Goal: Task Accomplishment & Management: Manage account settings

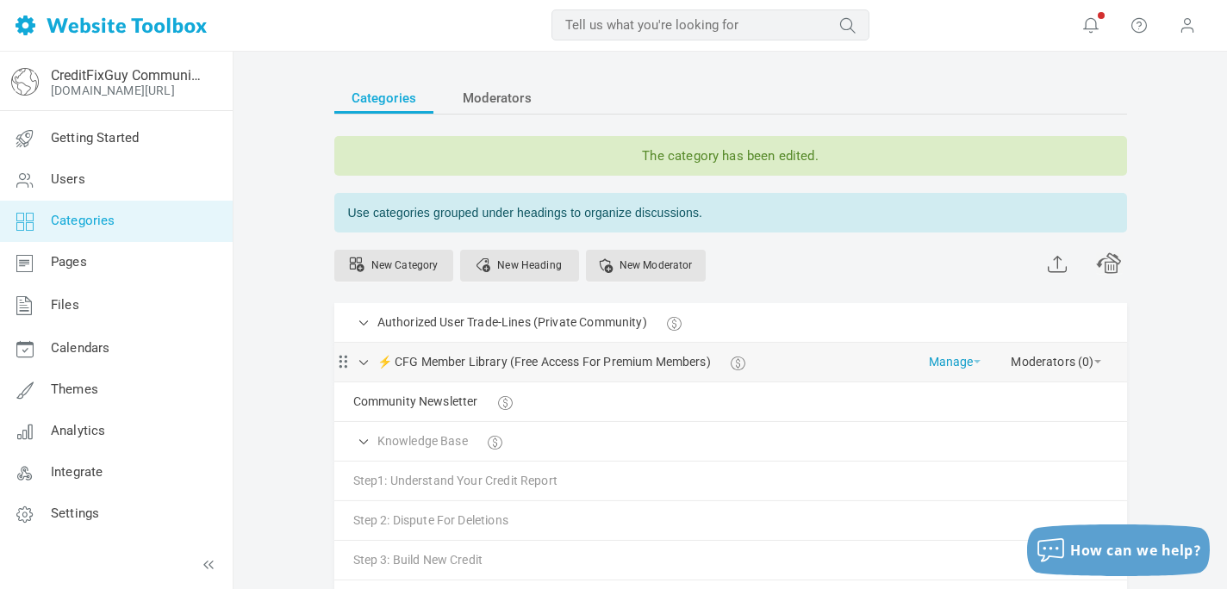
click at [948, 364] on link "Manage" at bounding box center [955, 358] width 52 height 30
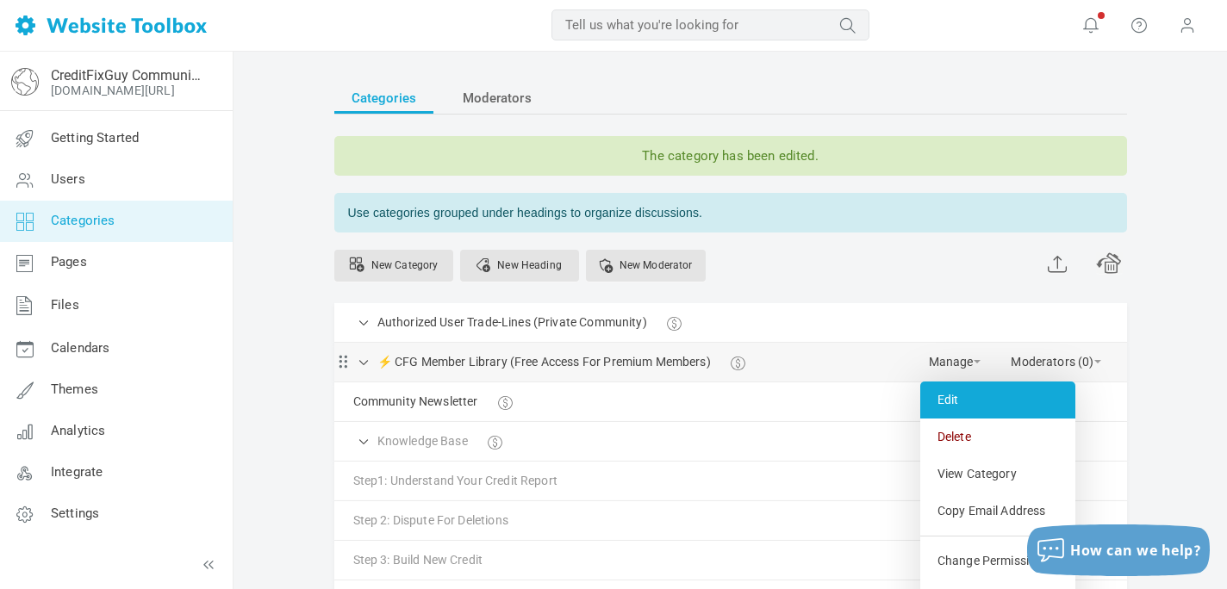
click at [949, 406] on link "Edit" at bounding box center [997, 400] width 155 height 37
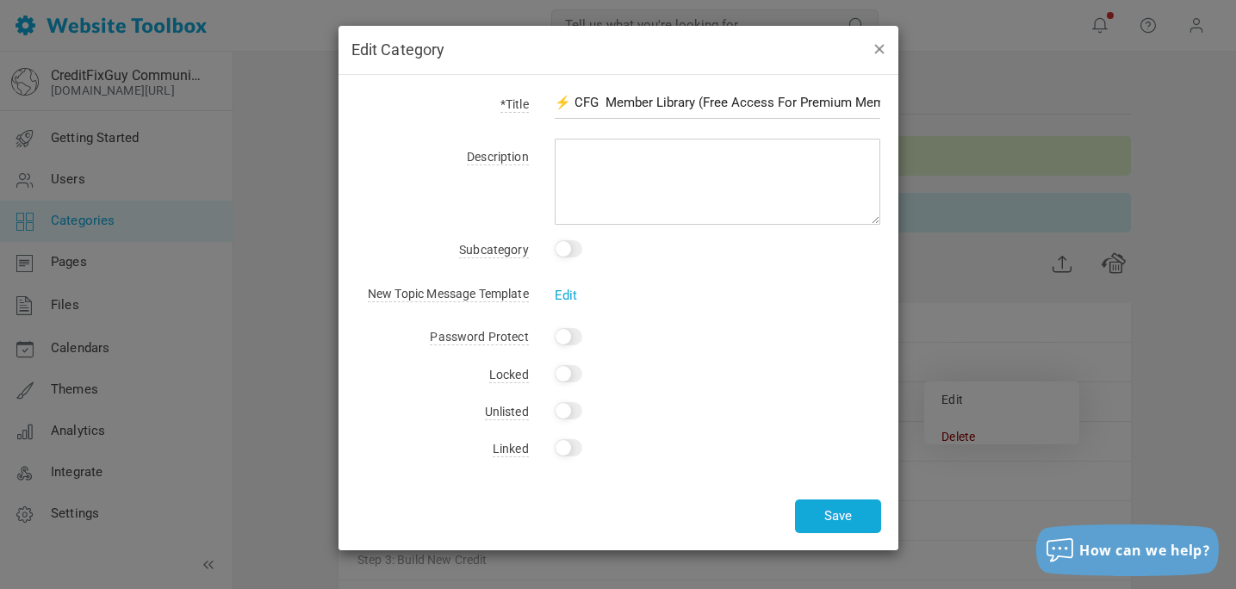
click at [881, 49] on button "button" at bounding box center [879, 48] width 14 height 19
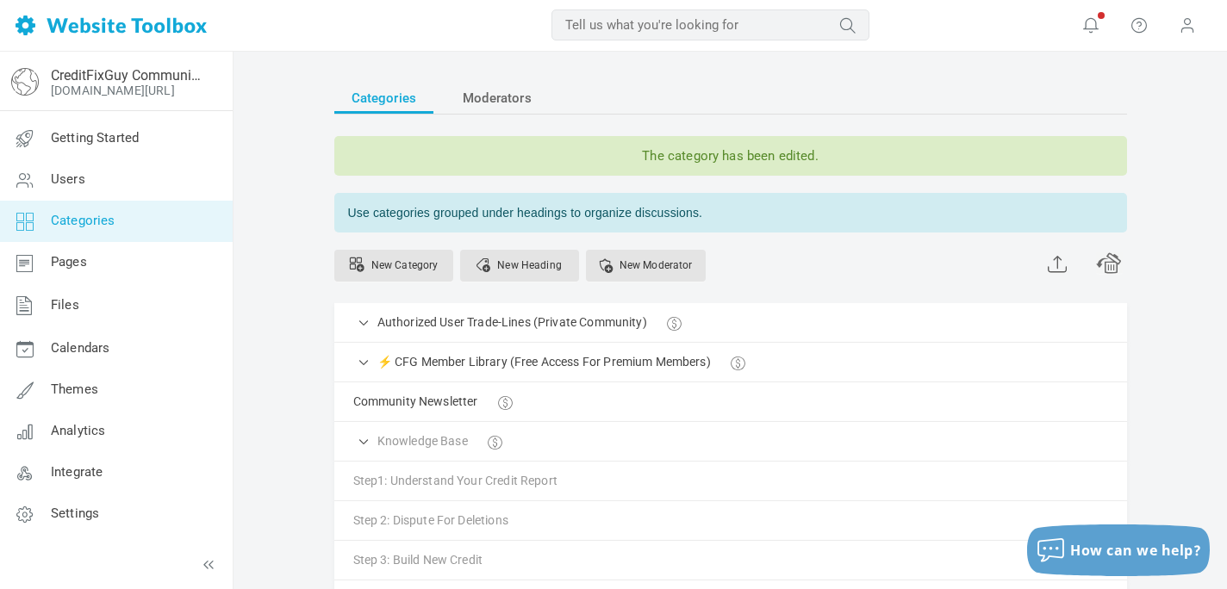
click at [77, 221] on span "Categories" at bounding box center [83, 221] width 65 height 16
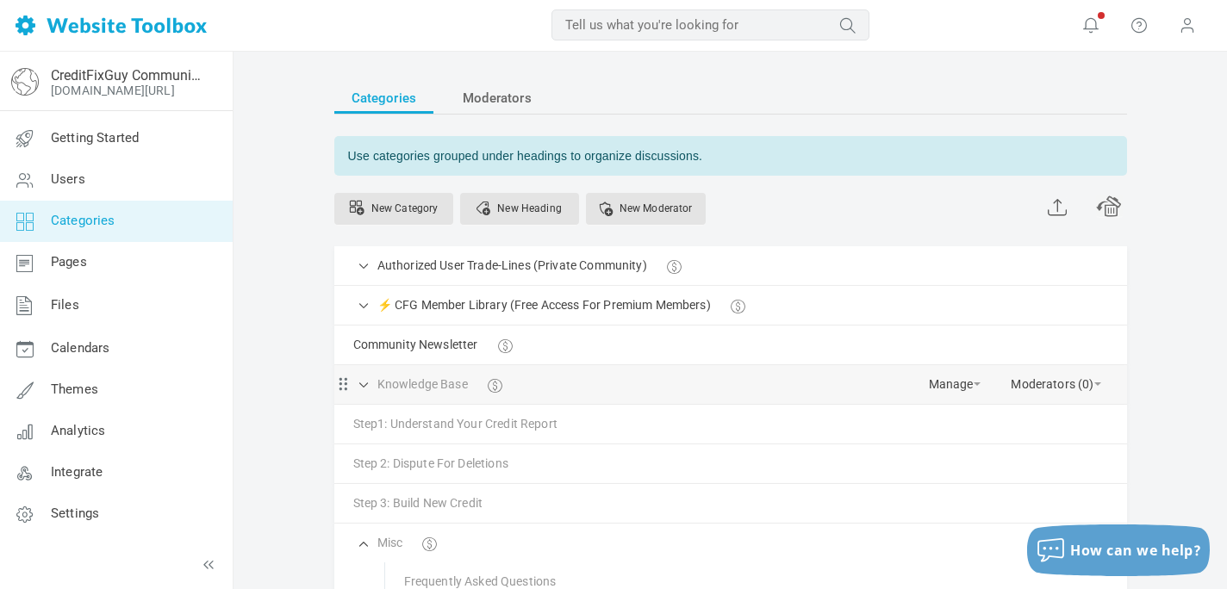
click at [445, 386] on link "Knowledge Base" at bounding box center [422, 385] width 90 height 22
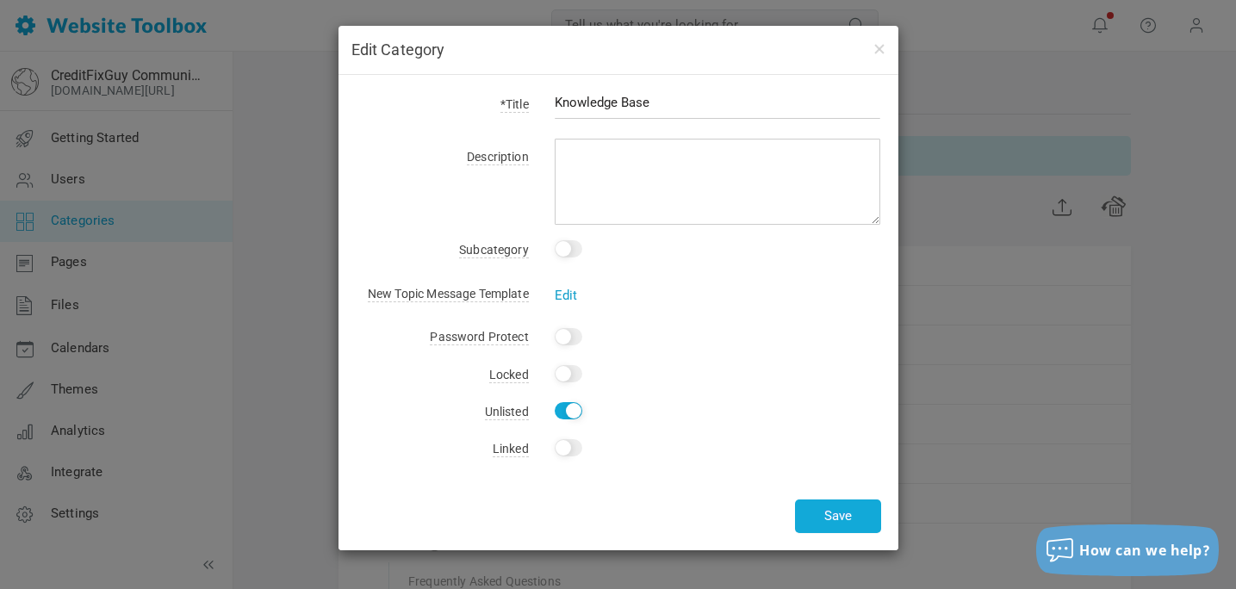
click at [564, 295] on link "Edit" at bounding box center [566, 296] width 23 height 16
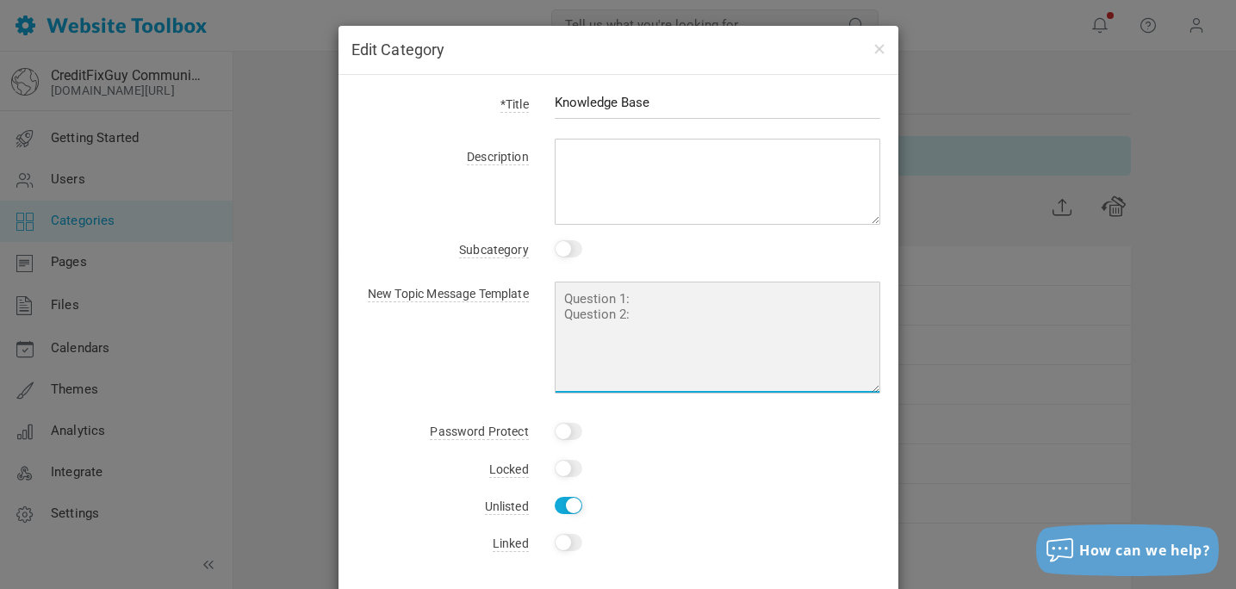
click at [564, 295] on textarea at bounding box center [718, 338] width 327 height 112
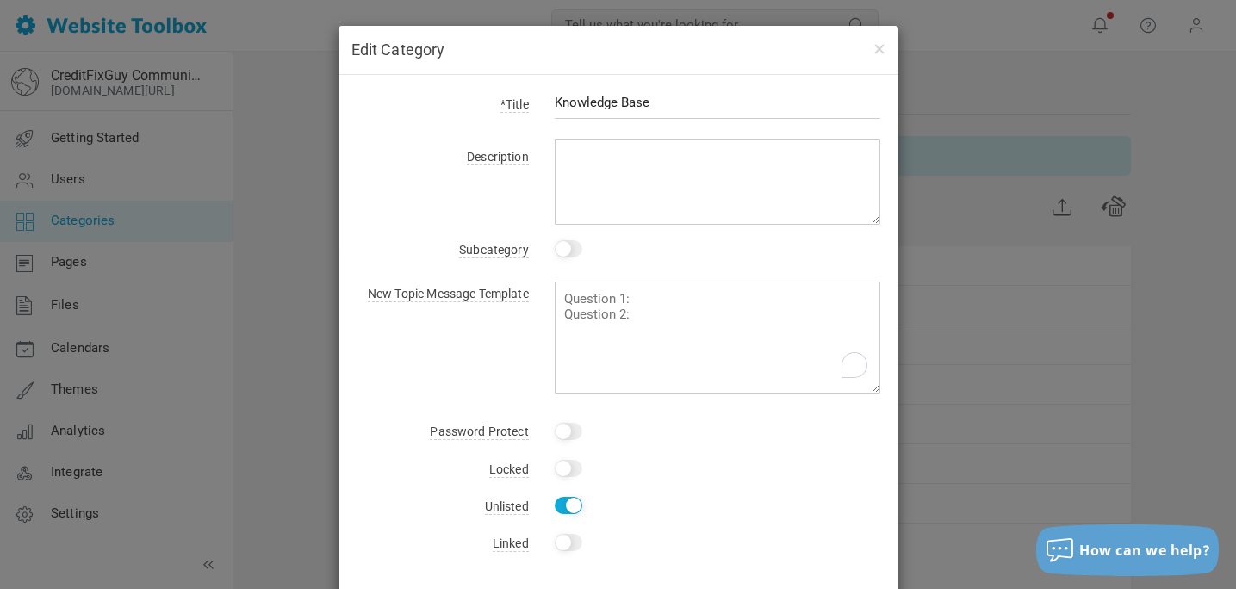
click at [874, 60] on h4 "Edit Category" at bounding box center [619, 50] width 534 height 22
click at [880, 46] on button "button" at bounding box center [879, 48] width 14 height 19
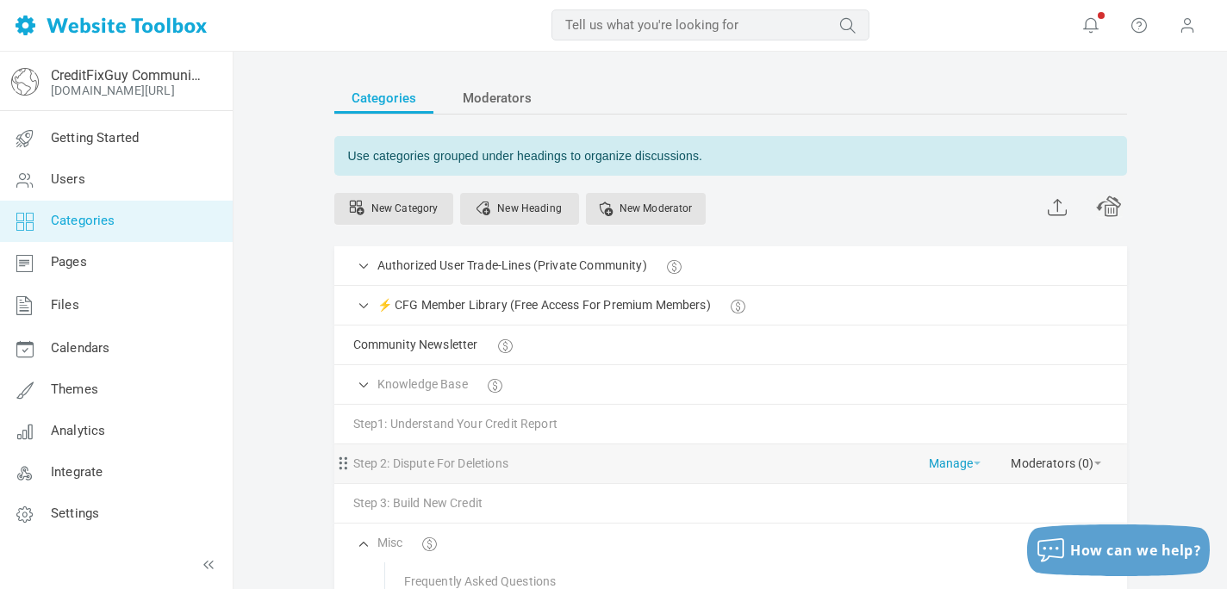
click at [969, 468] on link "Manage" at bounding box center [955, 460] width 52 height 30
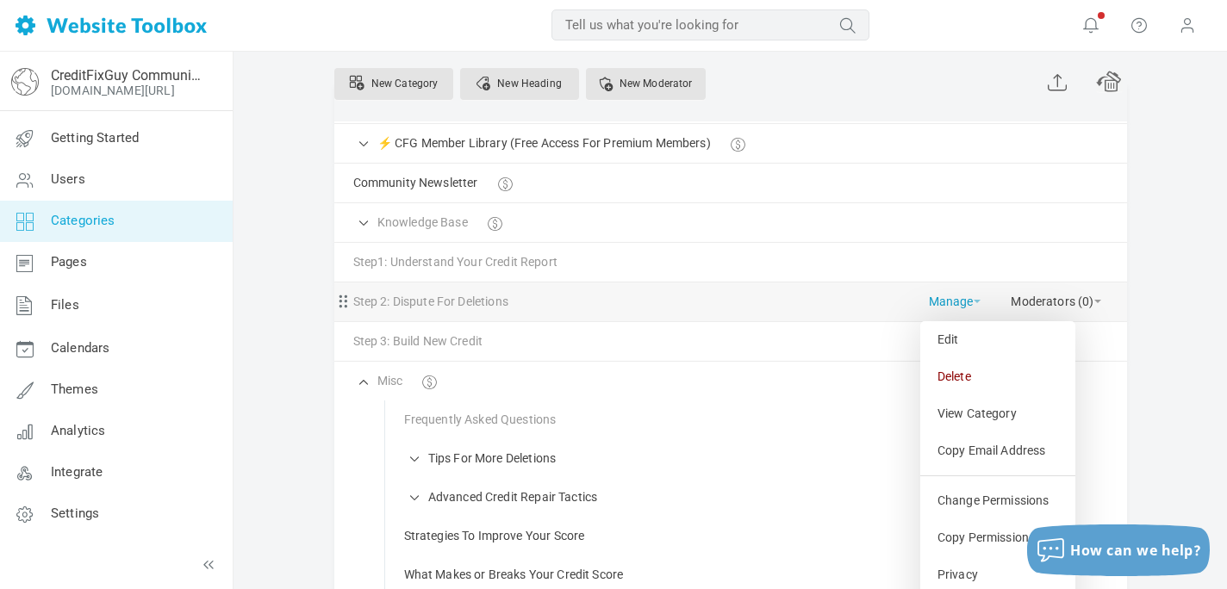
scroll to position [181, 0]
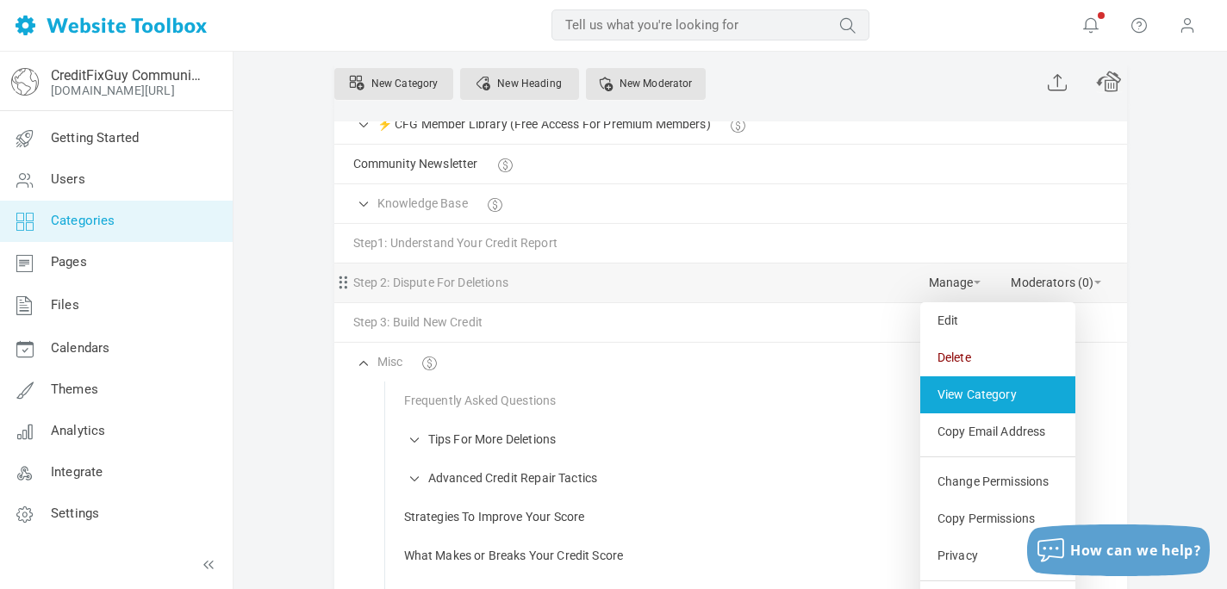
click at [947, 399] on link "View Category" at bounding box center [997, 395] width 155 height 37
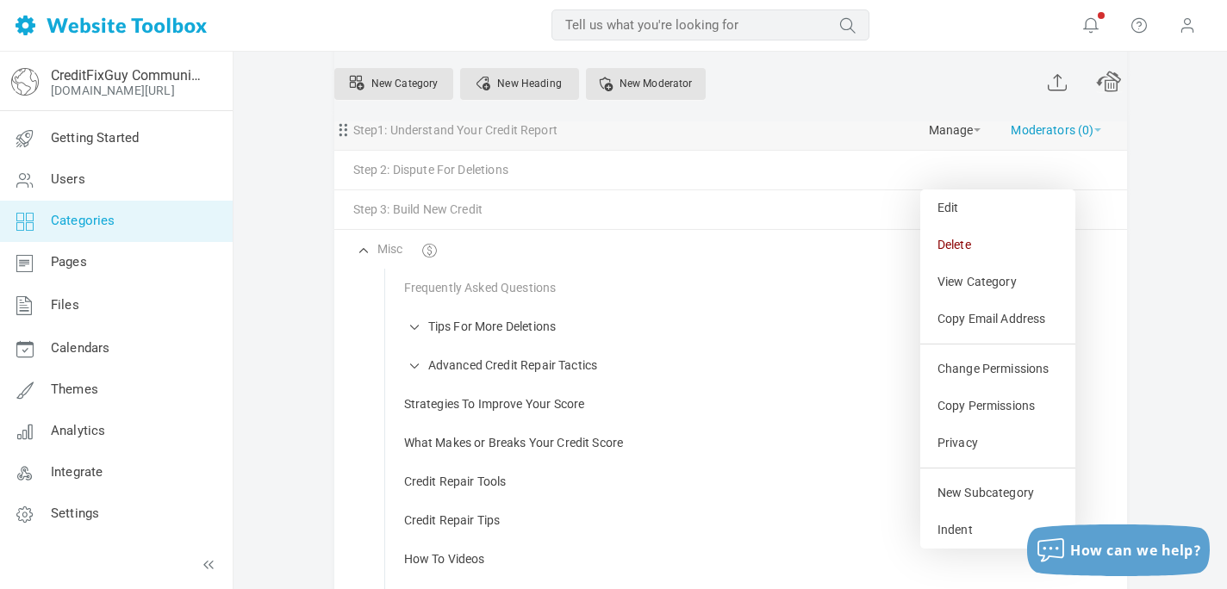
scroll to position [299, 0]
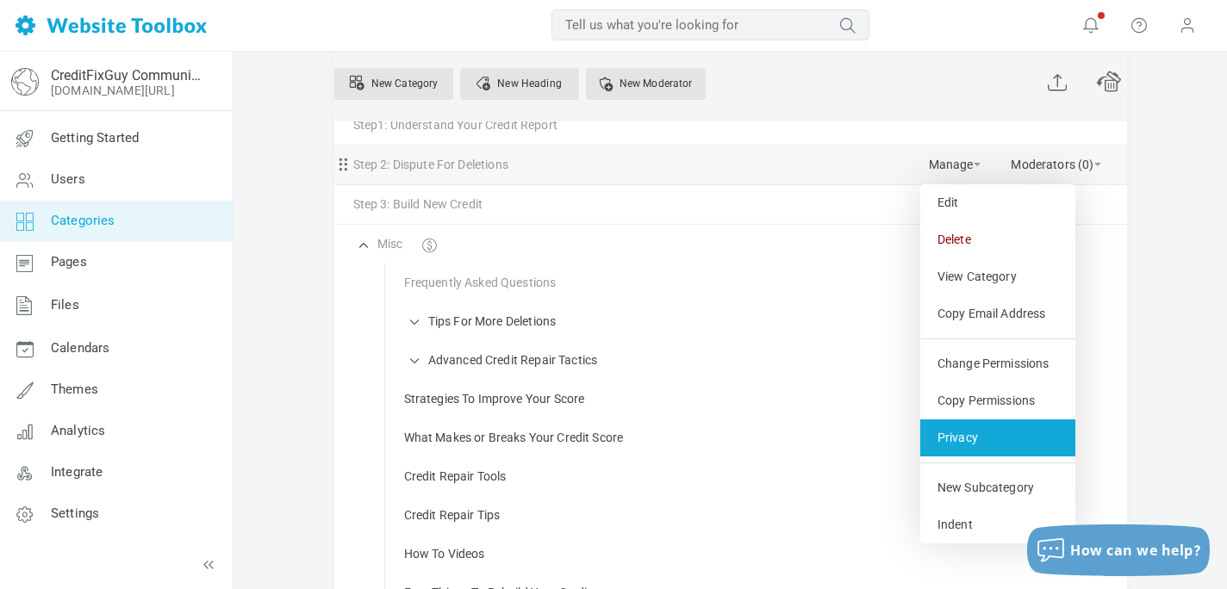
click at [974, 433] on link "Privacy" at bounding box center [997, 438] width 155 height 37
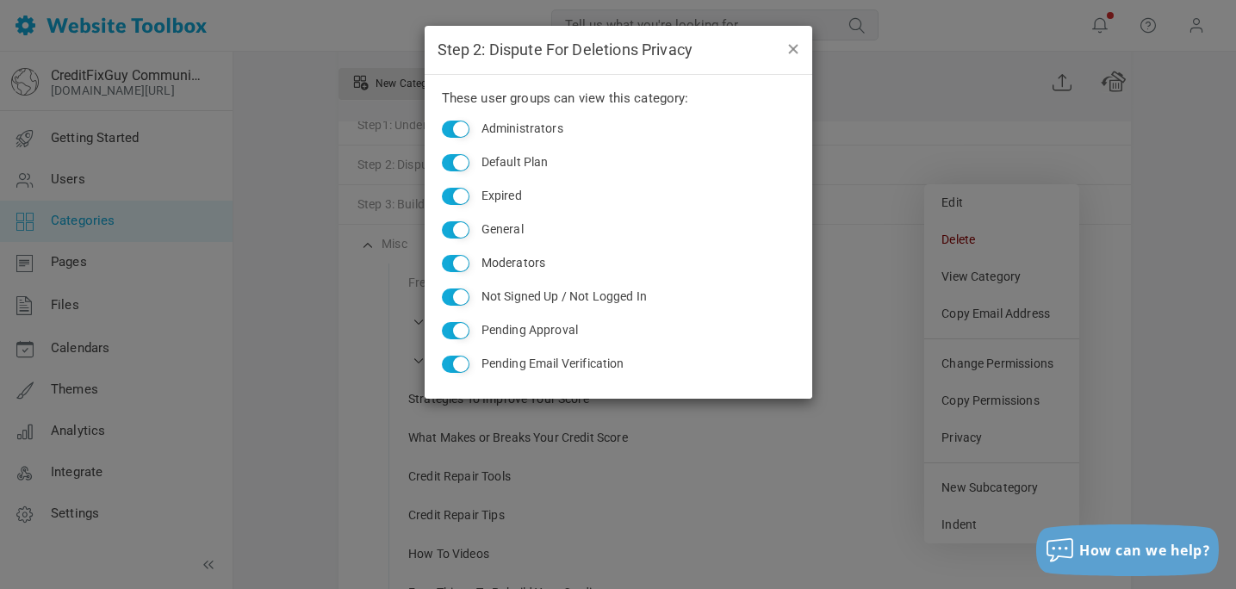
click at [790, 49] on button "button" at bounding box center [793, 48] width 14 height 19
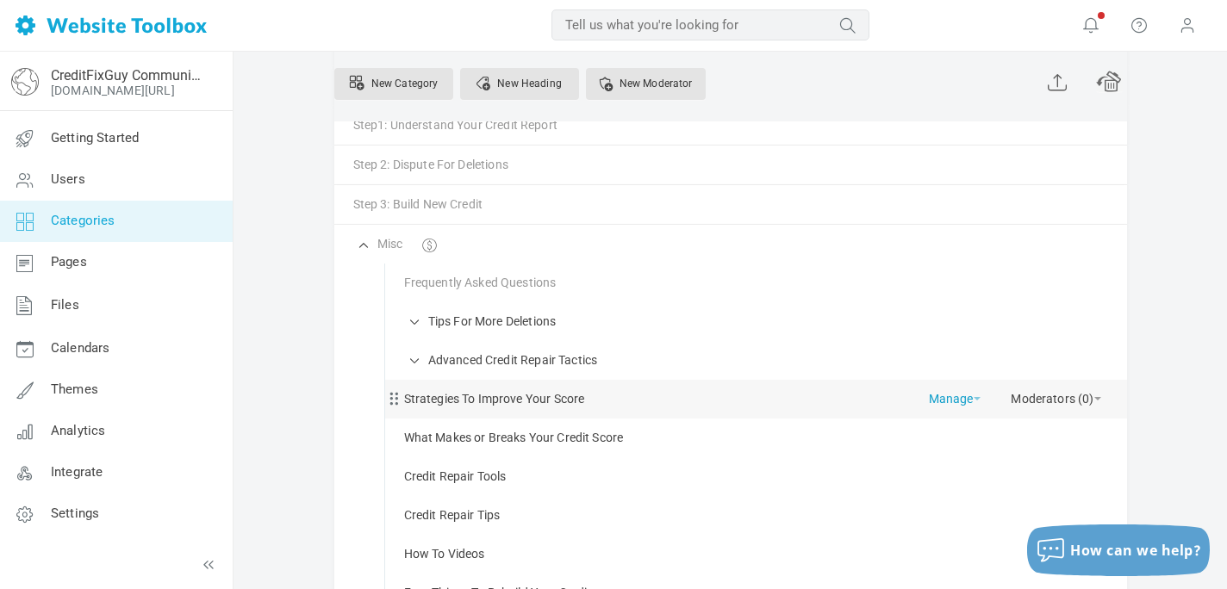
click at [972, 402] on link "Manage" at bounding box center [955, 395] width 52 height 30
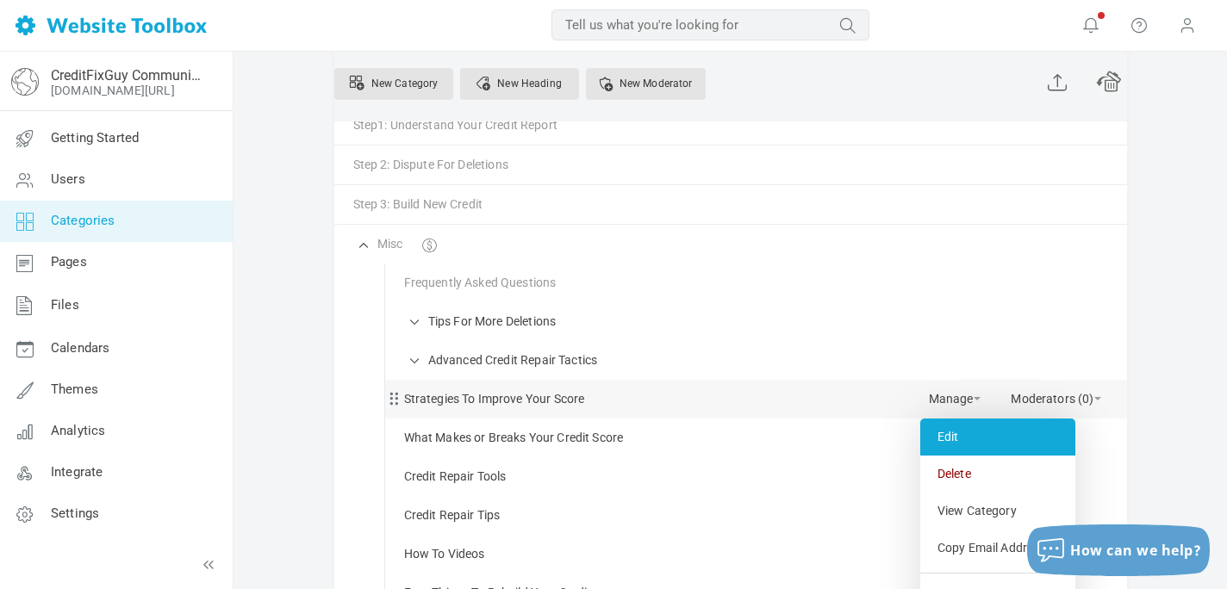
click at [952, 428] on link "Edit" at bounding box center [997, 437] width 155 height 37
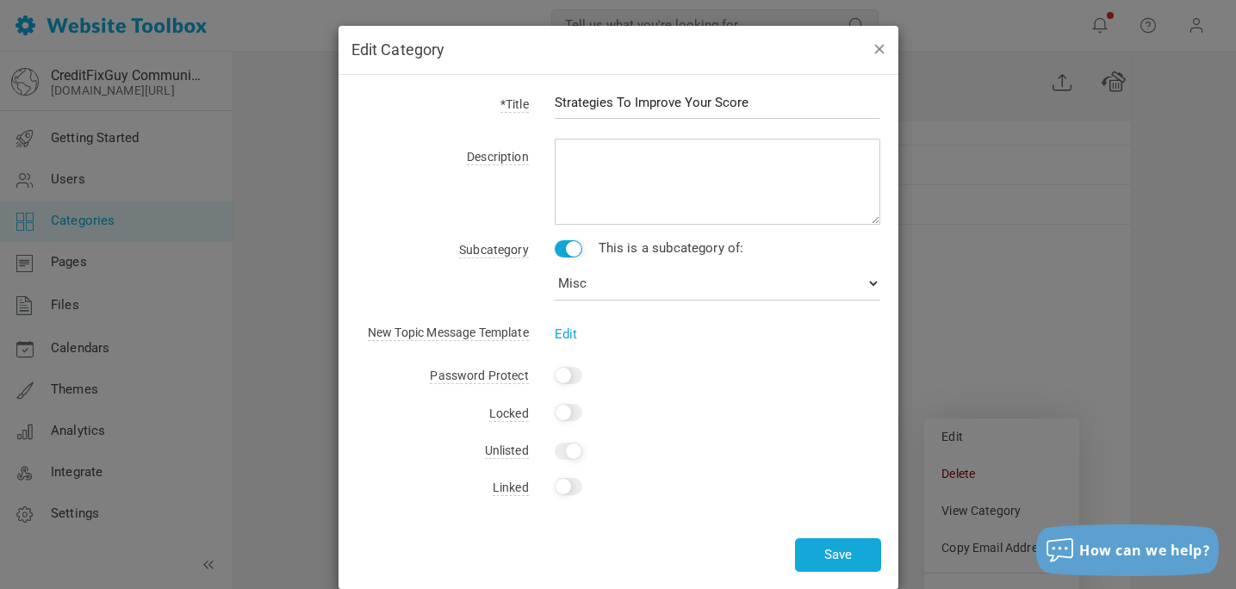
click at [879, 49] on button "button" at bounding box center [879, 48] width 14 height 19
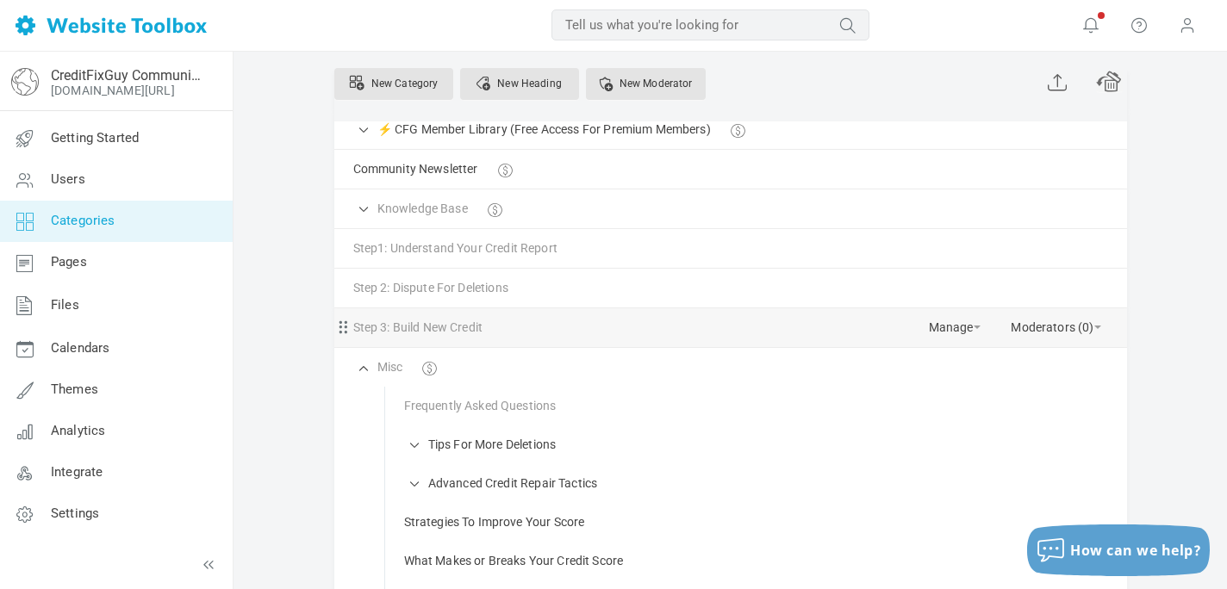
scroll to position [0, 0]
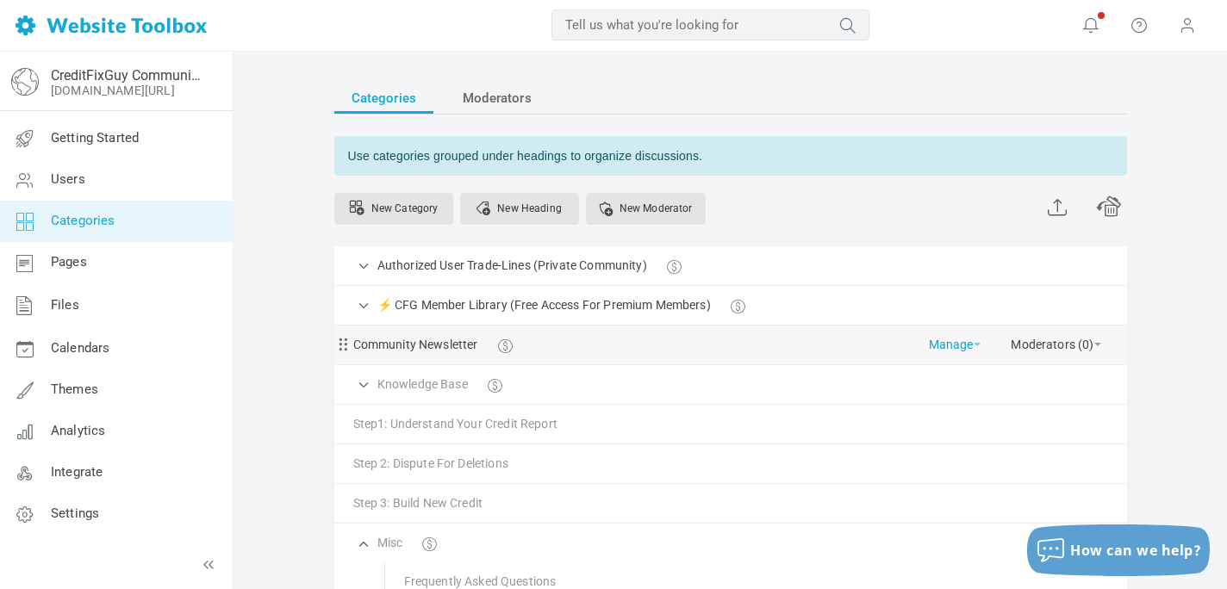
click at [976, 343] on span at bounding box center [977, 344] width 7 height 3
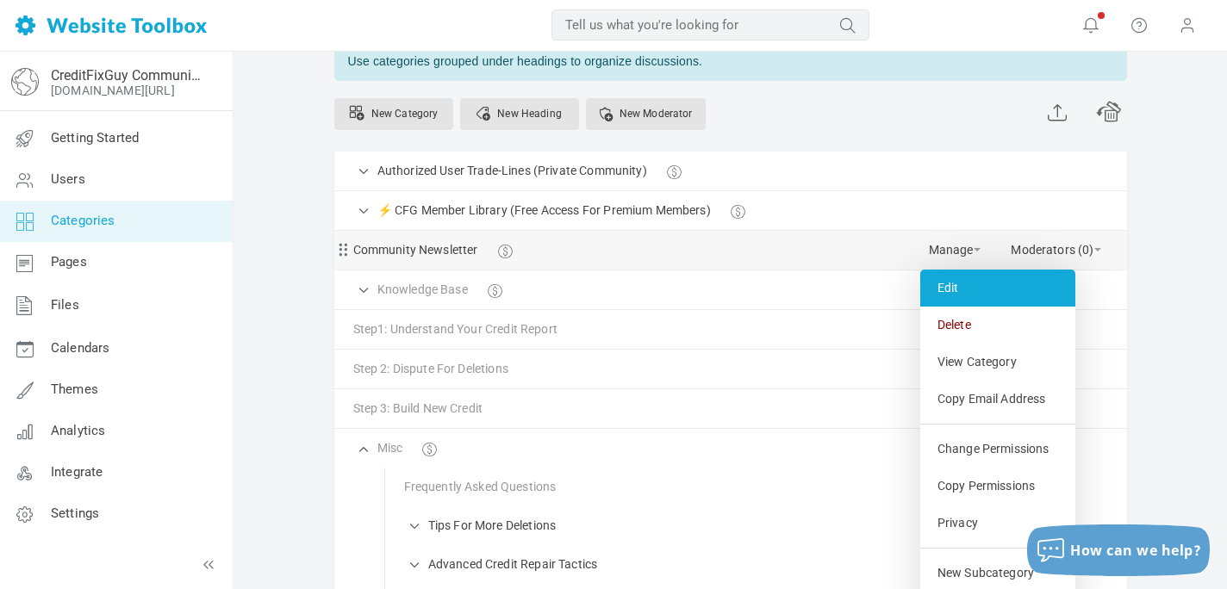
scroll to position [96, 0]
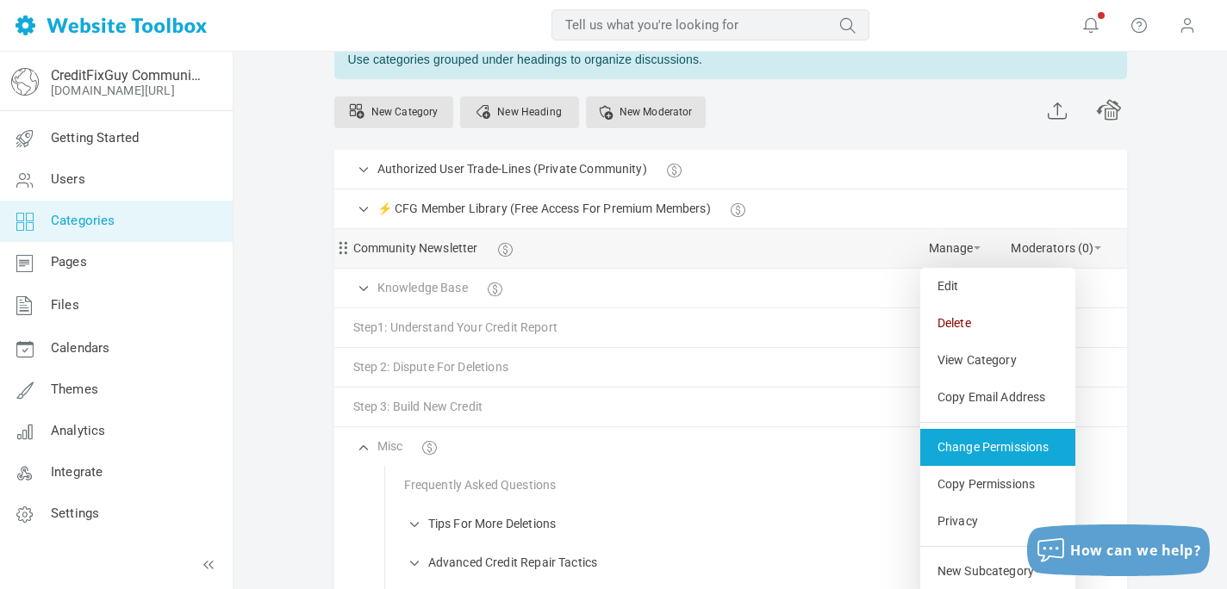
click at [981, 451] on link "Change Permissions" at bounding box center [997, 447] width 155 height 37
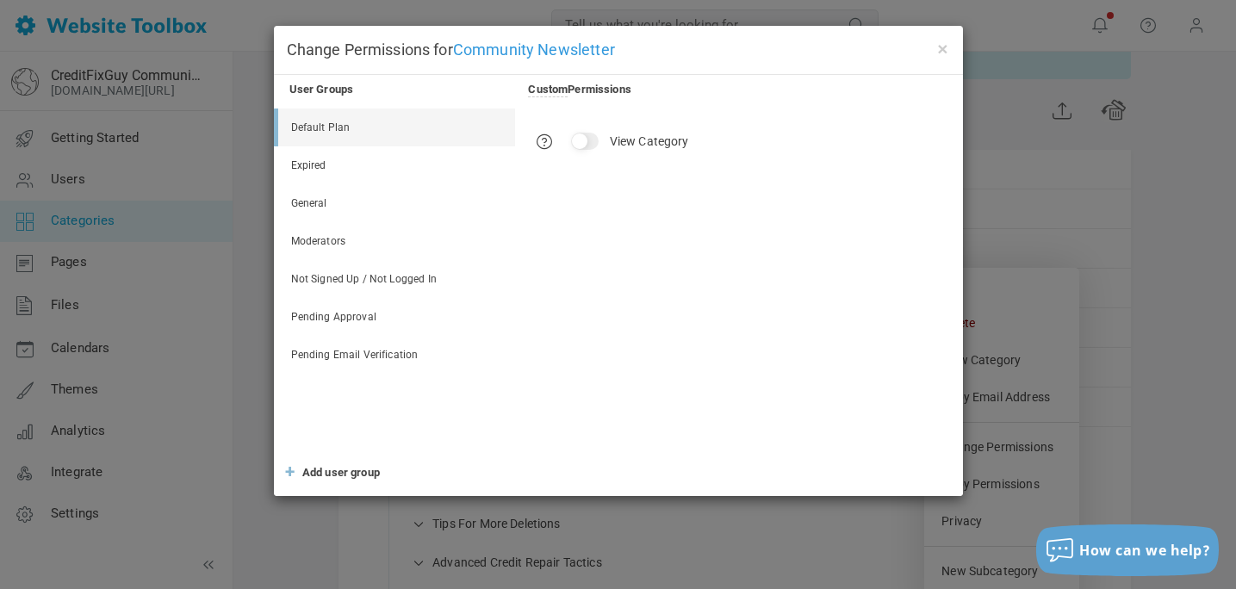
click at [339, 469] on span "Add user group" at bounding box center [341, 472] width 78 height 13
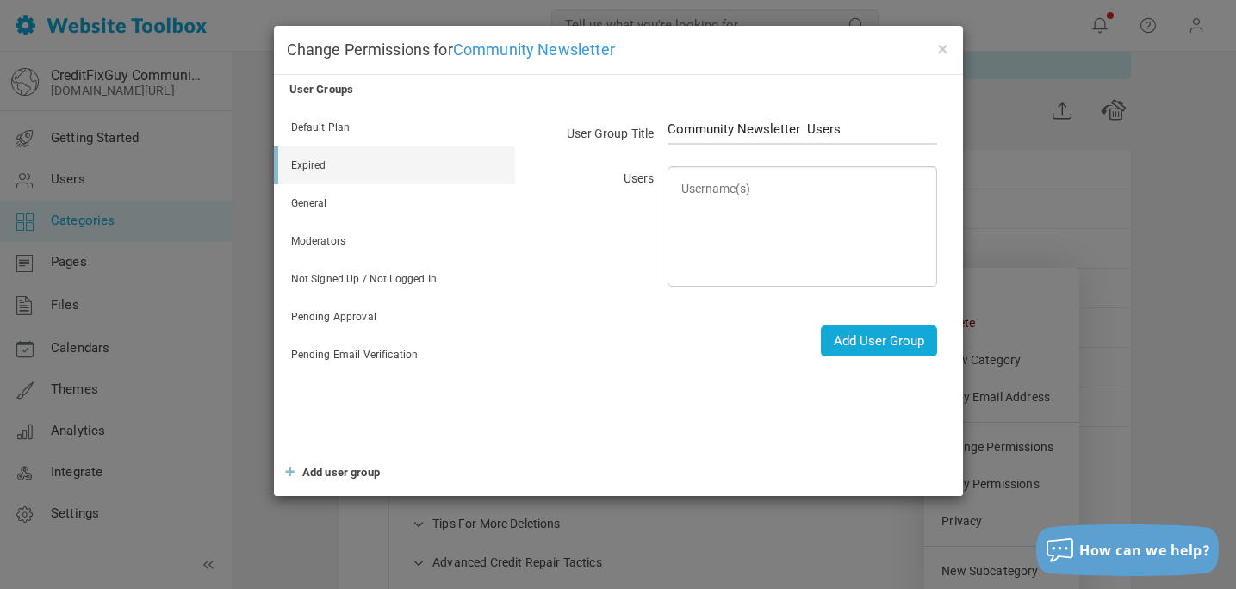
click at [334, 169] on link "Expired" at bounding box center [396, 165] width 237 height 38
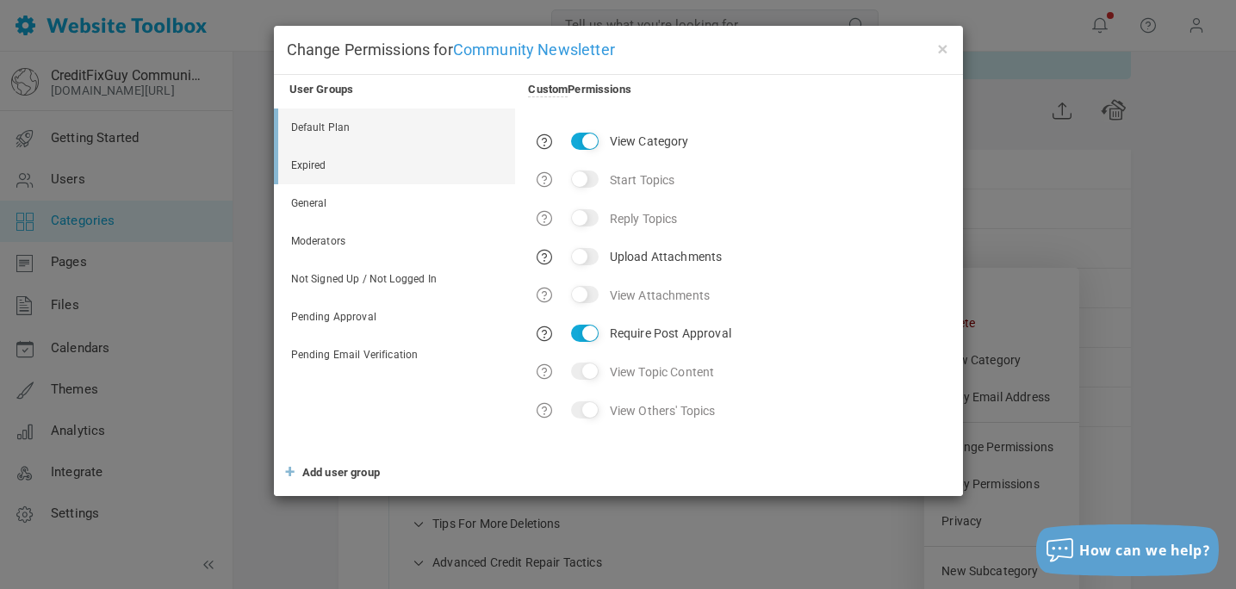
click at [318, 135] on link "Default Plan" at bounding box center [396, 128] width 237 height 38
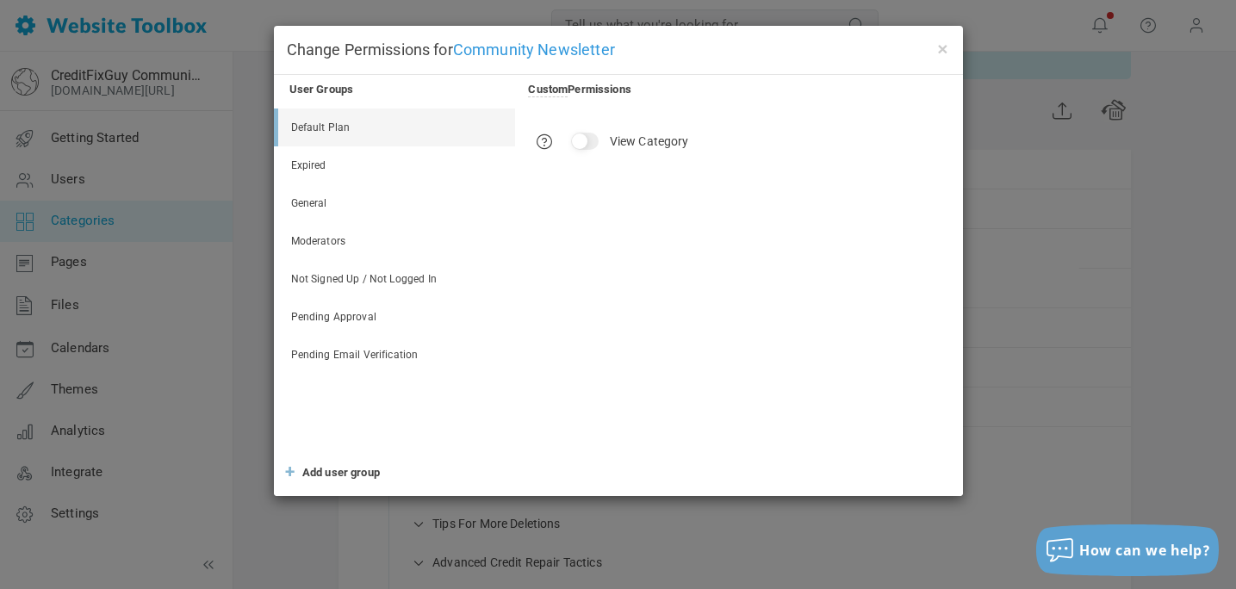
click at [584, 140] on input "View Category" at bounding box center [585, 141] width 28 height 17
checkbox input "true"
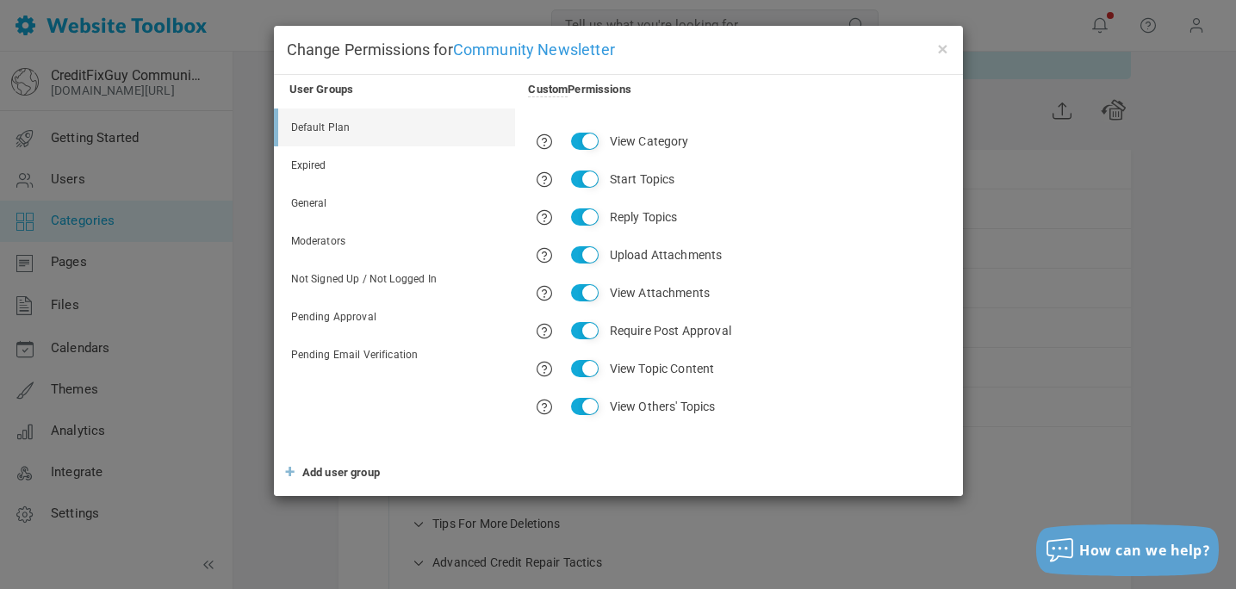
click at [594, 177] on input "Start Topics" at bounding box center [585, 179] width 28 height 17
checkbox input "false"
click at [588, 218] on input "Reply Topics" at bounding box center [585, 217] width 28 height 17
checkbox input "false"
click at [586, 258] on input "Upload Attachments" at bounding box center [585, 254] width 28 height 17
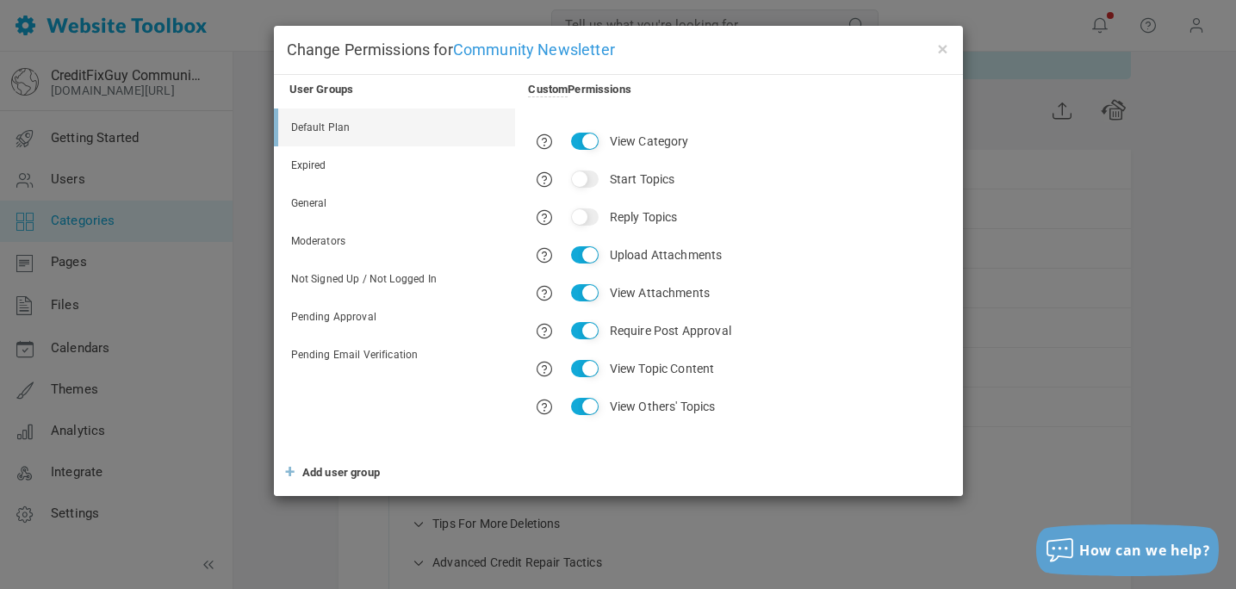
checkbox input "false"
click at [309, 161] on link "Expired" at bounding box center [396, 165] width 237 height 38
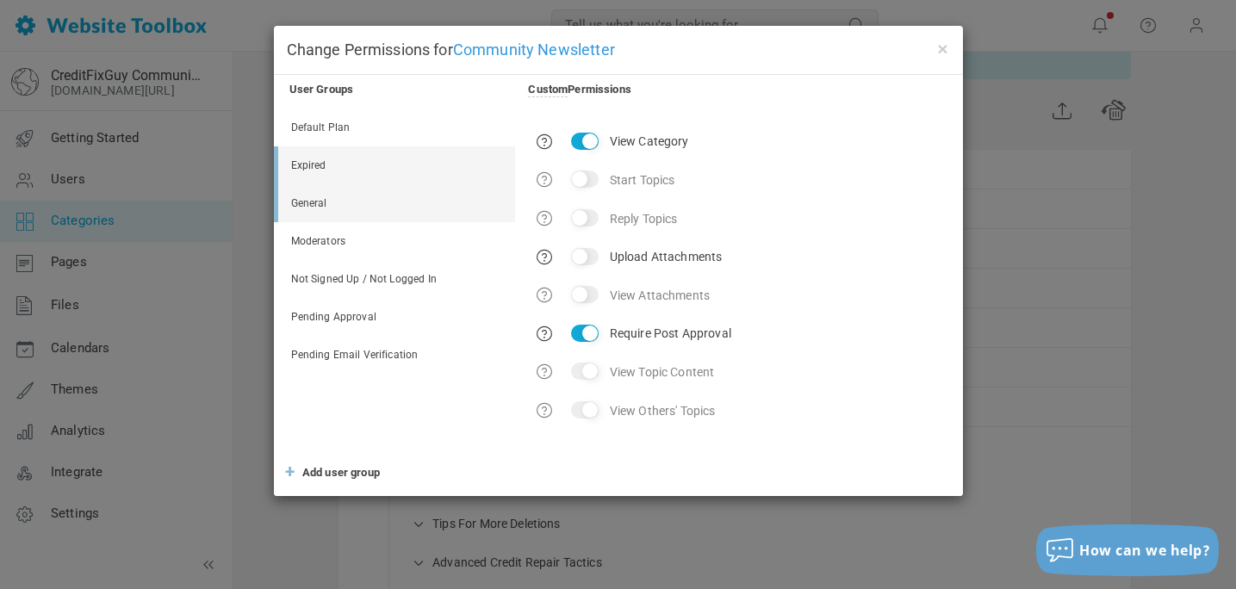
click at [386, 204] on link "General" at bounding box center [396, 203] width 237 height 38
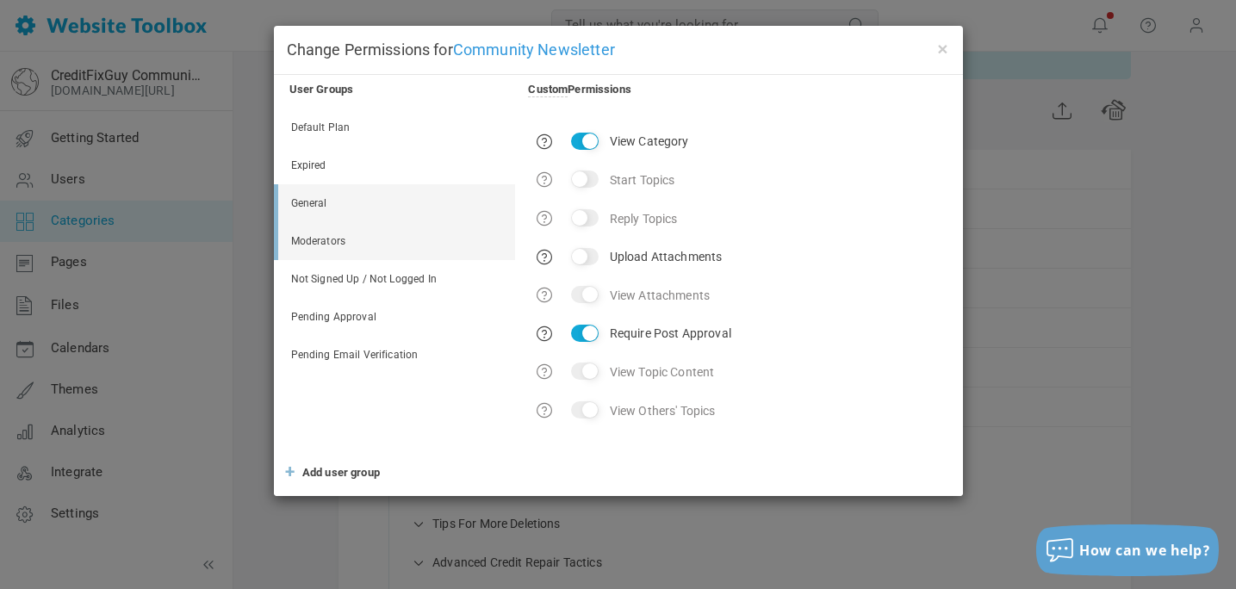
click at [348, 242] on link "Moderators" at bounding box center [396, 241] width 237 height 38
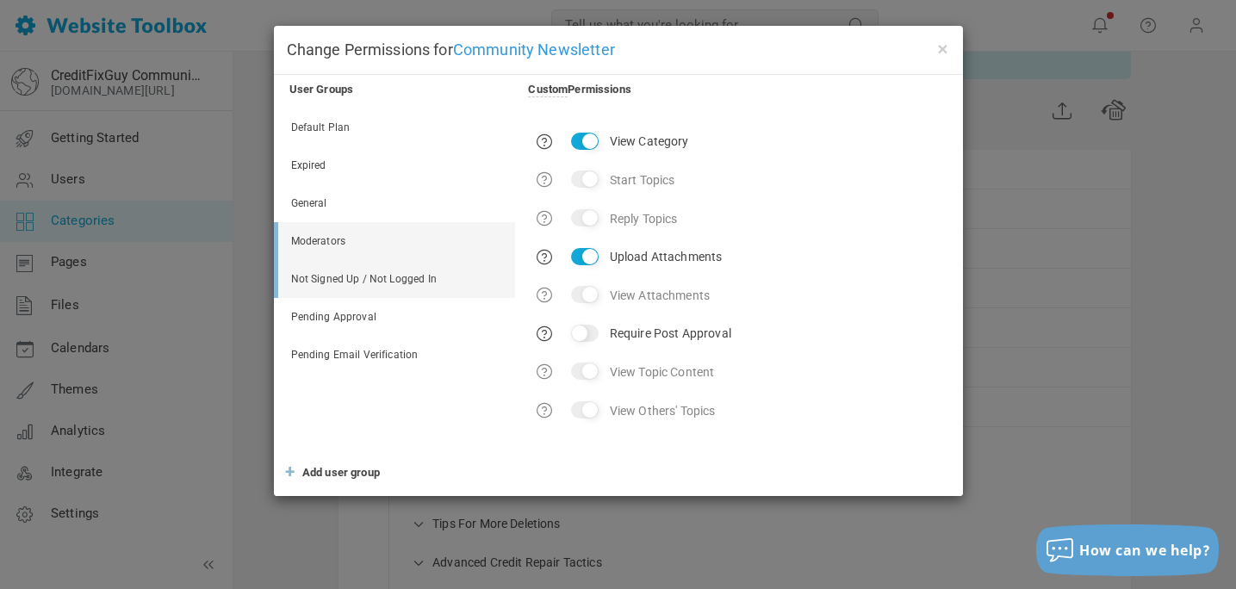
click at [361, 279] on link "Not Signed Up / Not Logged In" at bounding box center [396, 279] width 237 height 38
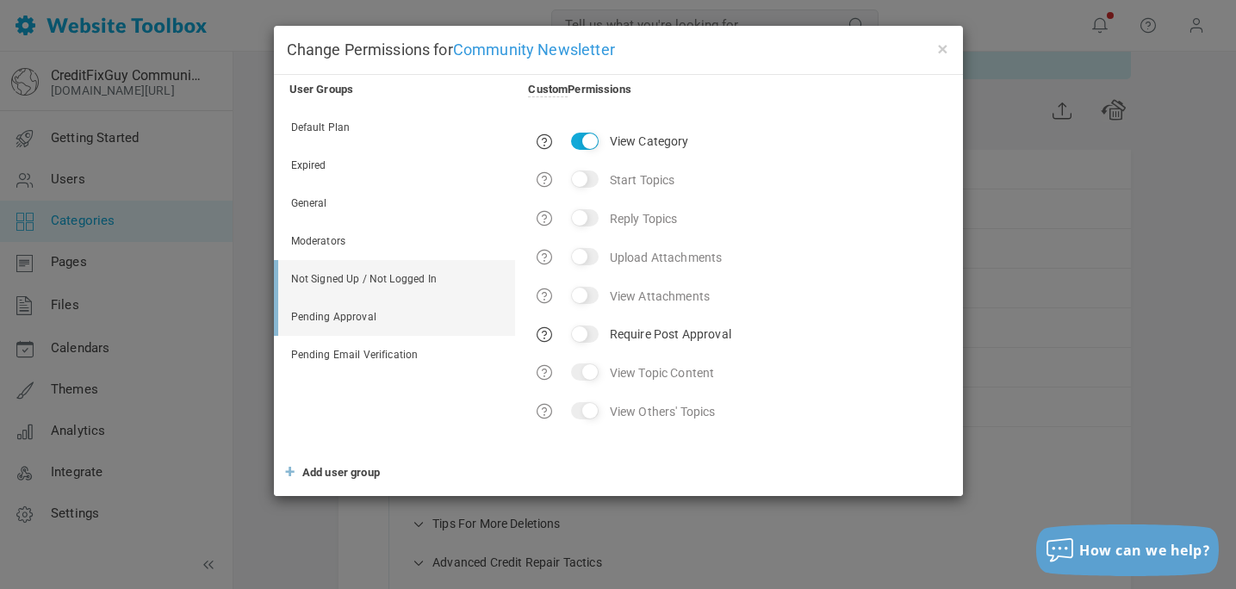
click at [350, 314] on link "Pending Approval" at bounding box center [396, 317] width 237 height 38
click at [588, 330] on input "Require Post Approval" at bounding box center [585, 333] width 28 height 17
checkbox input "false"
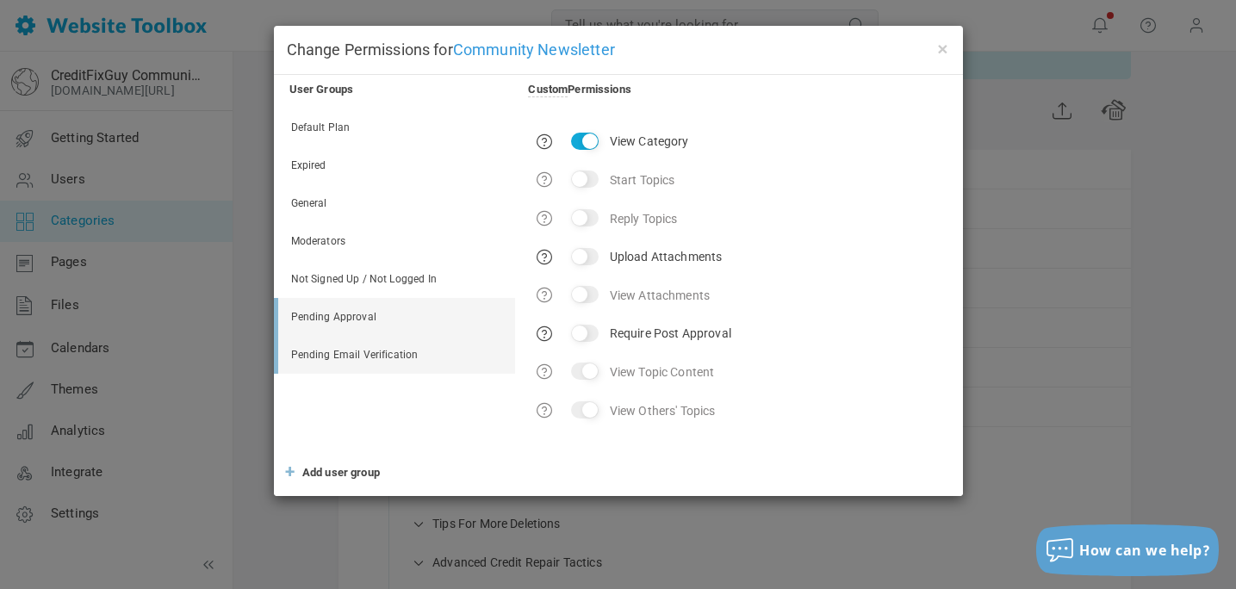
click at [381, 356] on link "Pending Email Verification" at bounding box center [396, 355] width 237 height 38
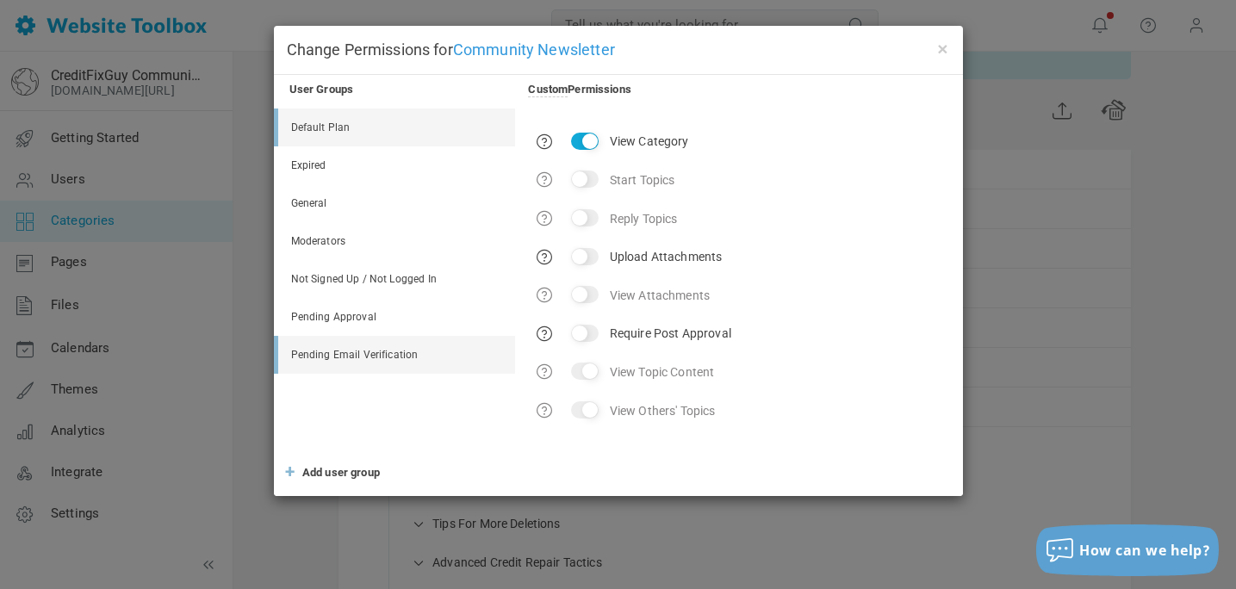
click at [333, 120] on link "Default Plan" at bounding box center [396, 128] width 237 height 38
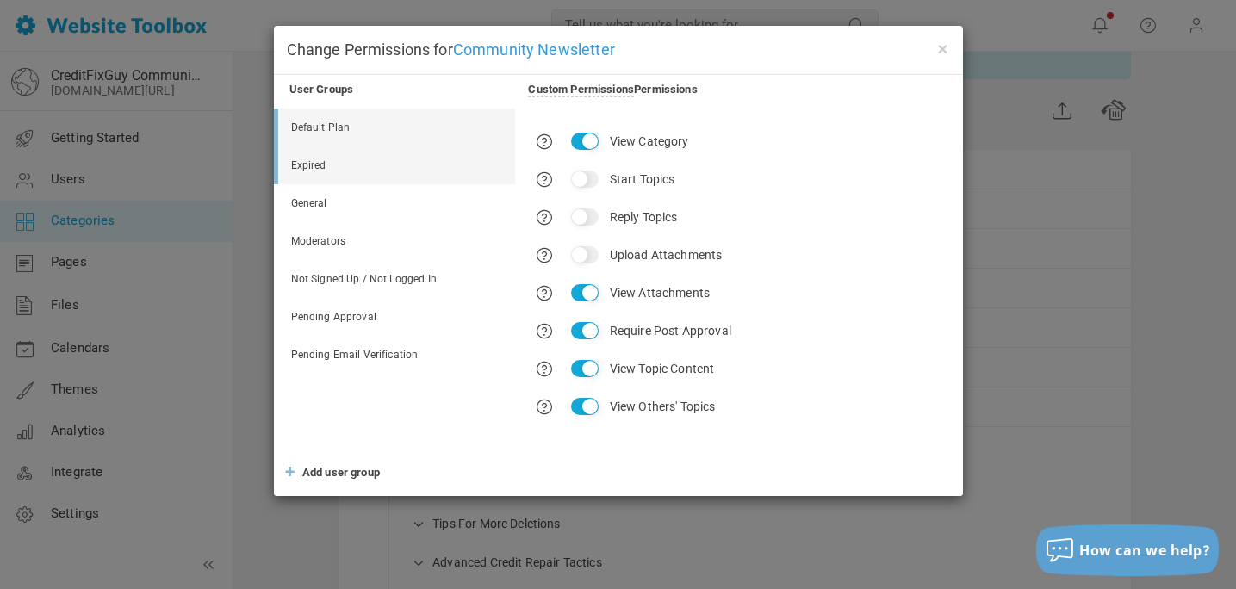
click at [319, 165] on link "Expired" at bounding box center [396, 165] width 237 height 38
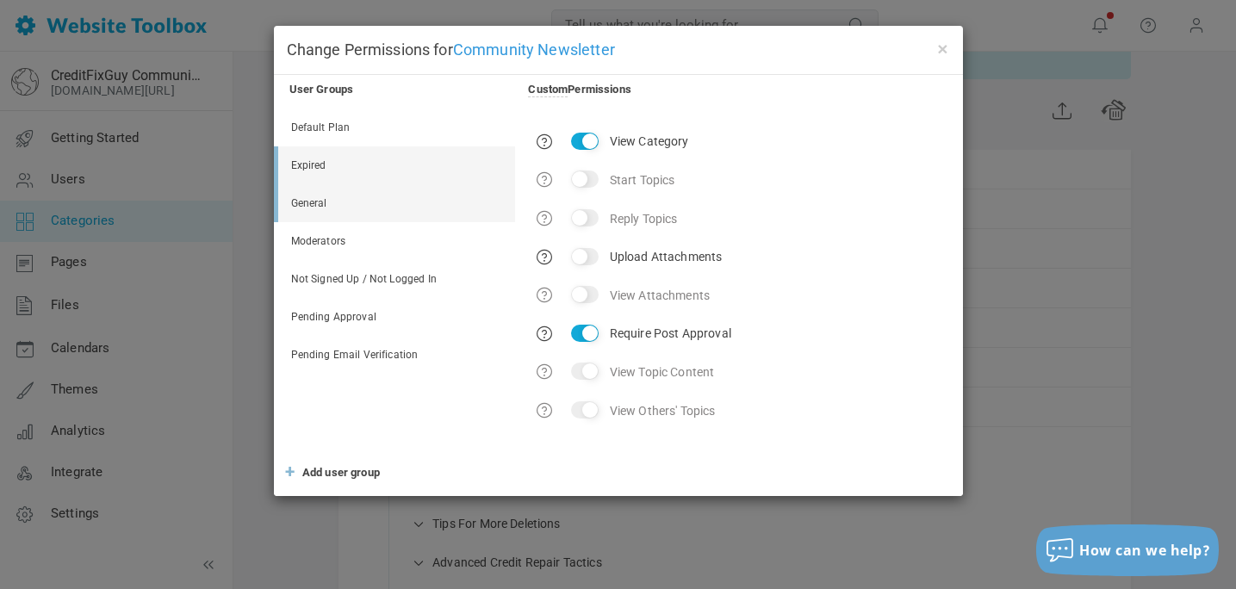
click at [308, 200] on link "General" at bounding box center [396, 203] width 237 height 38
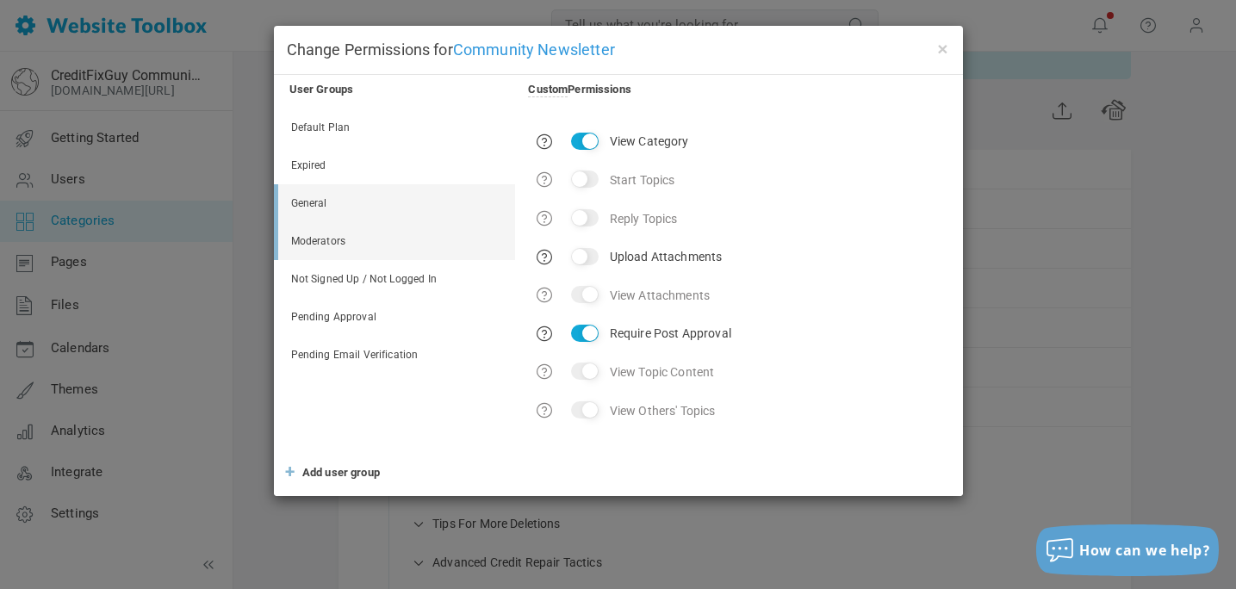
click at [337, 249] on link "Moderators" at bounding box center [396, 241] width 237 height 38
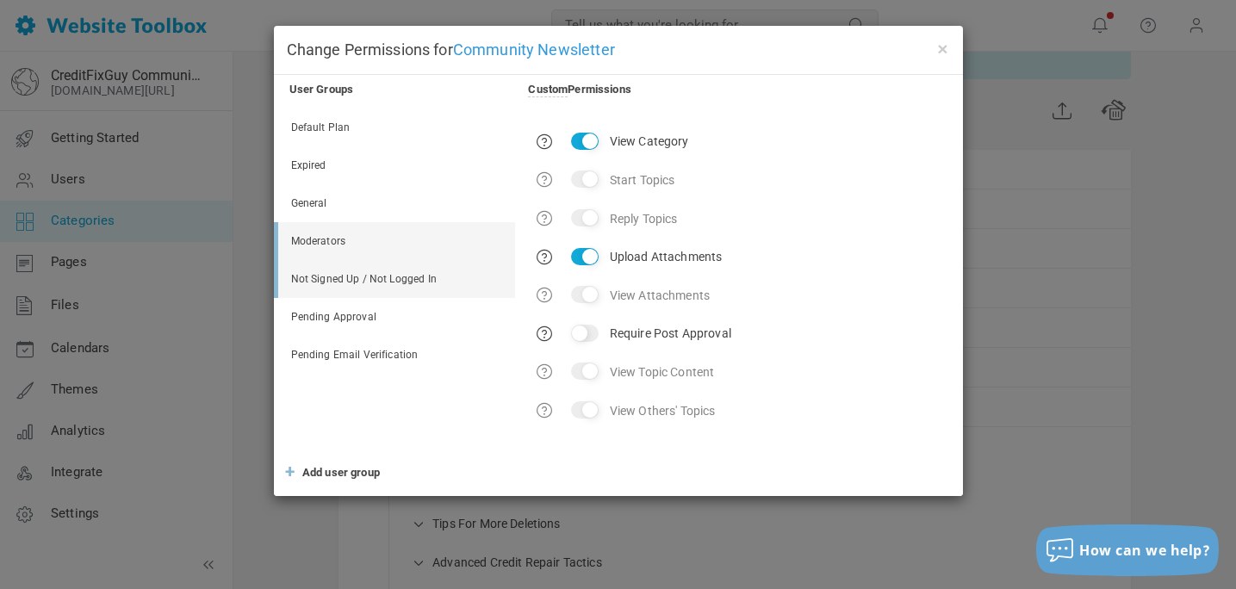
click at [342, 284] on link "Not Signed Up / Not Logged In" at bounding box center [396, 279] width 237 height 38
click at [582, 333] on input "Require Post Approval" at bounding box center [585, 334] width 28 height 17
checkbox input "true"
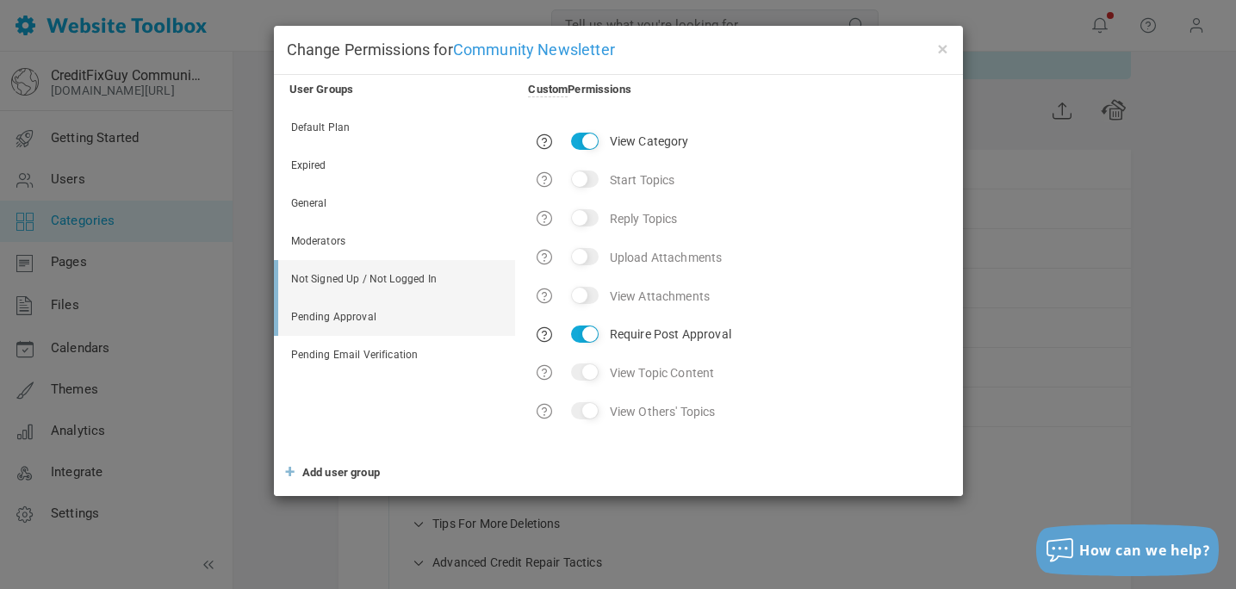
click at [363, 316] on link "Pending Approval" at bounding box center [396, 317] width 237 height 38
click at [582, 334] on input "Require Post Approval" at bounding box center [585, 333] width 28 height 17
checkbox input "true"
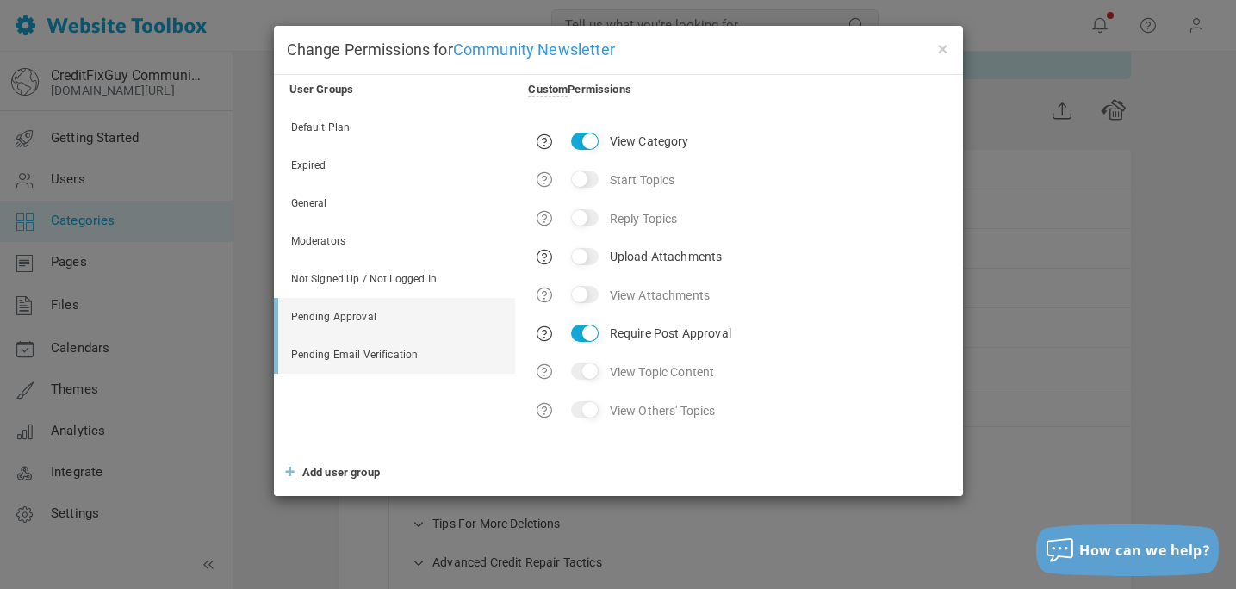
click at [426, 351] on link "Pending Email Verification" at bounding box center [396, 355] width 237 height 38
click at [582, 332] on input "Require Post Approval" at bounding box center [585, 333] width 28 height 17
checkbox input "true"
click at [946, 48] on button "×" at bounding box center [944, 48] width 14 height 19
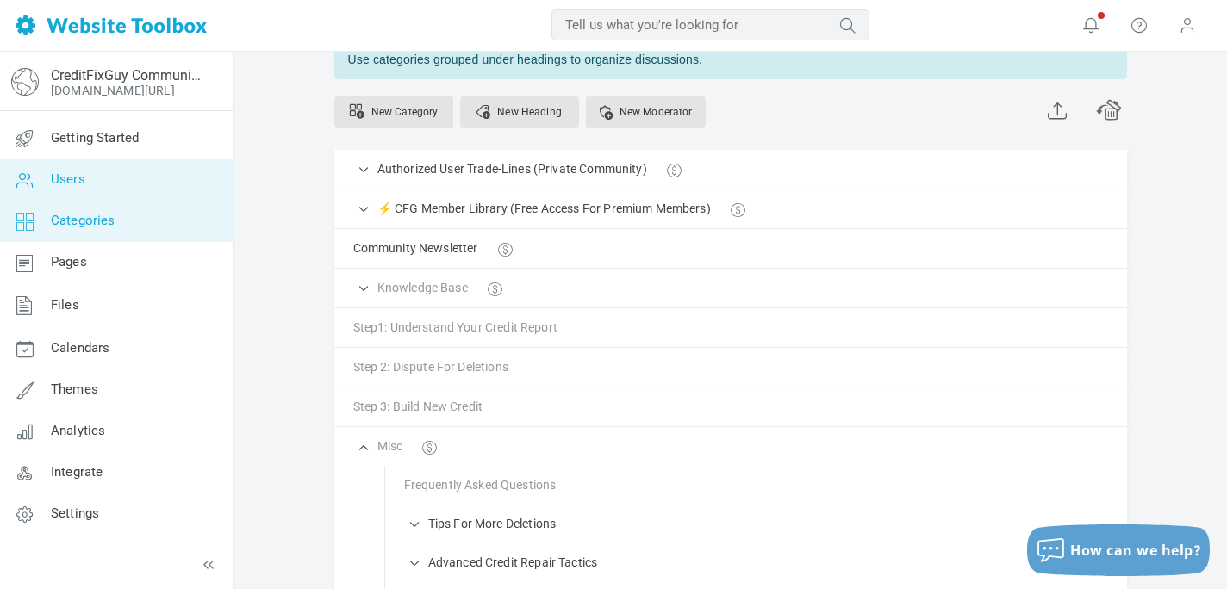
click at [52, 190] on link "Users" at bounding box center [115, 179] width 233 height 41
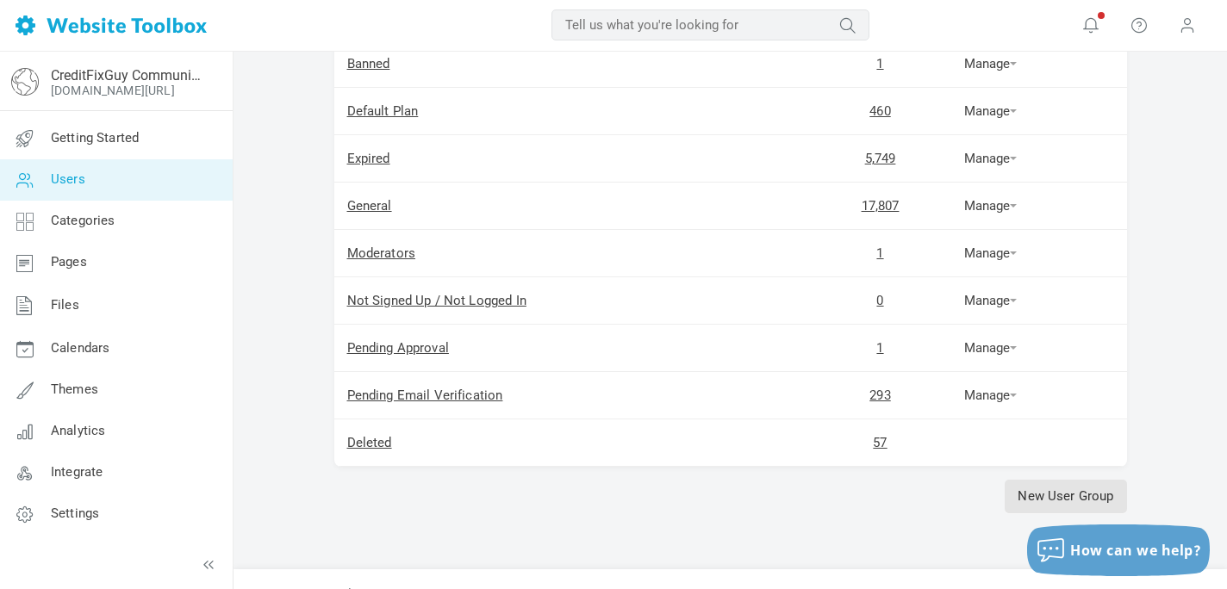
scroll to position [263, 0]
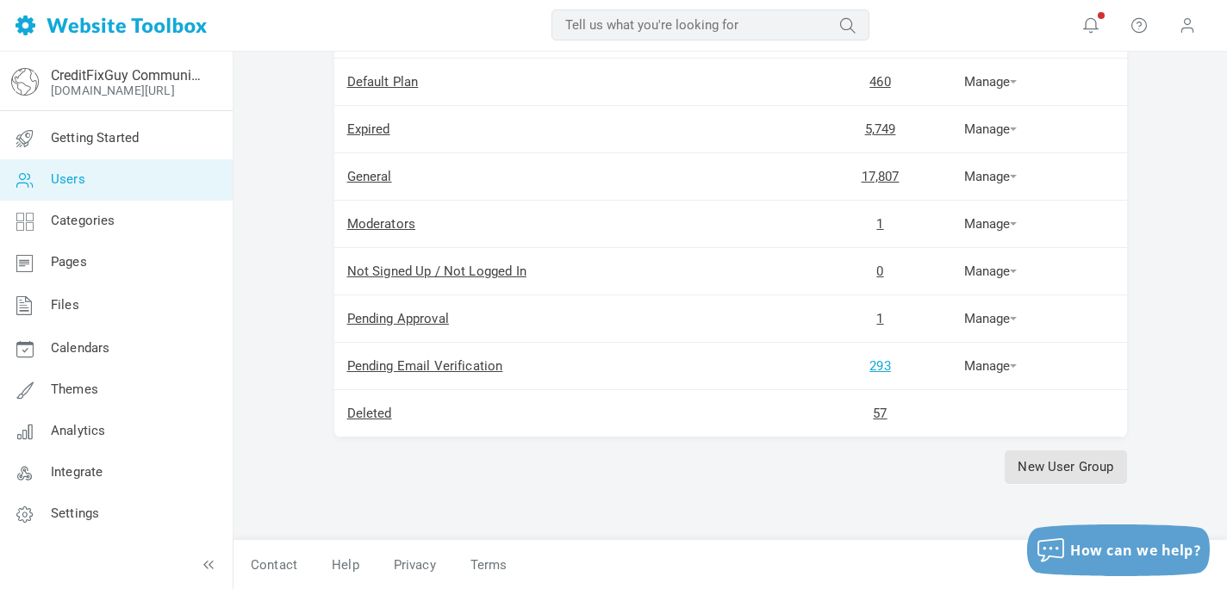
click at [878, 365] on link "293" at bounding box center [879, 366] width 21 height 16
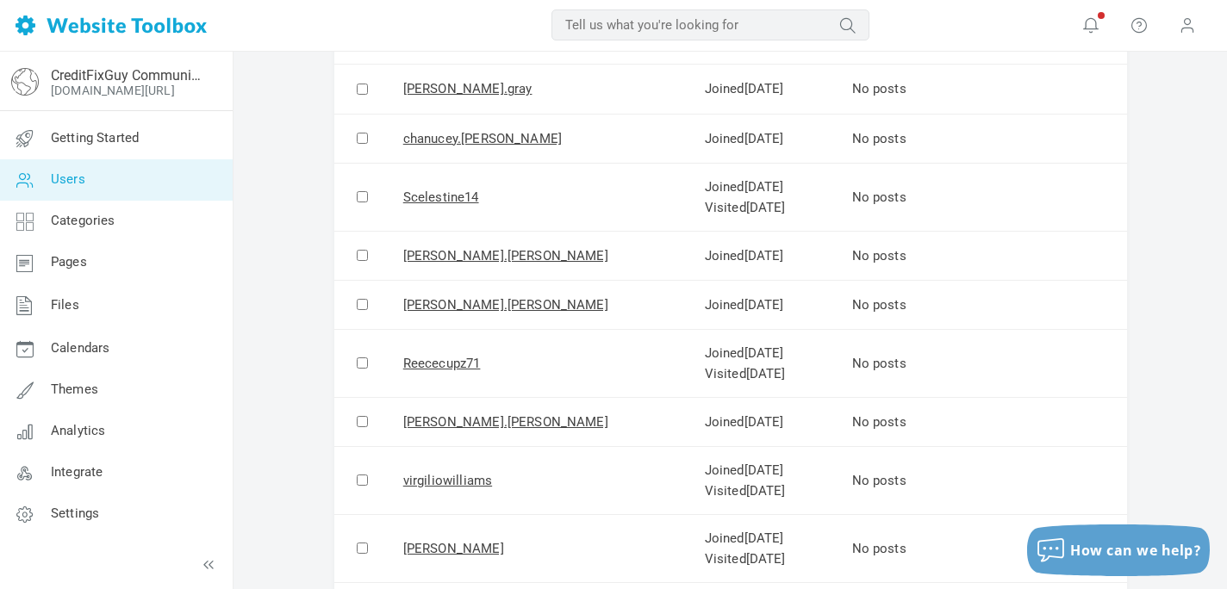
scroll to position [2619, 0]
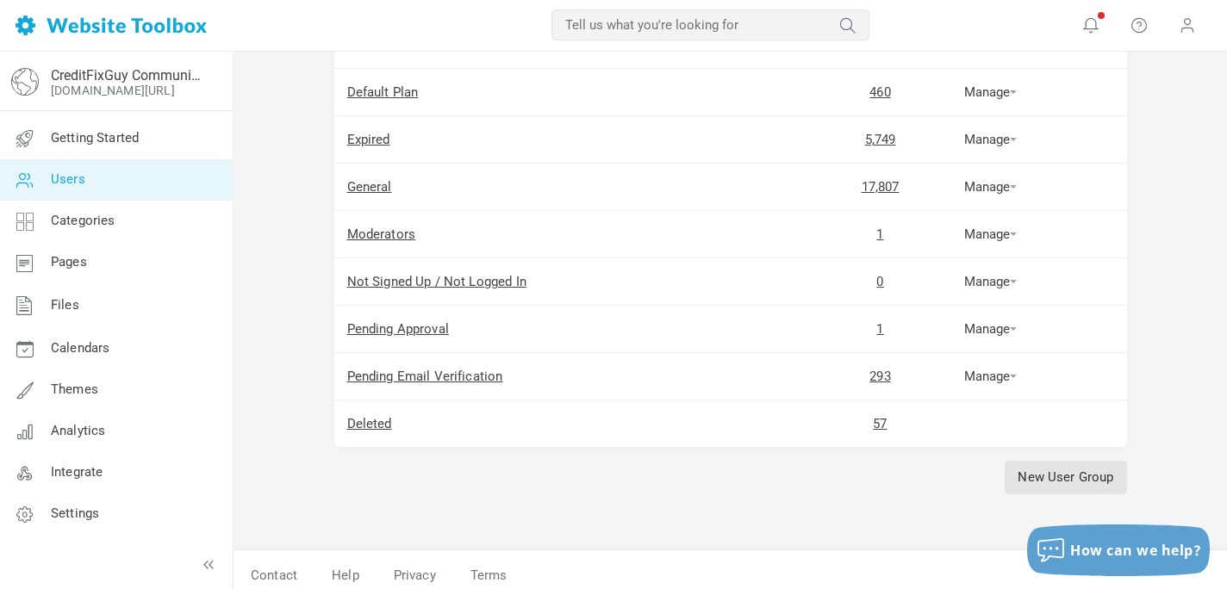
scroll to position [253, 0]
click at [876, 419] on link "57" at bounding box center [880, 423] width 14 height 16
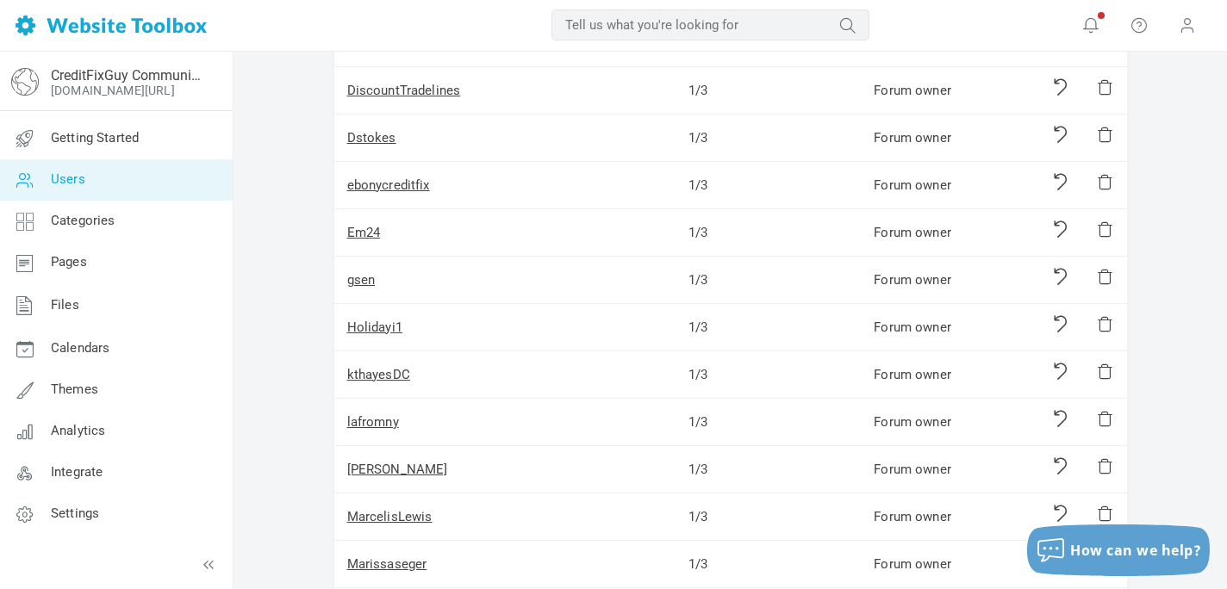
scroll to position [997, 0]
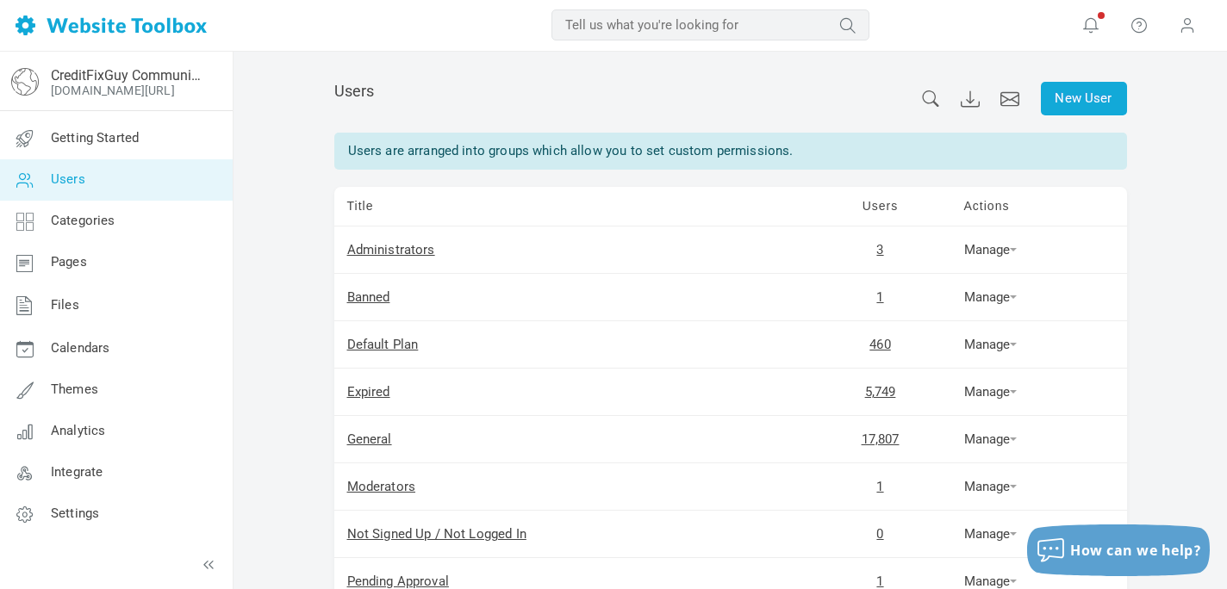
click at [875, 252] on td "3" at bounding box center [880, 250] width 141 height 47
click at [878, 251] on link "3" at bounding box center [879, 250] width 7 height 16
click at [878, 252] on link "3" at bounding box center [879, 250] width 7 height 16
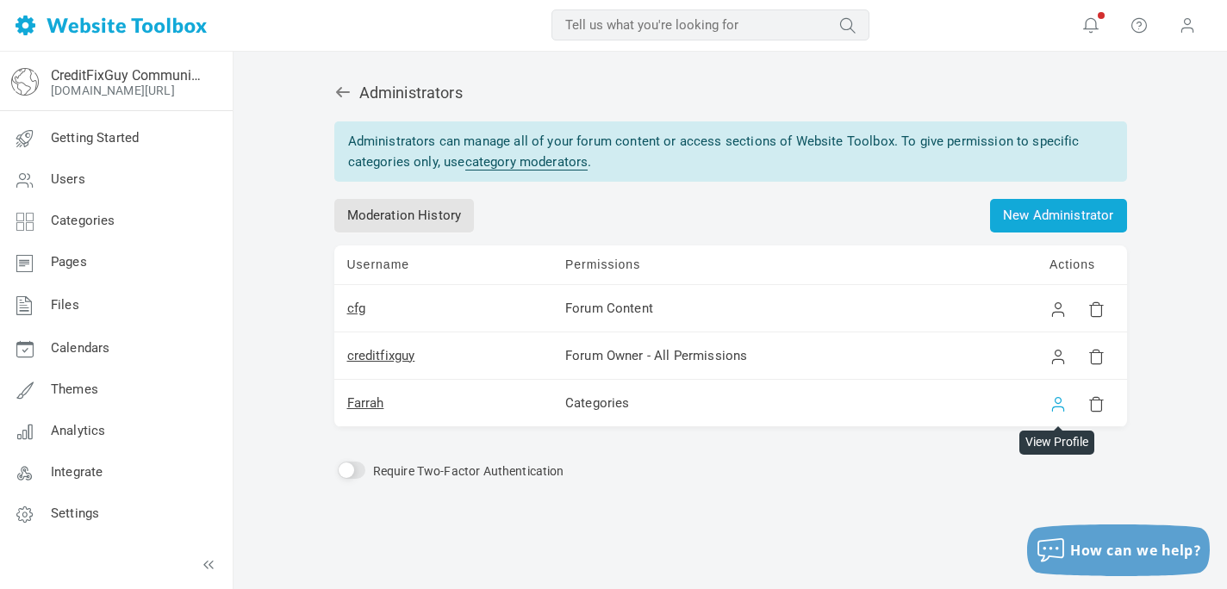
click at [1061, 407] on link at bounding box center [1057, 403] width 17 height 17
click at [1055, 362] on link at bounding box center [1057, 356] width 17 height 17
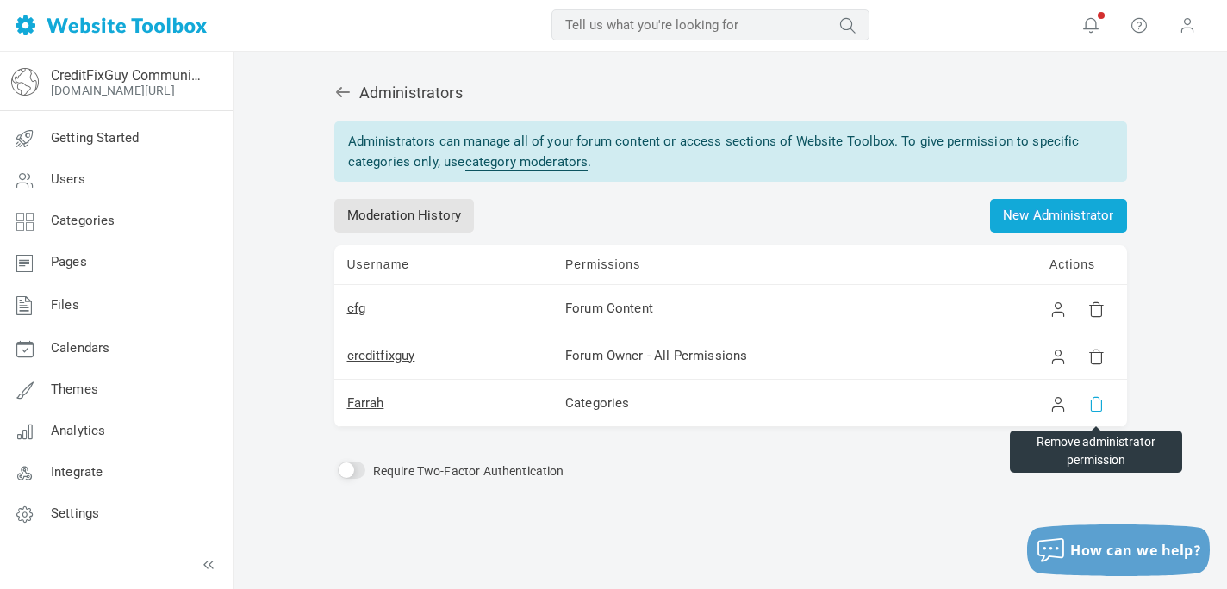
click at [1094, 403] on link at bounding box center [1095, 403] width 17 height 17
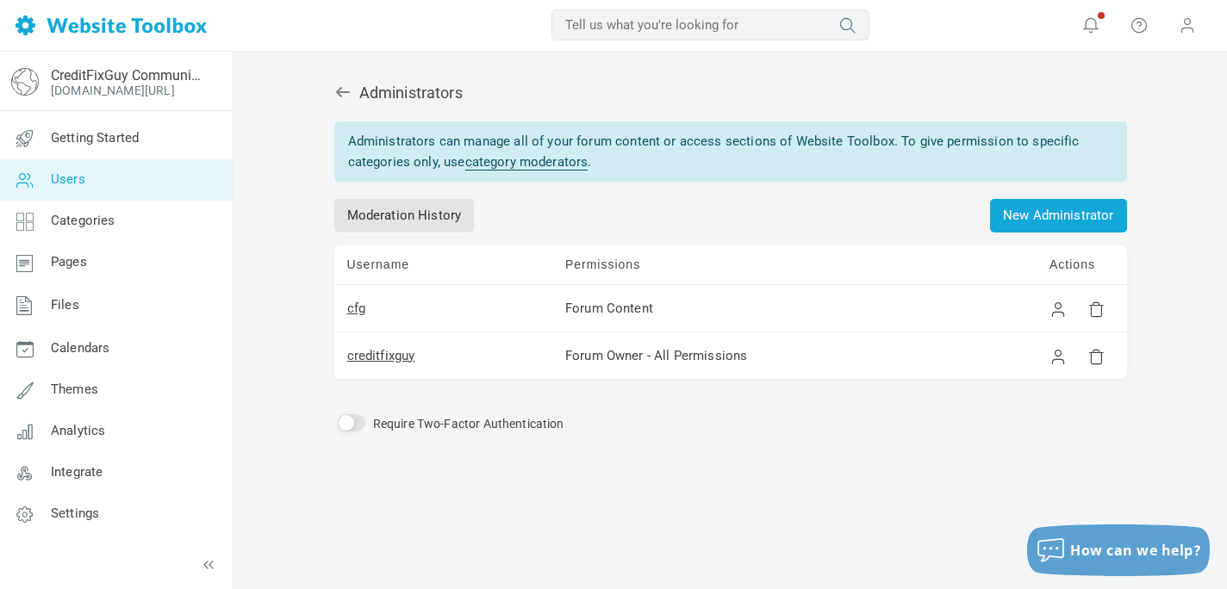
click at [53, 178] on span "Users" at bounding box center [68, 179] width 34 height 16
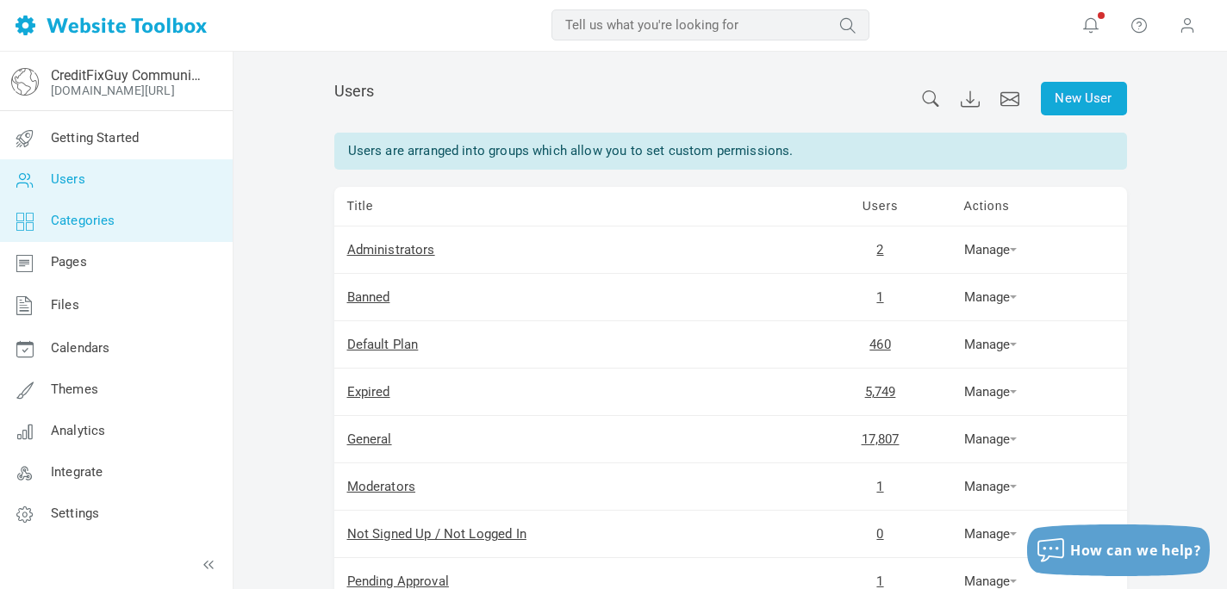
click at [86, 225] on span "Categories" at bounding box center [83, 221] width 65 height 16
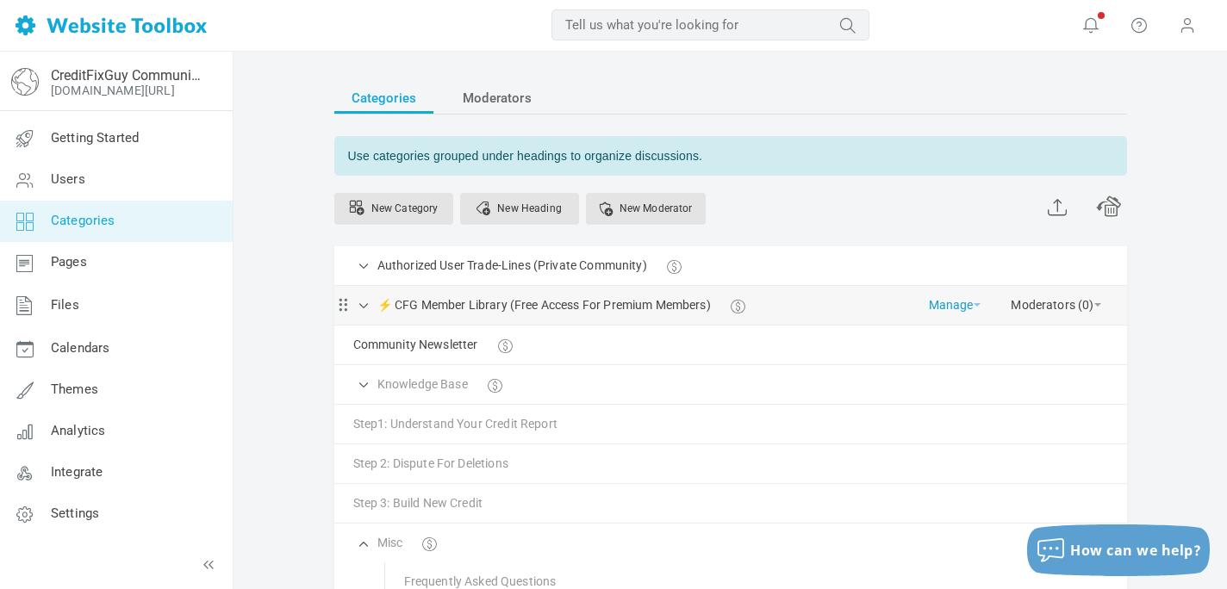
click at [972, 305] on link "Manage" at bounding box center [955, 301] width 52 height 30
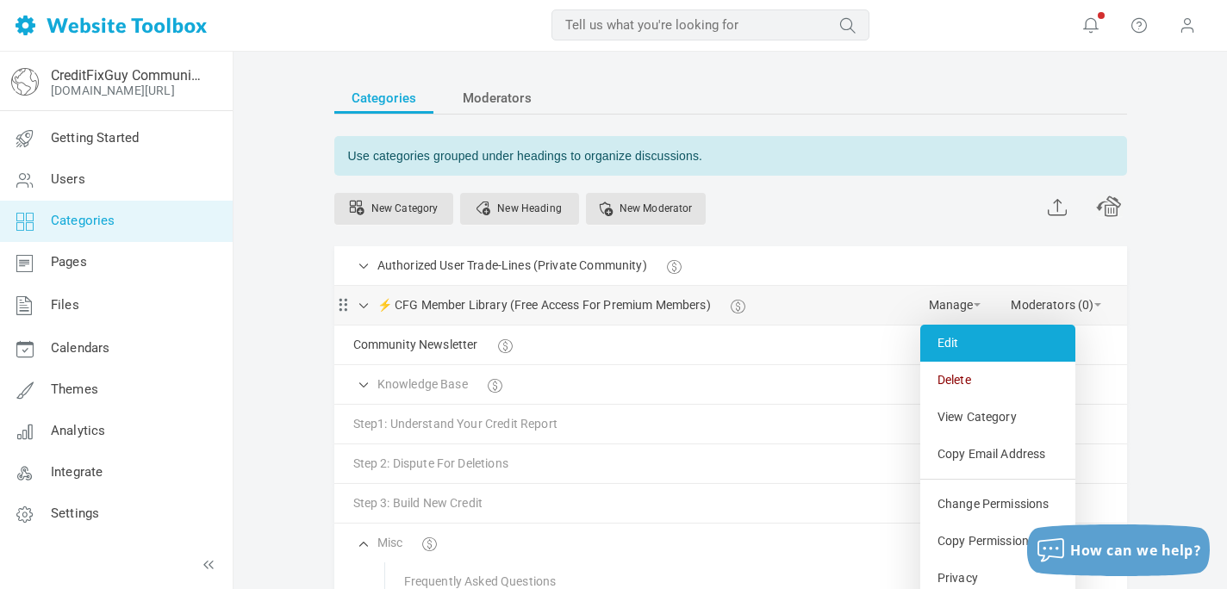
click at [955, 336] on link "Edit" at bounding box center [997, 343] width 155 height 37
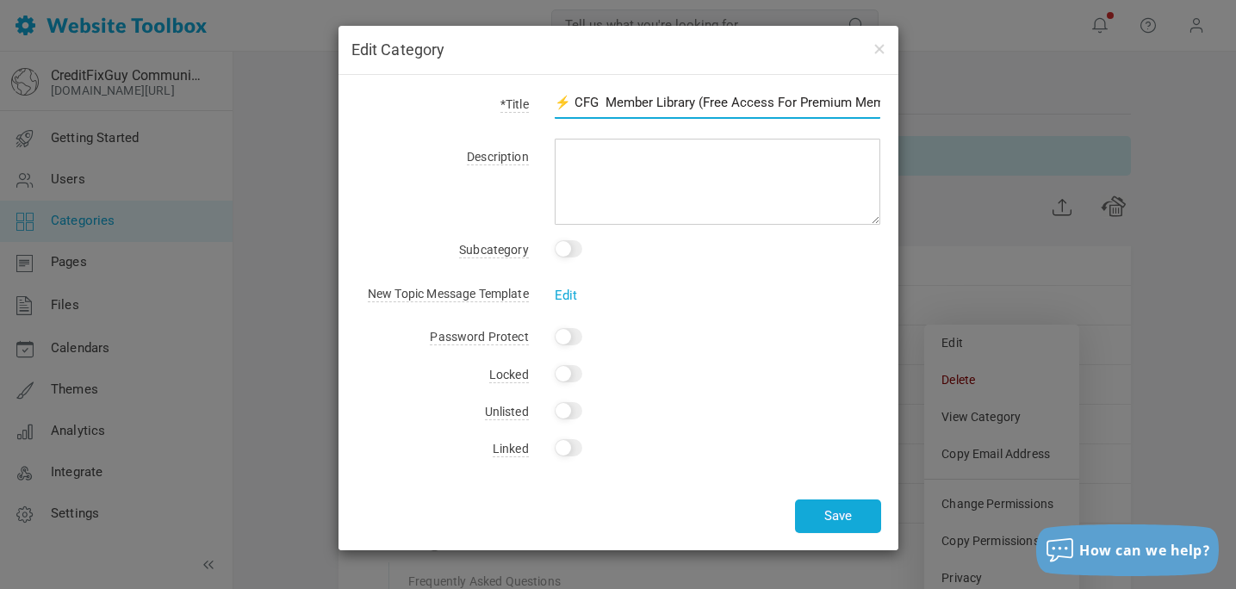
click at [592, 97] on input "⚡ CFG Member Library (Free Access For Premium Members)" at bounding box center [718, 102] width 327 height 33
click at [832, 104] on input "⚡ CFG Premium Member Library (Free Access For Premium Members)" at bounding box center [718, 102] width 327 height 33
type input "⚡ CFG Premium Member Library (Free Access)"
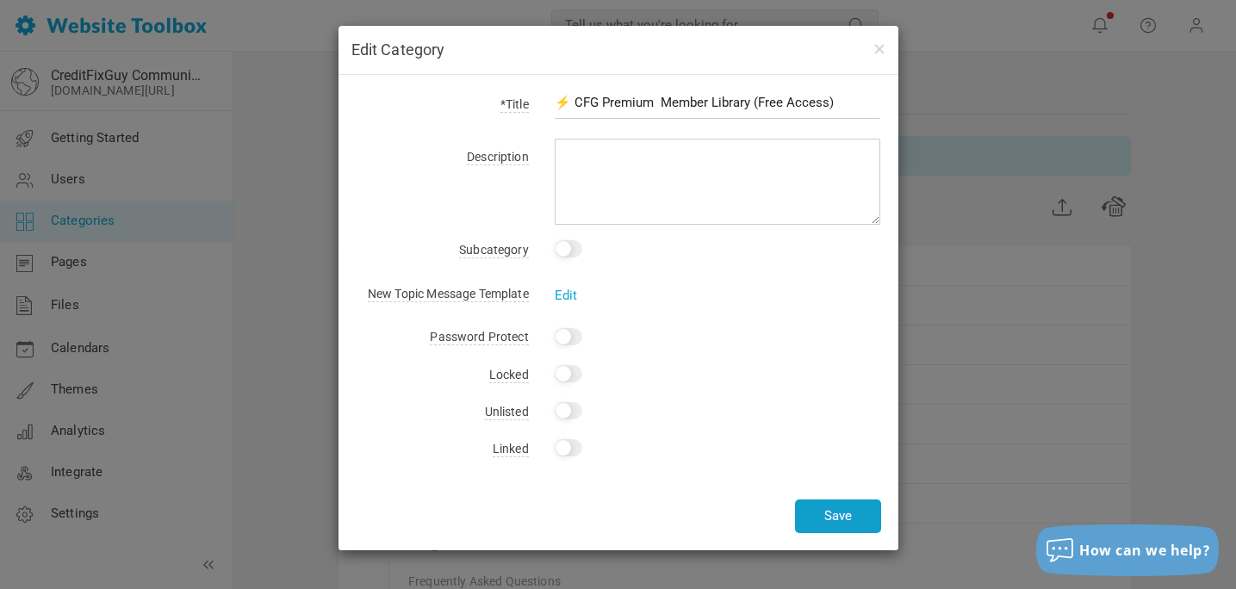
click at [833, 516] on button "Save" at bounding box center [838, 517] width 86 height 34
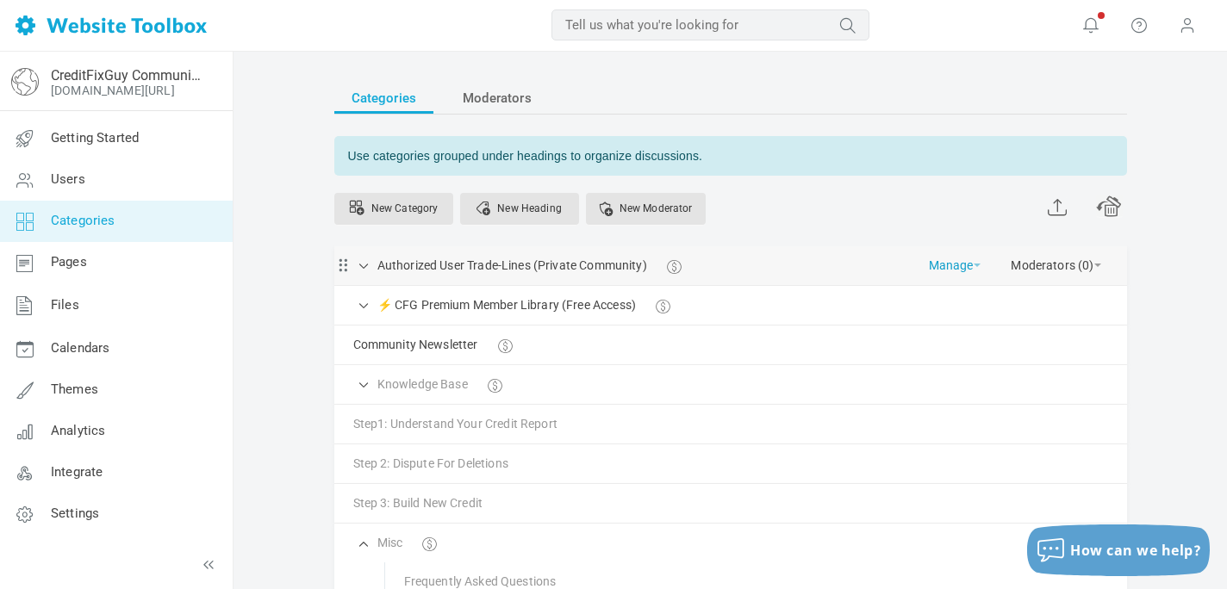
click at [943, 263] on link "Manage" at bounding box center [955, 261] width 52 height 30
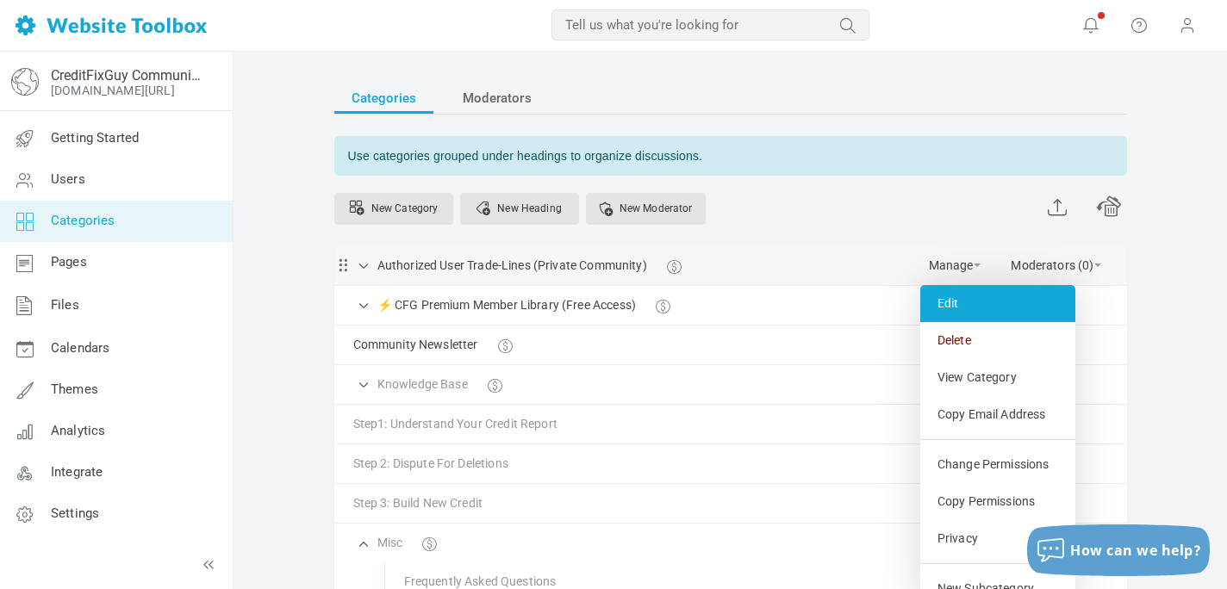
click at [955, 305] on link "Edit" at bounding box center [997, 303] width 155 height 37
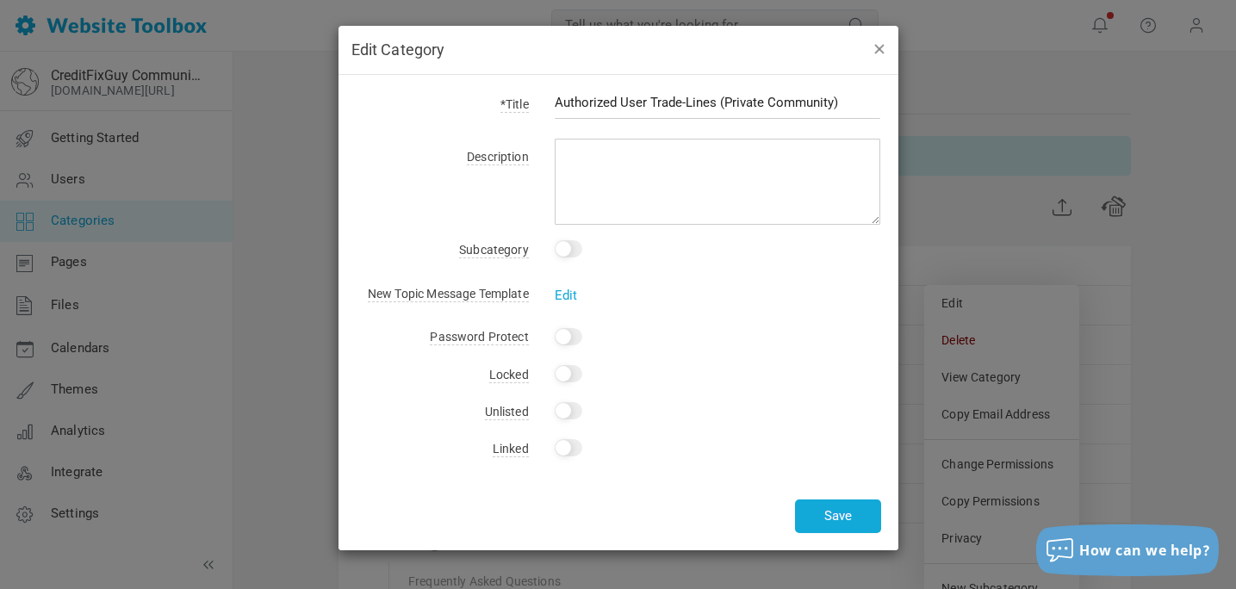
click at [883, 49] on button "button" at bounding box center [879, 48] width 14 height 19
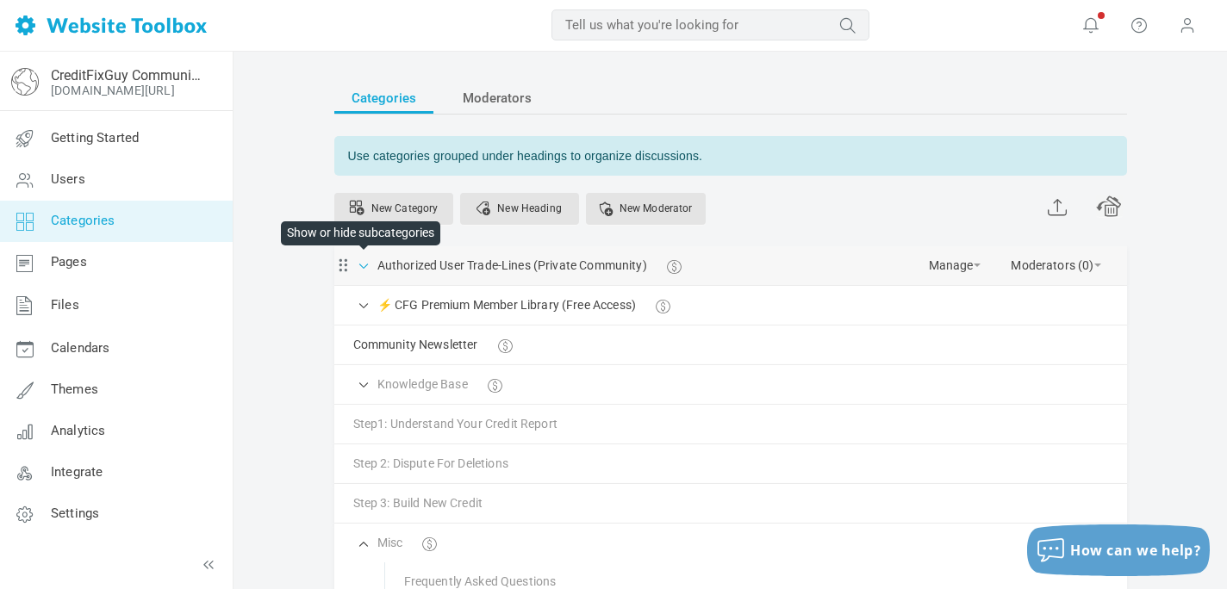
click at [363, 270] on span at bounding box center [364, 264] width 17 height 17
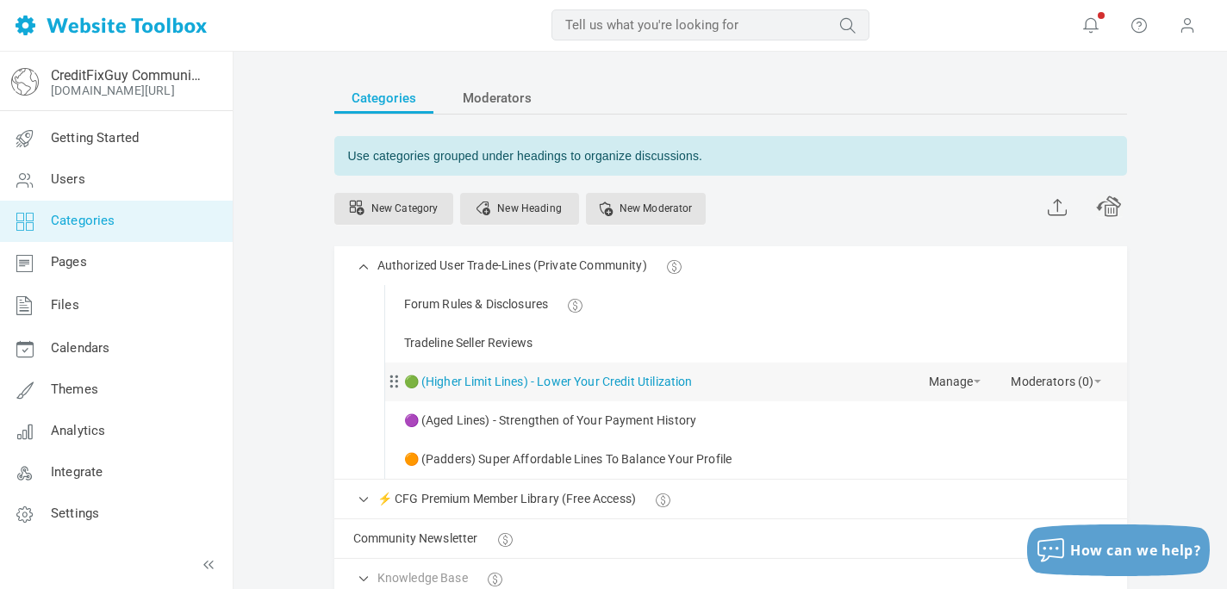
click at [620, 379] on link "🟢 (Higher Limit Lines) - Lower Your Credit Utilization" at bounding box center [548, 382] width 289 height 22
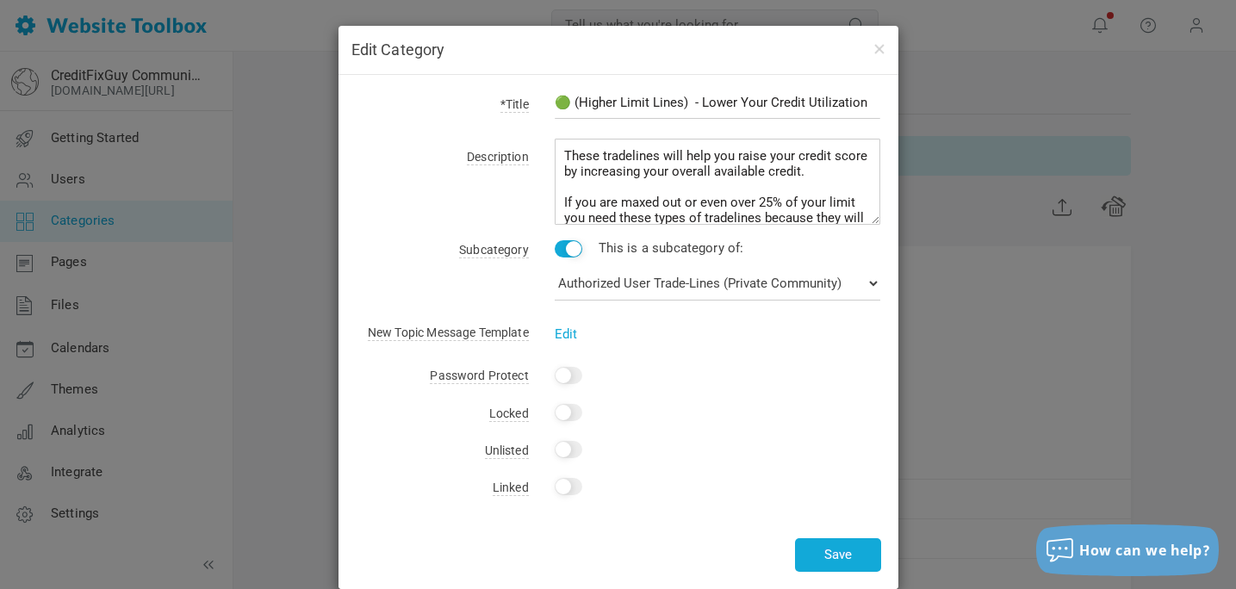
click at [575, 97] on input "🟢 (Higher Limit Lines) - Lower Your Credit Utilization" at bounding box center [718, 102] width 327 height 33
click at [576, 104] on input "🟢 Higher Limit TradeLines" at bounding box center [718, 102] width 327 height 33
click at [594, 101] on input "Higher Limit TradeLines" at bounding box center [718, 102] width 327 height 33
click at [649, 101] on input "High Limit TradeLines" at bounding box center [718, 102] width 327 height 33
type input "High Limit TradeLines"
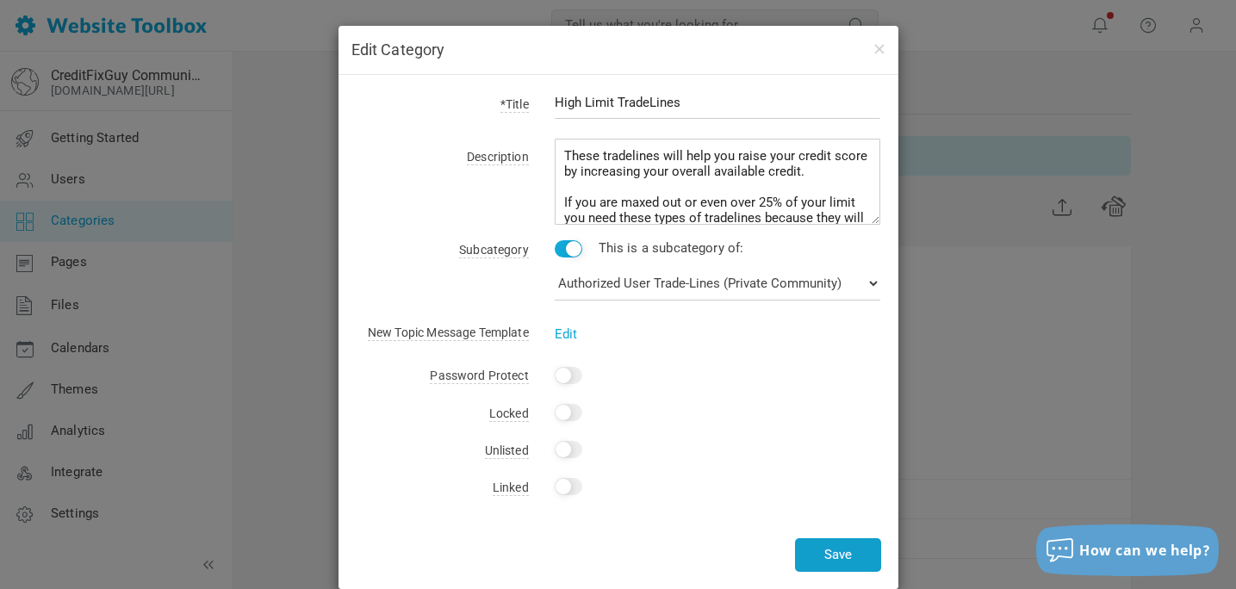
click at [833, 547] on button "Save" at bounding box center [838, 556] width 86 height 34
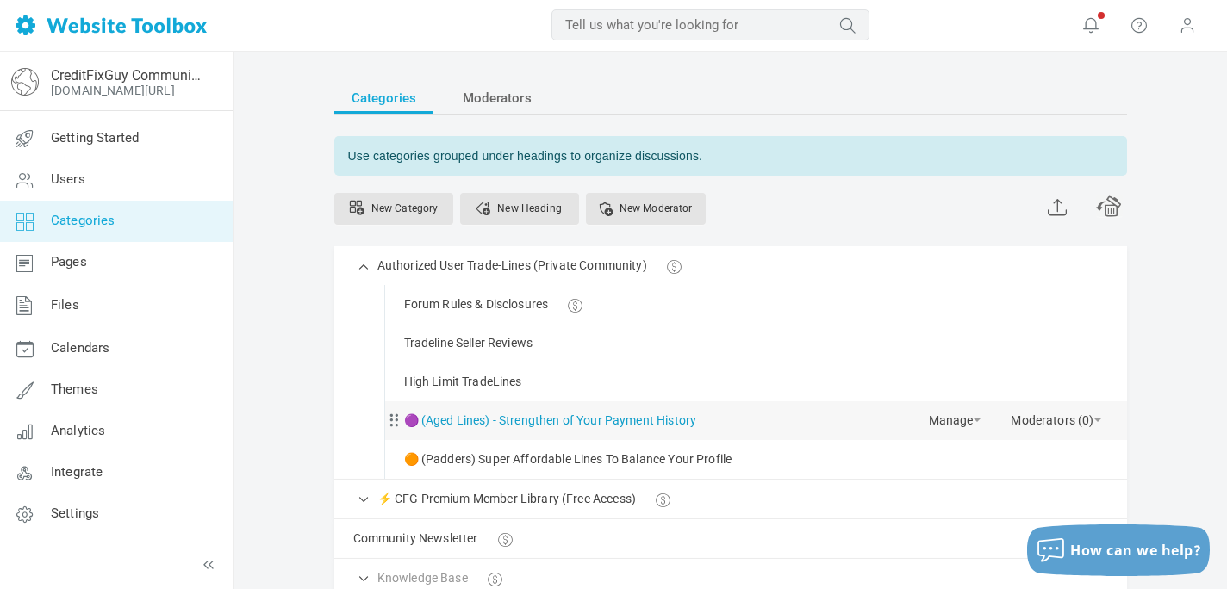
click at [475, 418] on link "🟣 (Aged Lines) - Strengthen of Your Payment History" at bounding box center [550, 421] width 293 height 22
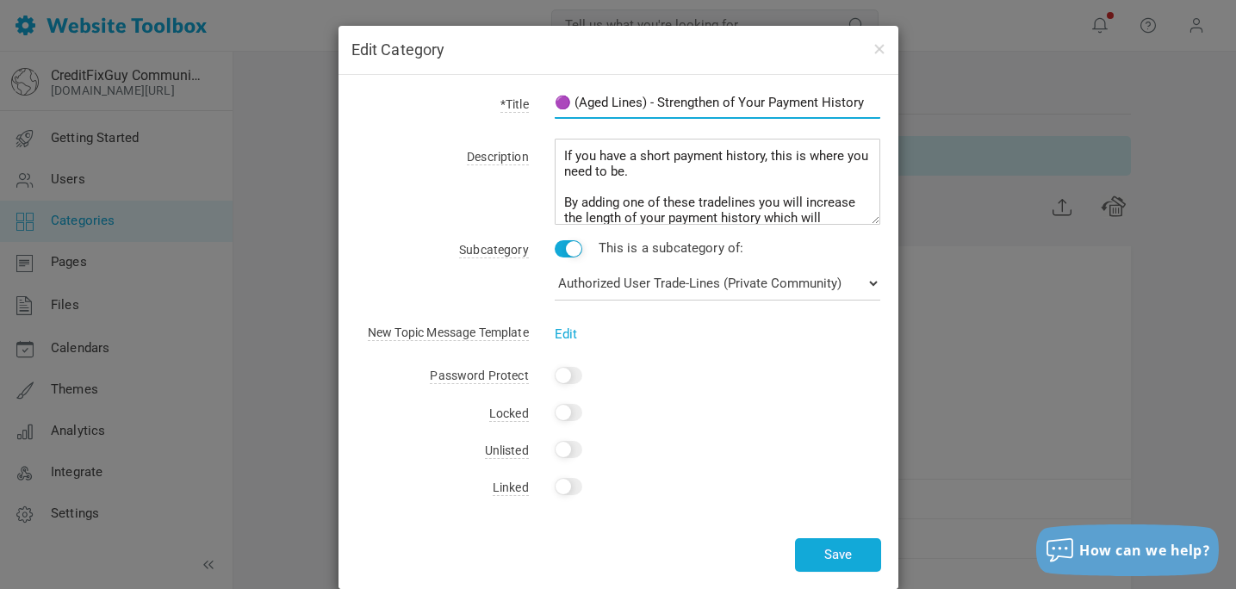
click at [579, 103] on input "🟣 (Aged Lines) - Strengthen of Your Payment History" at bounding box center [718, 102] width 327 height 33
click at [603, 104] on input "Aged Tradelines - Strengthen of Your Payment History" at bounding box center [718, 102] width 327 height 33
click at [696, 83] on div "*Title Aged Tradelines - Strengthen of Your Payment History Description If you …" at bounding box center [619, 332] width 560 height 514
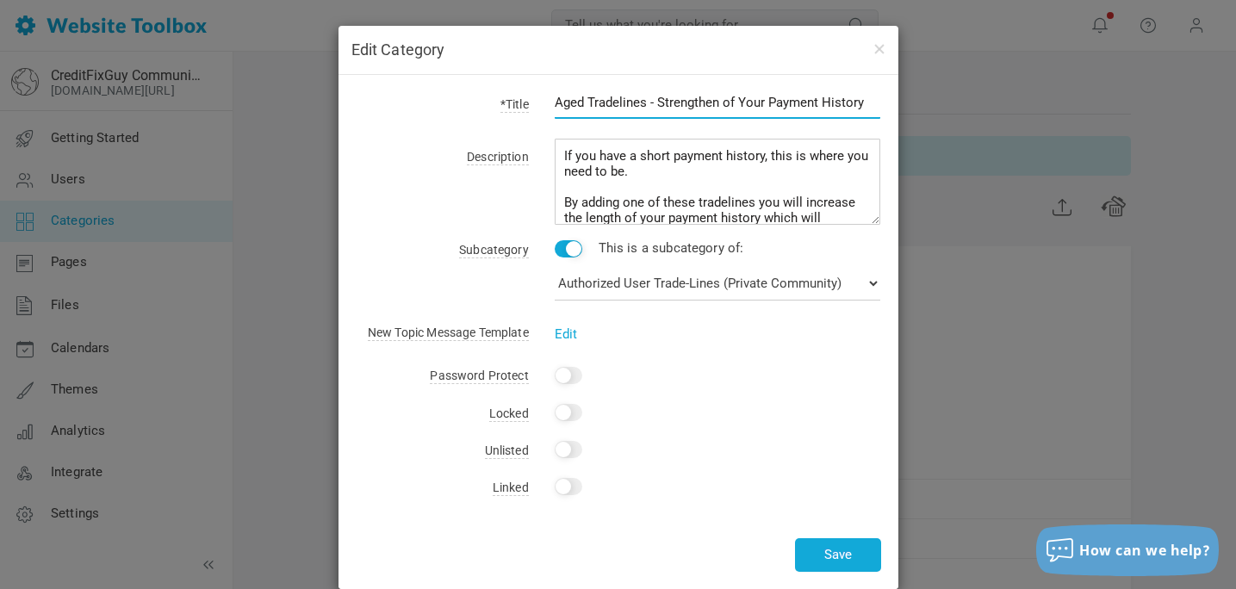
drag, startPoint x: 660, startPoint y: 99, endPoint x: 991, endPoint y: 163, distance: 336.9
click at [991, 163] on div "Edit Category *Title Aged Tradelines - Strengthen of Your Payment History Descr…" at bounding box center [618, 294] width 1236 height 589
click at [619, 100] on input "Aged Tradelines - Strengthen of Your Payment History" at bounding box center [718, 102] width 327 height 33
click at [870, 103] on input "Aged TradeLines - Strengthen of Your Payment History" at bounding box center [718, 102] width 327 height 33
type input "Aged TradeLines - St"
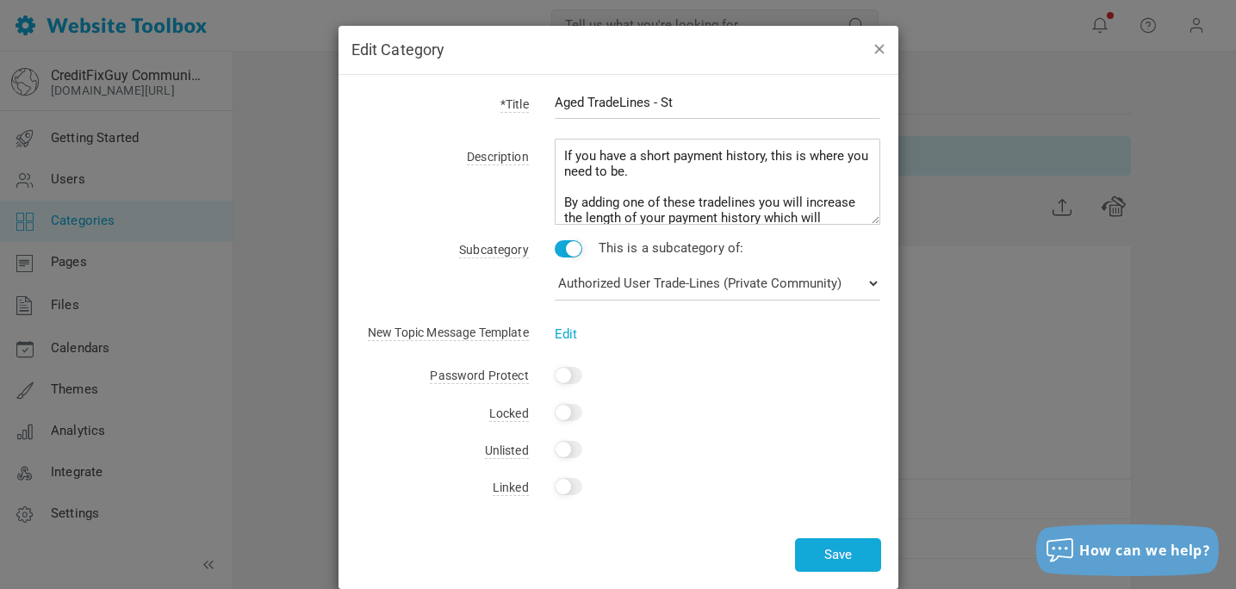
click at [877, 50] on button "button" at bounding box center [879, 48] width 14 height 19
click at [694, 103] on input "Aged TradeLines - St" at bounding box center [718, 102] width 327 height 33
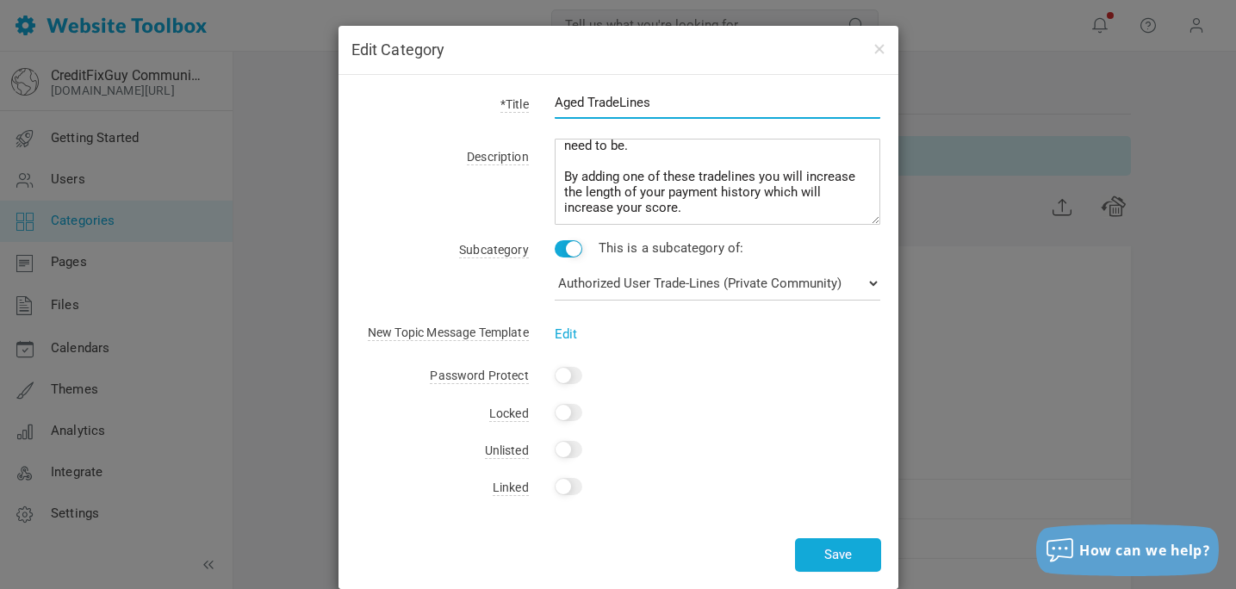
scroll to position [84, 0]
type input "Aged TradeLines"
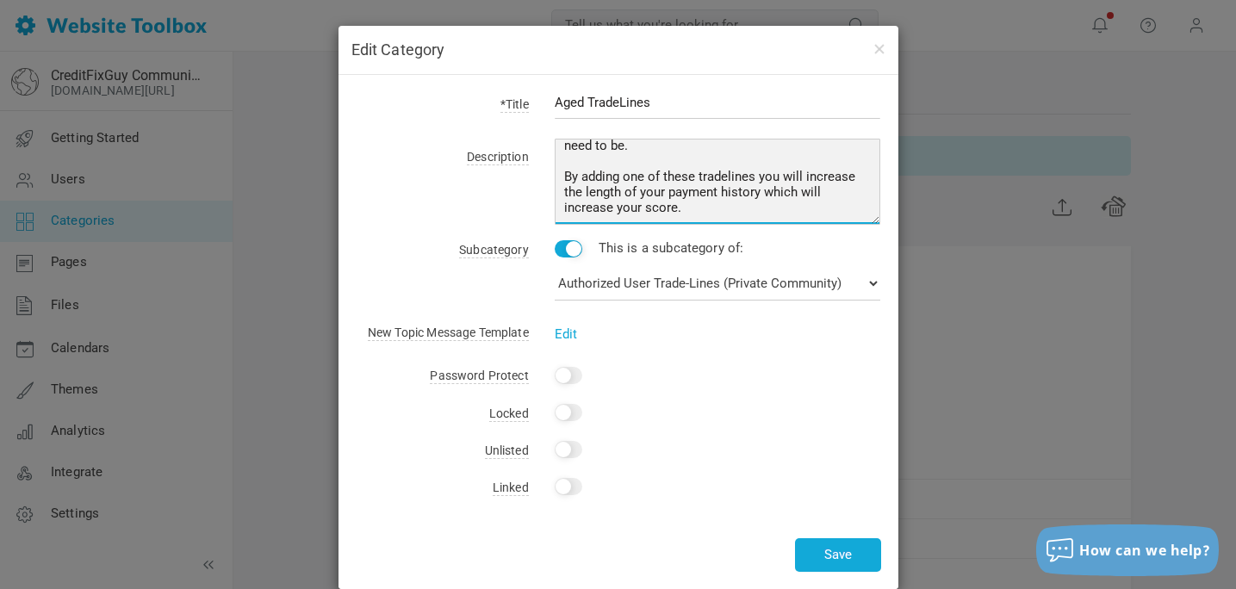
click at [594, 217] on textarea "If you have a short payment history, this is where you need to be. By adding on…" at bounding box center [718, 182] width 327 height 86
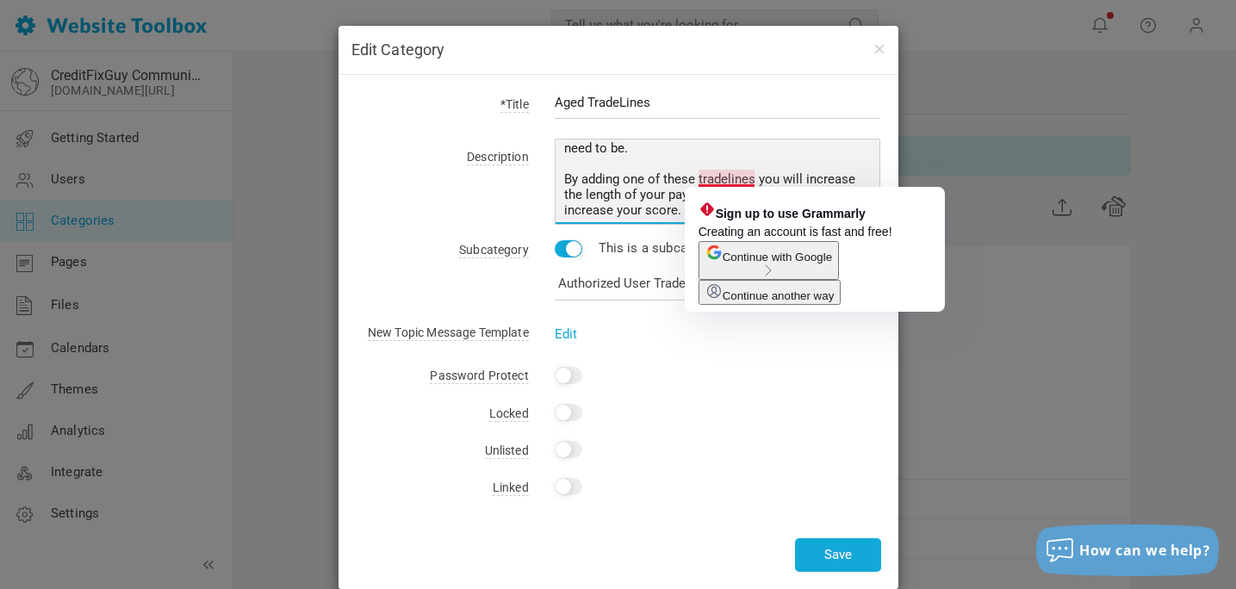
click at [711, 178] on textarea "If you have a short payment history, this is where you need to be. By adding on…" at bounding box center [718, 182] width 327 height 86
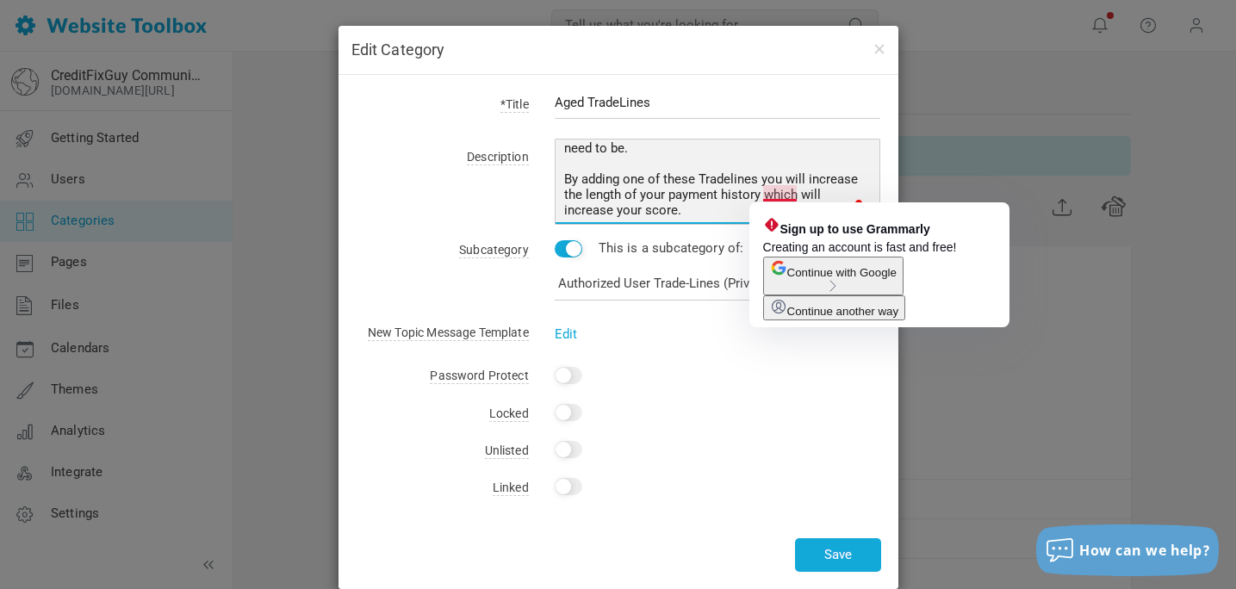
click at [779, 195] on textarea "If you have a short payment history, this is where you need to be. By adding on…" at bounding box center [718, 182] width 327 height 86
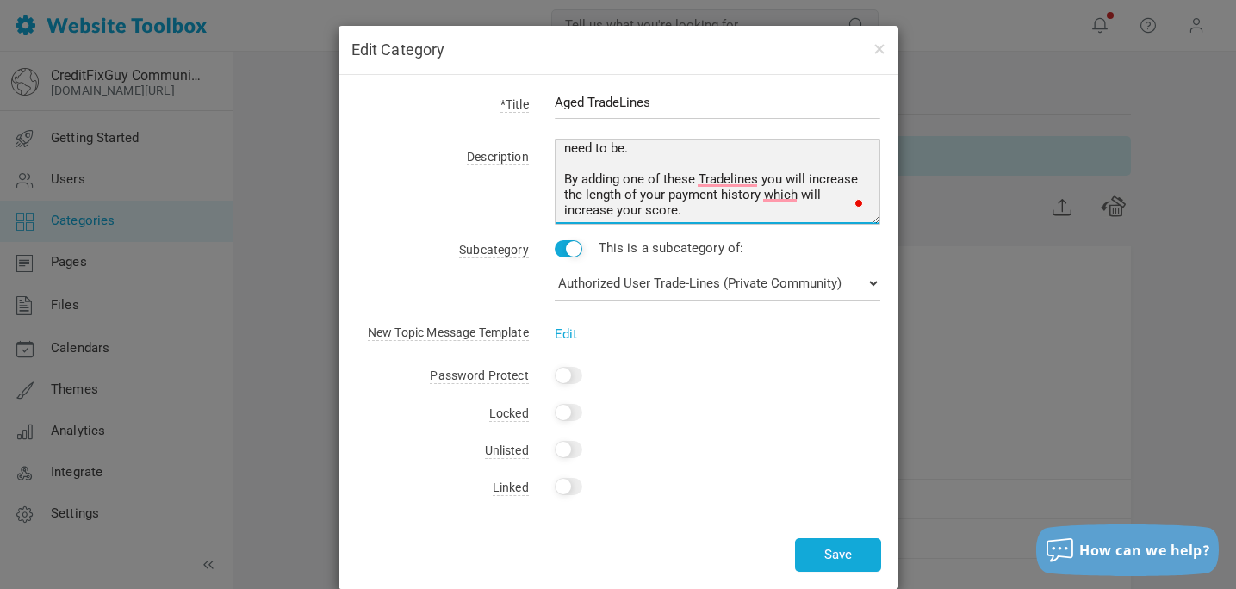
click at [799, 193] on textarea "If you have a short payment history, this is where you need to be. By adding on…" at bounding box center [718, 182] width 327 height 86
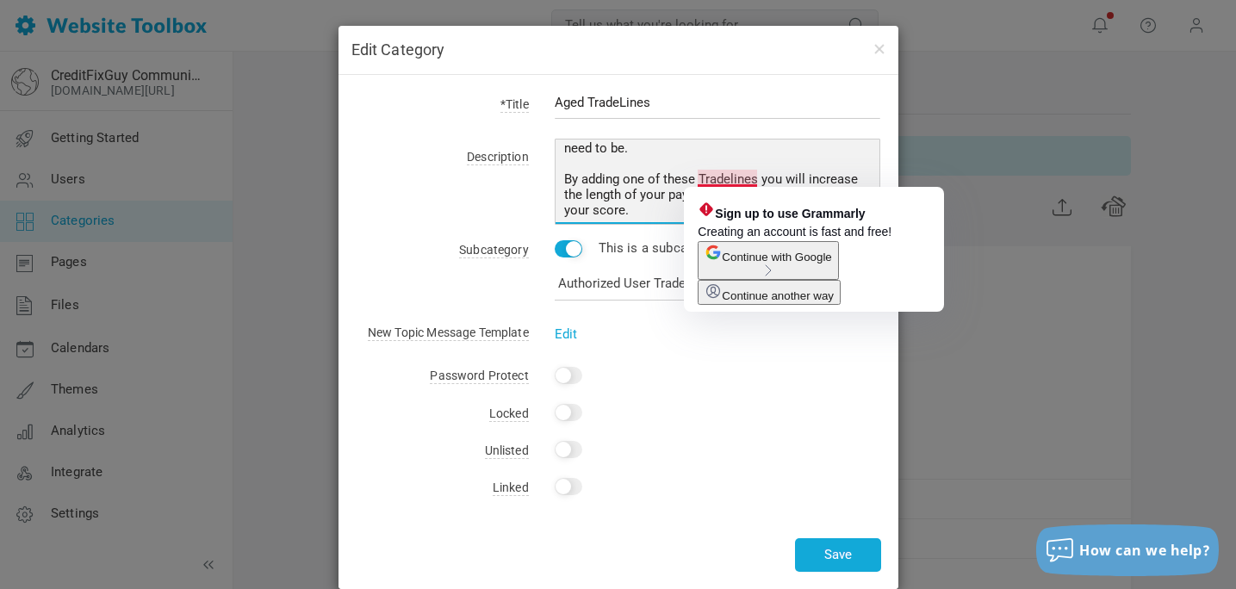
click at [730, 177] on textarea "If you have a short payment history, this is where you need to be. By adding on…" at bounding box center [718, 182] width 327 height 86
click at [700, 177] on textarea "If you have a short payment history, this is where you need to be. By adding on…" at bounding box center [718, 182] width 327 height 86
click at [707, 174] on textarea "If you have a short payment history, this is where you need to be. By adding on…" at bounding box center [718, 182] width 327 height 86
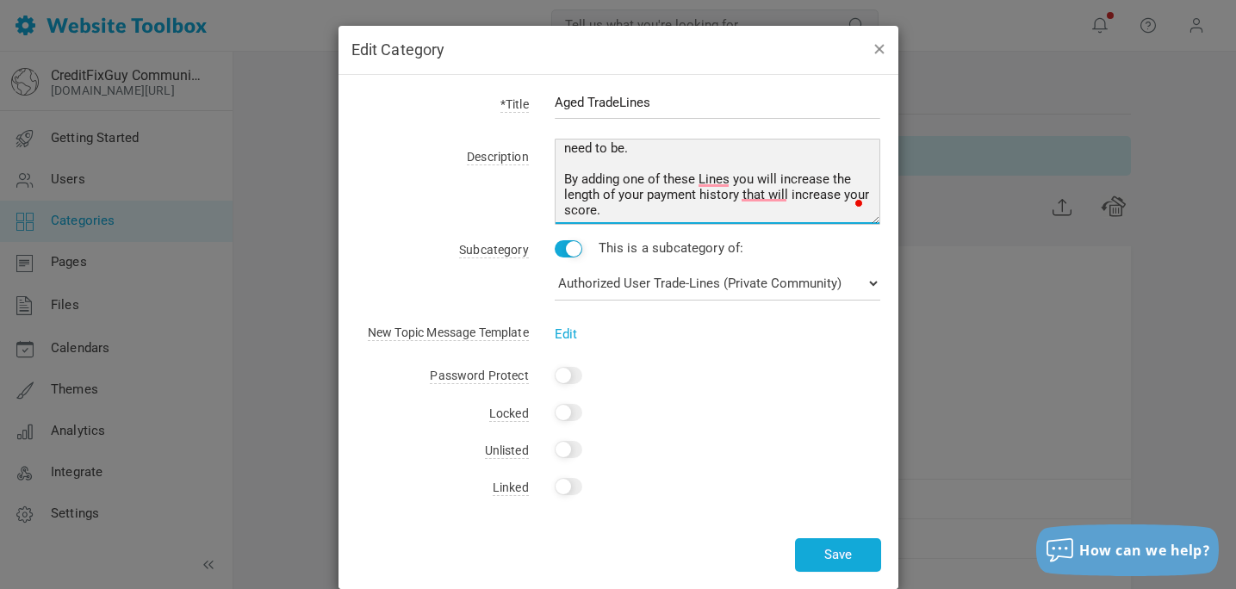
type textarea "If you have a short payment history, this is where you need to be. By adding on…"
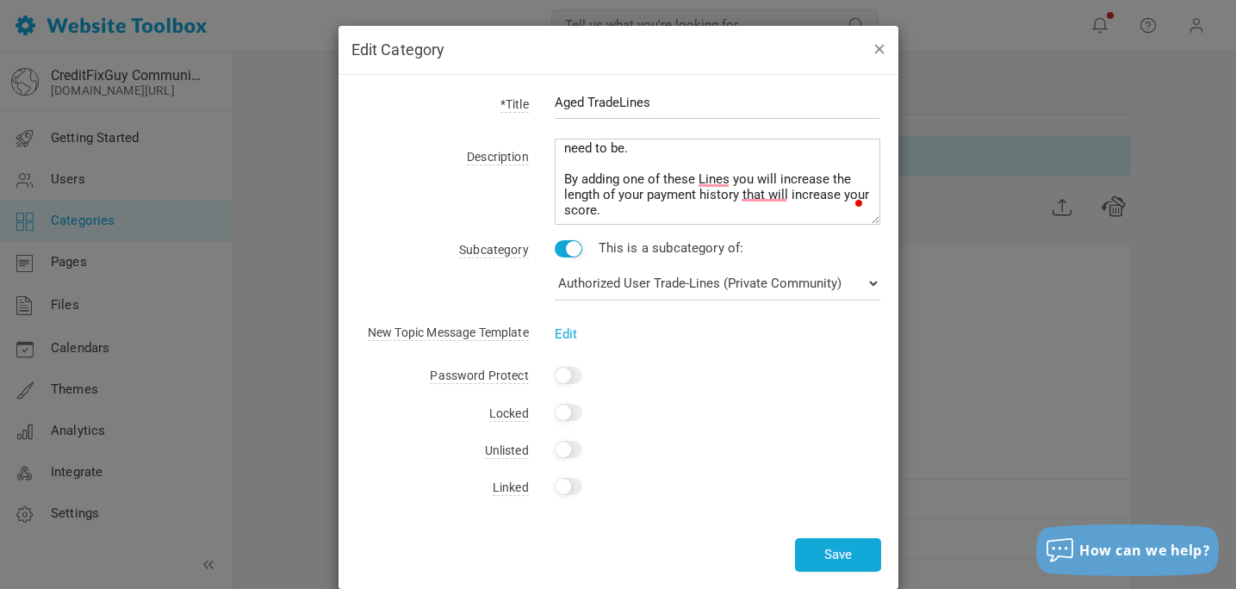
click at [878, 51] on button "button" at bounding box center [879, 48] width 14 height 19
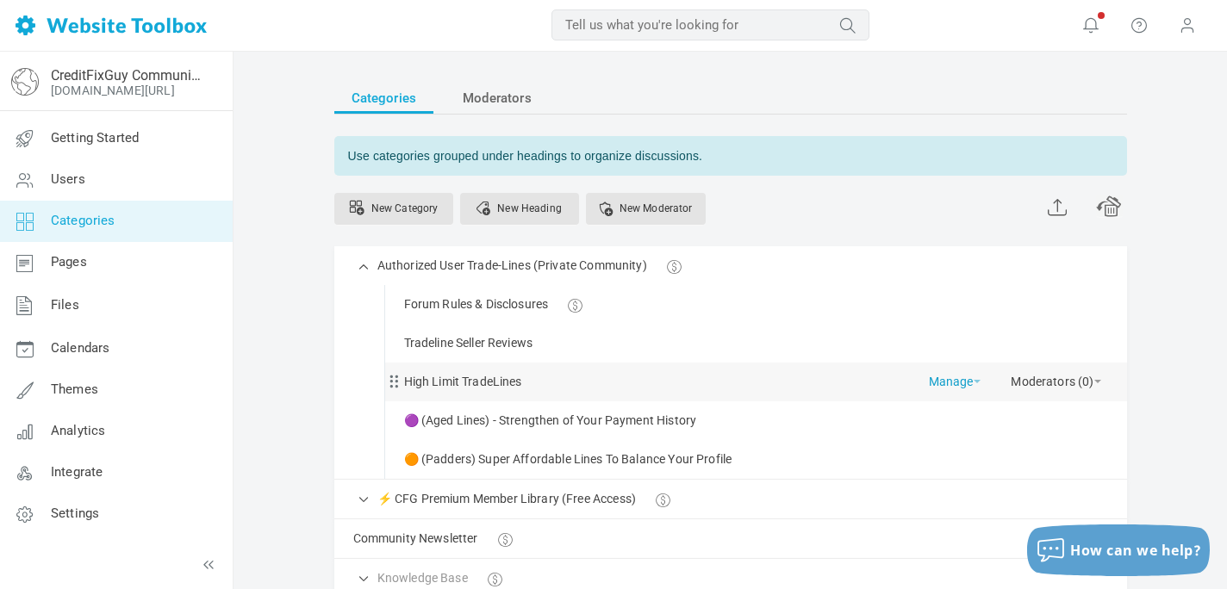
click at [971, 382] on link "Manage" at bounding box center [955, 378] width 52 height 30
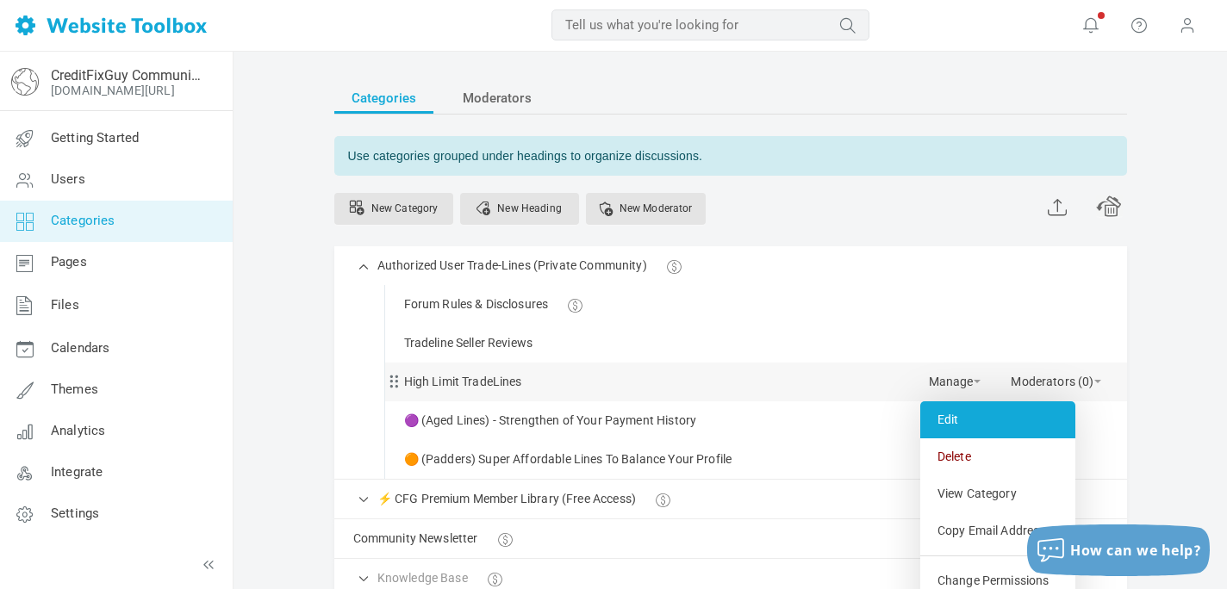
click at [947, 412] on link "Edit" at bounding box center [997, 420] width 155 height 37
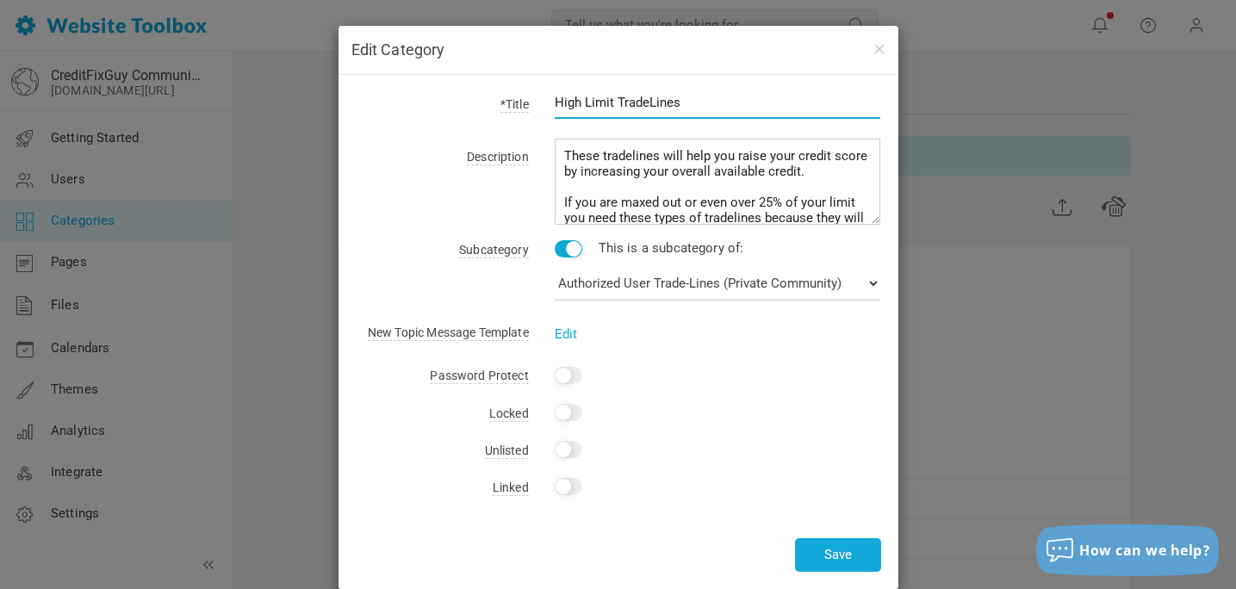
click at [557, 101] on input "High Limit TradeLines" at bounding box center [718, 102] width 327 height 33
click at [694, 105] on input "High Limit TradeLines" at bounding box center [718, 102] width 327 height 33
type input "(High Limit TradeLines)"
click at [833, 553] on button "Save" at bounding box center [838, 556] width 86 height 34
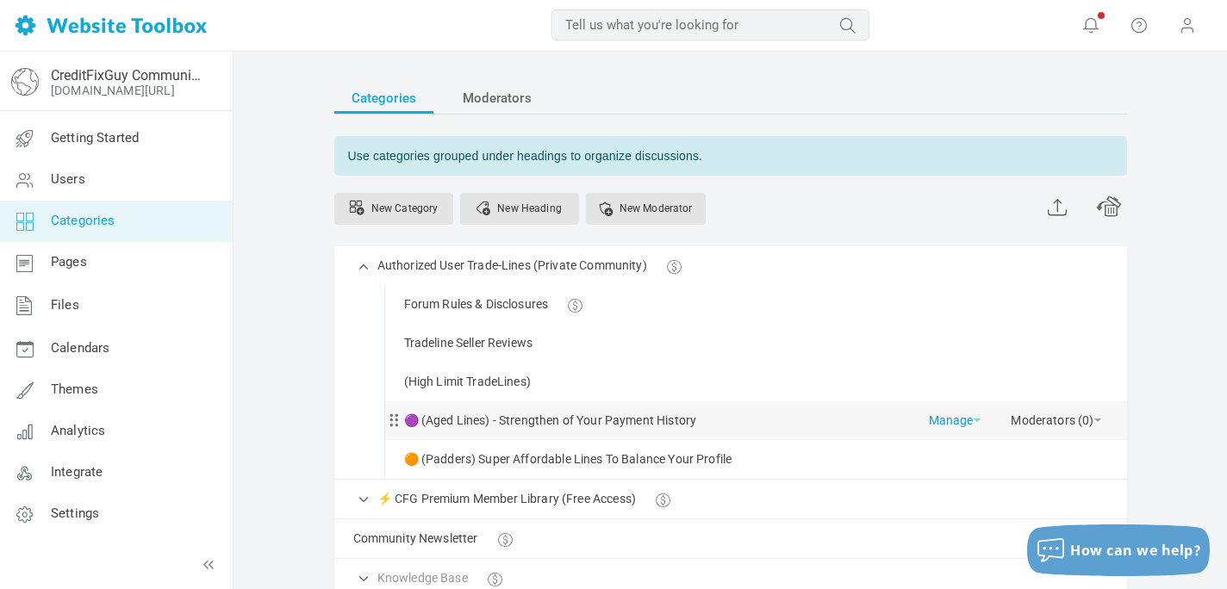
click at [979, 420] on span at bounding box center [977, 420] width 7 height 3
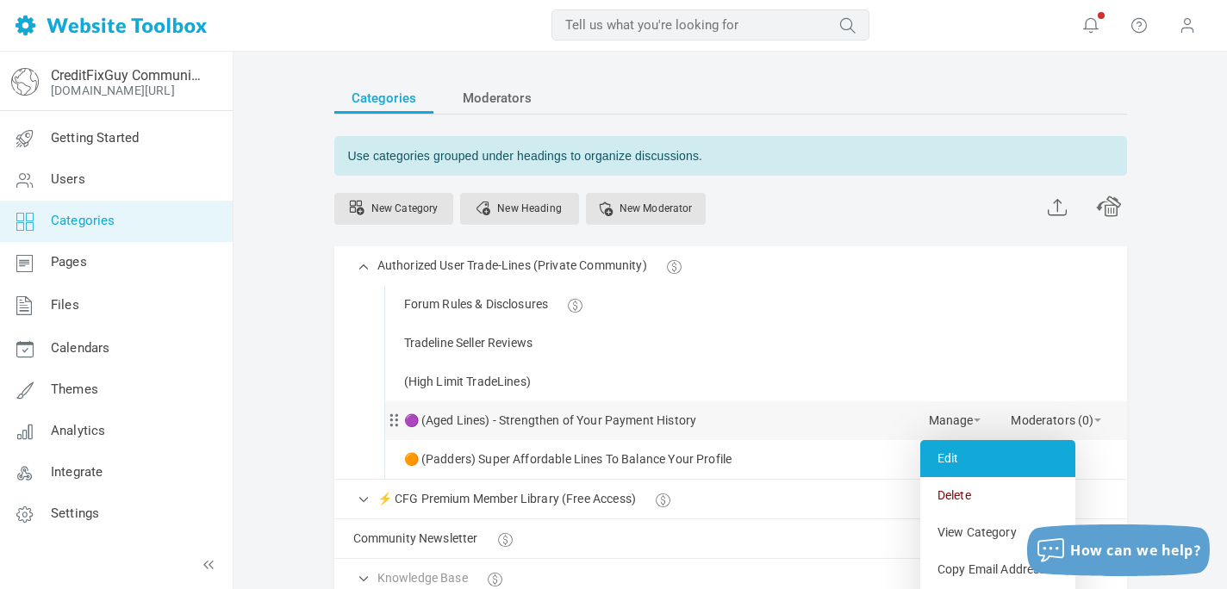
click at [944, 460] on link "Edit" at bounding box center [997, 458] width 155 height 37
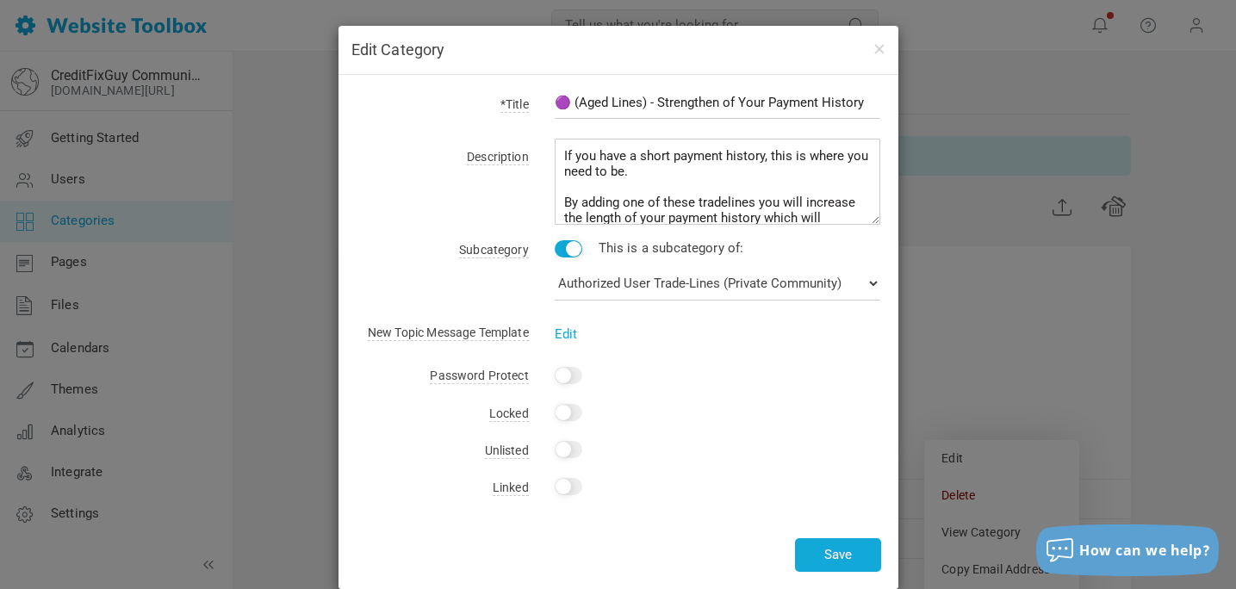
click at [573, 98] on input "🟣 (Aged Lines) - Strengthen of Your Payment History" at bounding box center [718, 102] width 327 height 33
click at [858, 103] on input "(Aged Lines) - Strengthen of Your Payment History" at bounding box center [718, 102] width 327 height 33
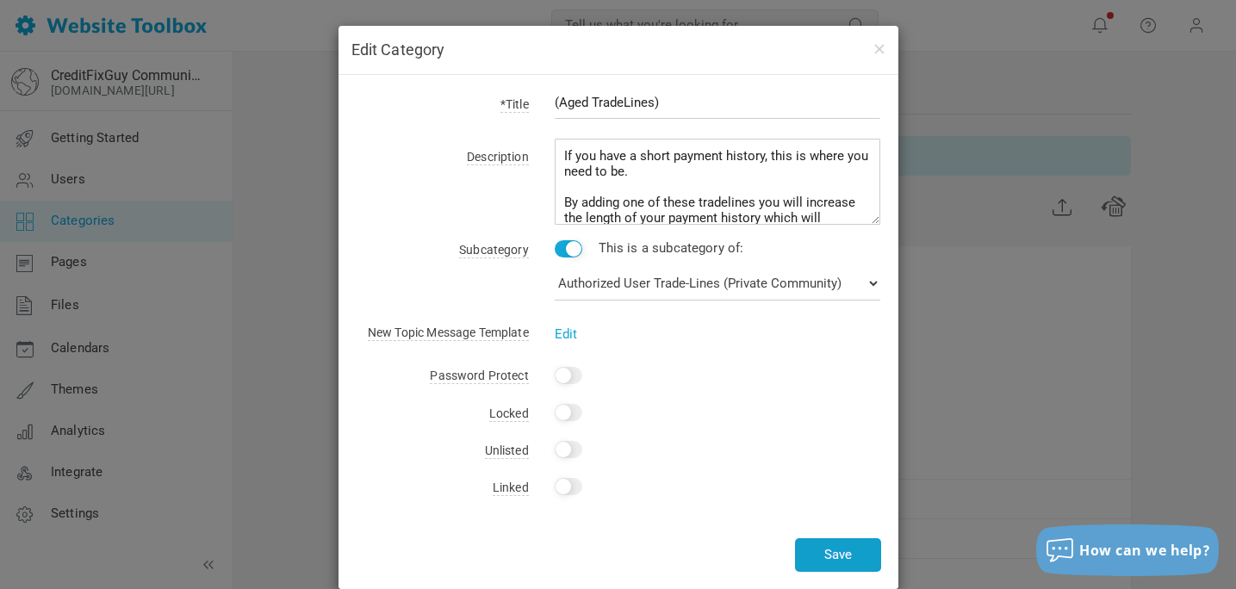
type input "(Aged TradeLines)"
click at [839, 557] on button "Save" at bounding box center [838, 556] width 86 height 34
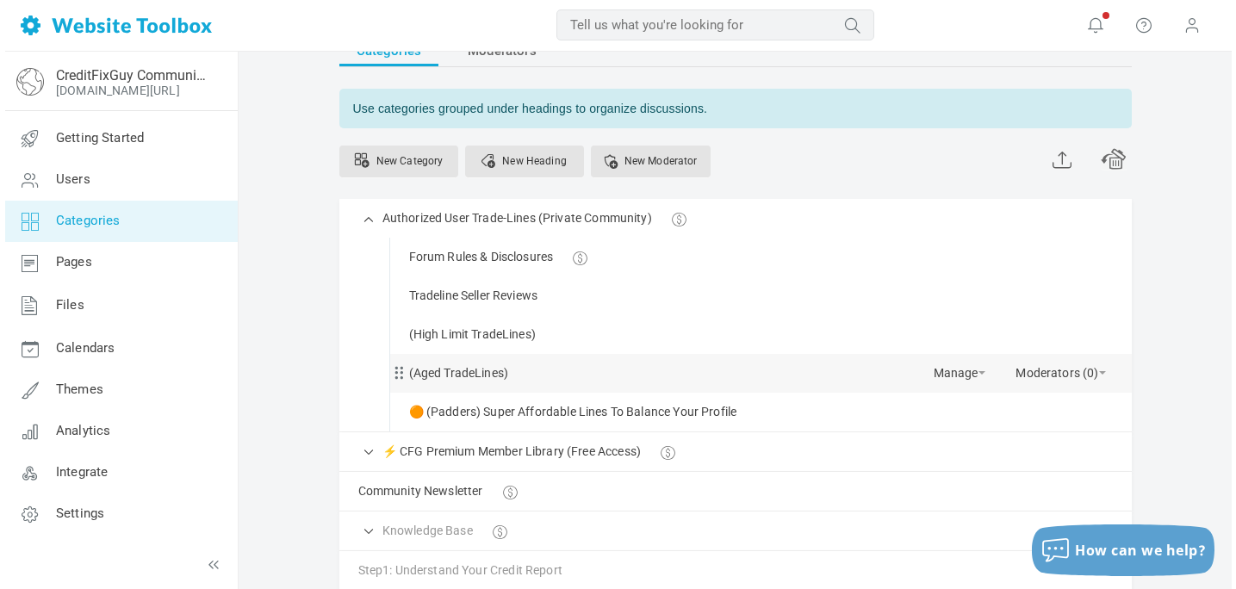
scroll to position [53, 0]
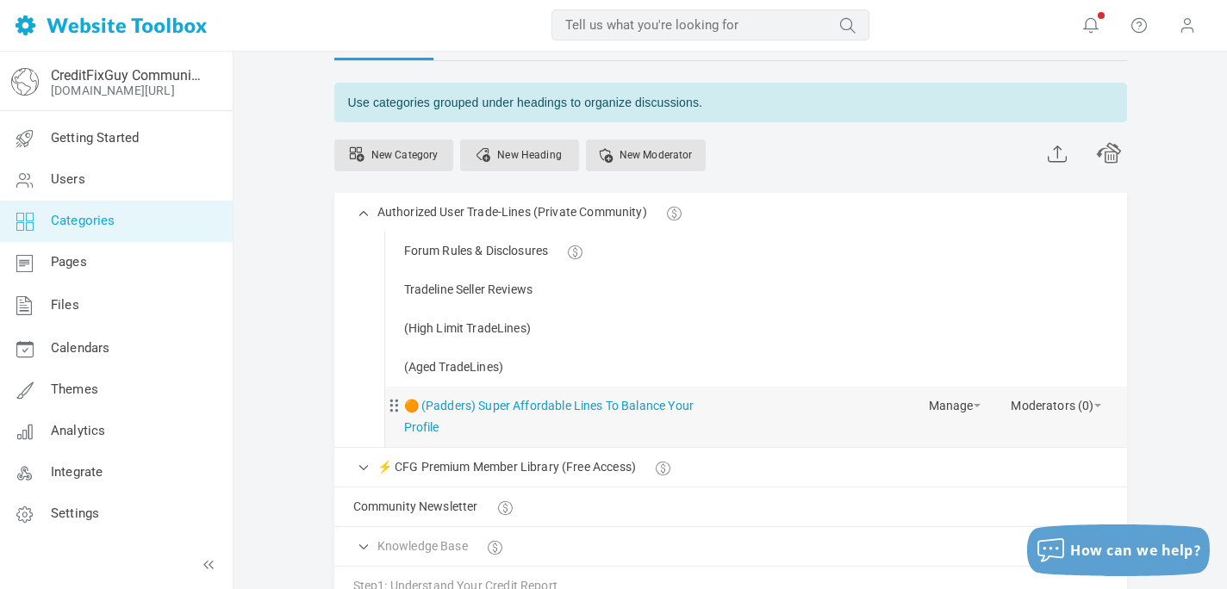
click at [623, 403] on link "🟠 (Padders) Super Affordable Lines To Balance Your Profile" at bounding box center [559, 416] width 311 height 43
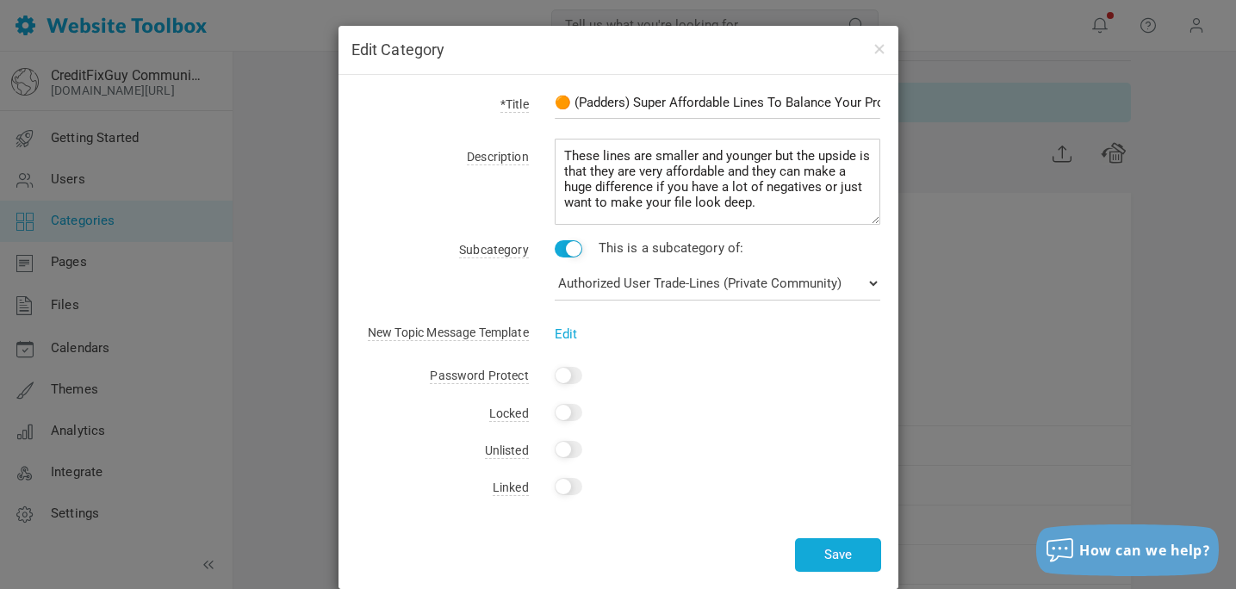
click at [625, 103] on input "🟠 (Padders) Super Affordable Lines To Balance Your Profile" at bounding box center [718, 102] width 327 height 33
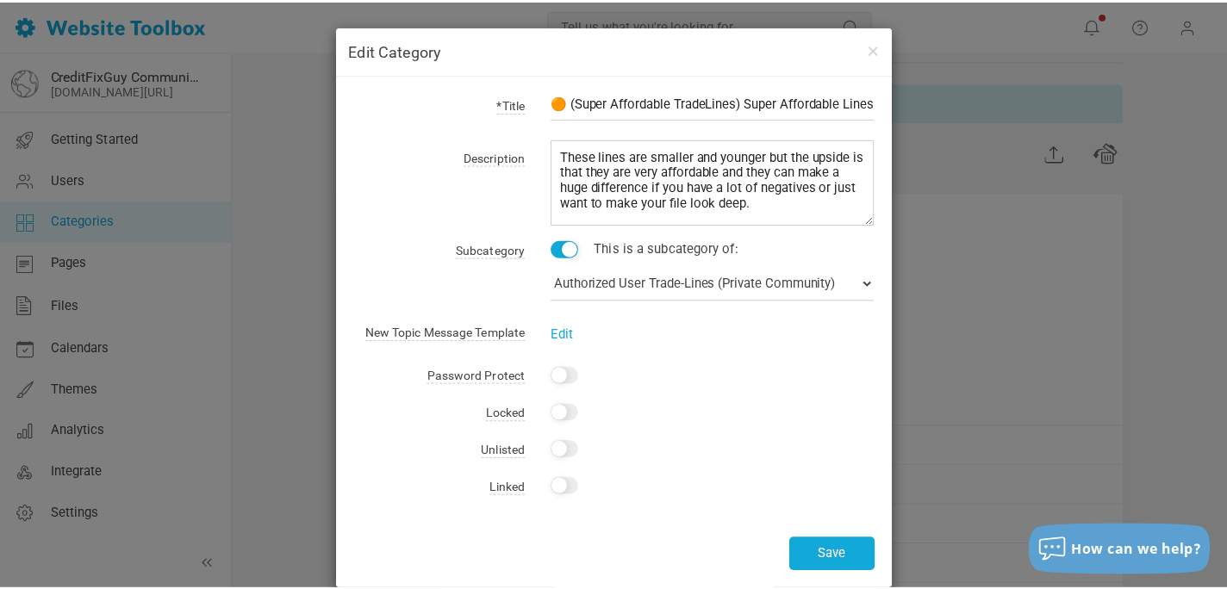
scroll to position [0, 0]
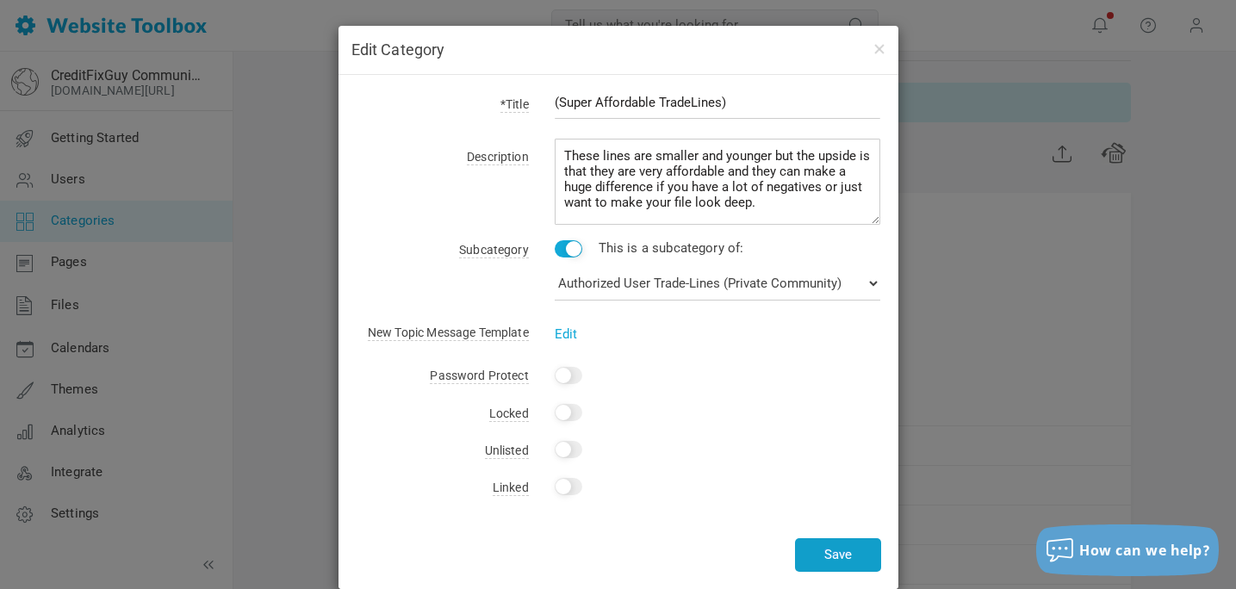
type input "(Super Affordable TradeLines)"
click at [825, 551] on button "Save" at bounding box center [838, 556] width 86 height 34
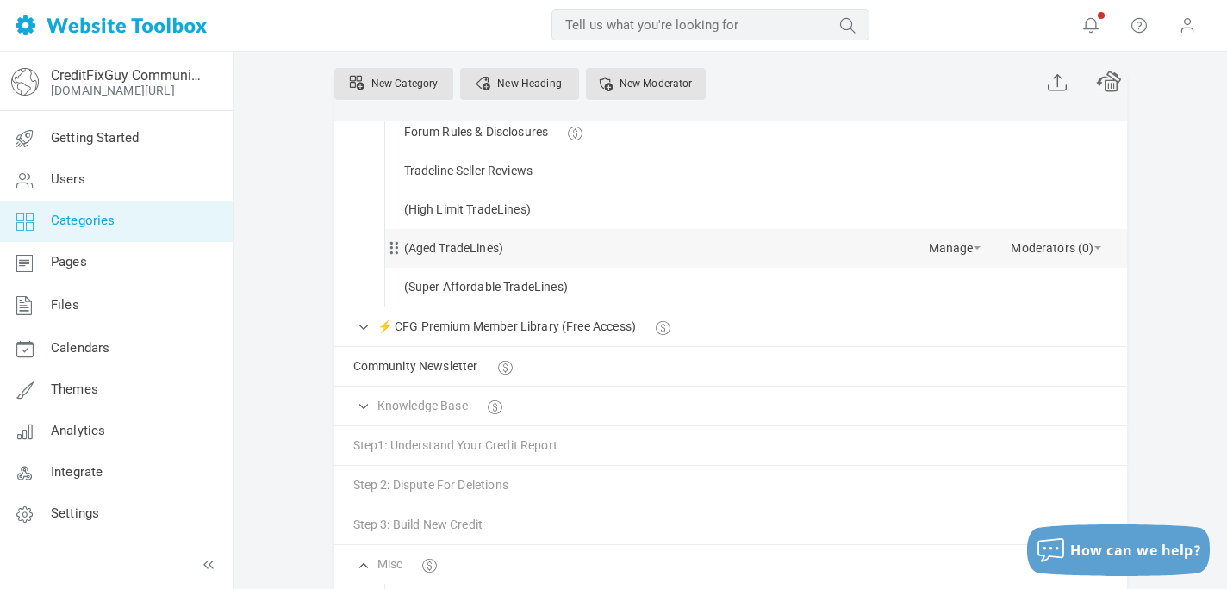
scroll to position [169, 0]
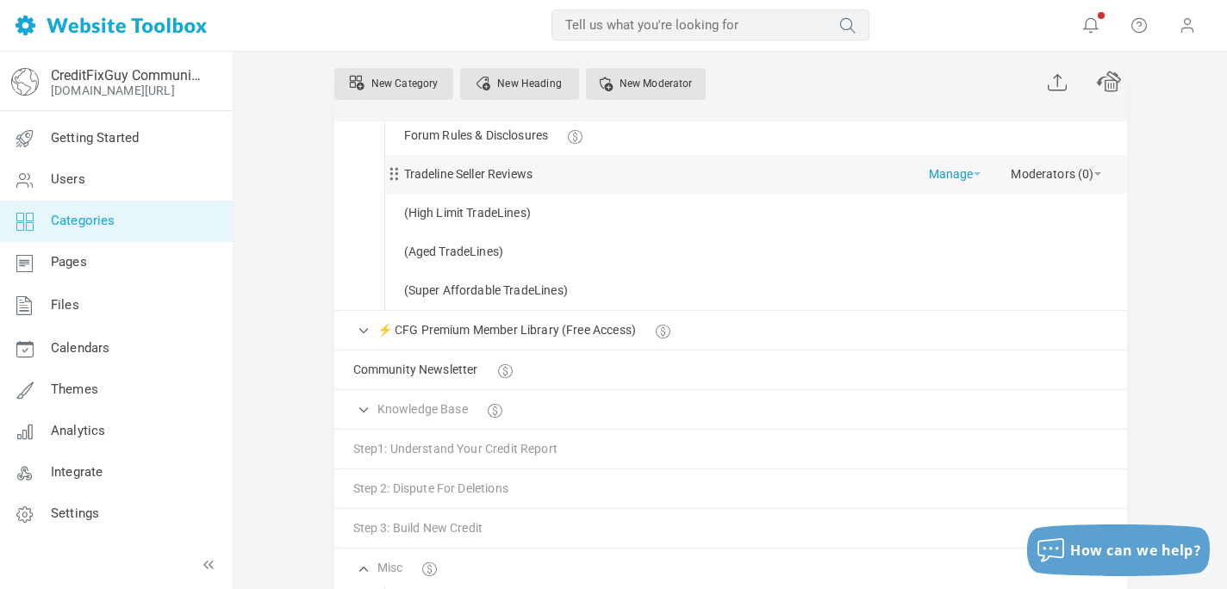
click at [950, 171] on link "Manage" at bounding box center [955, 170] width 52 height 30
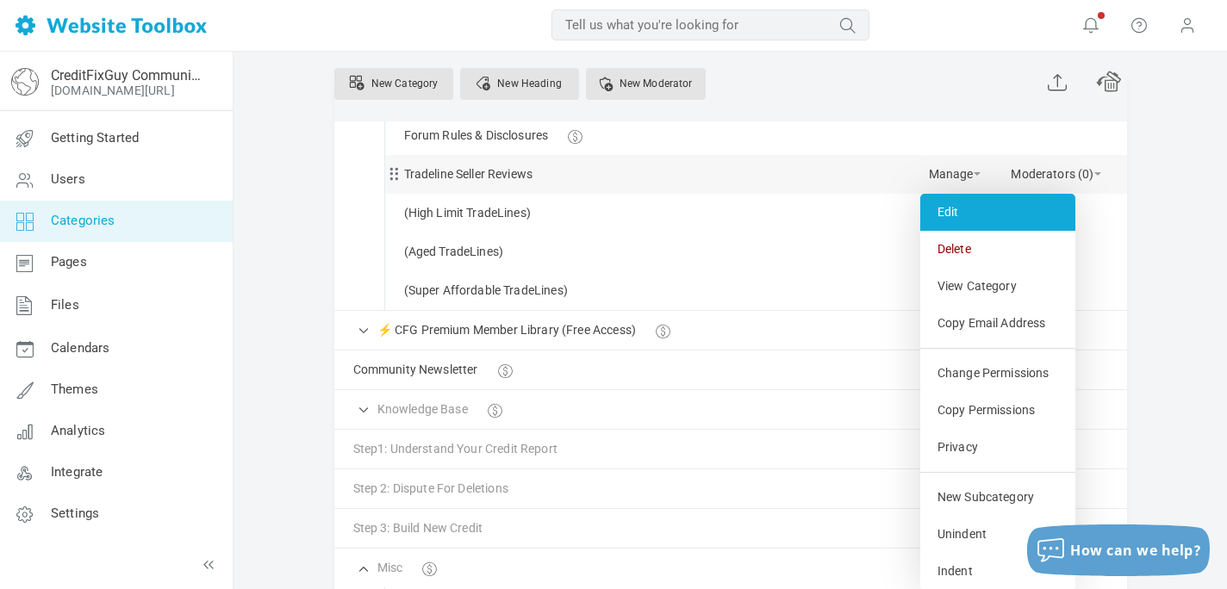
click at [951, 218] on link "Edit" at bounding box center [997, 212] width 155 height 37
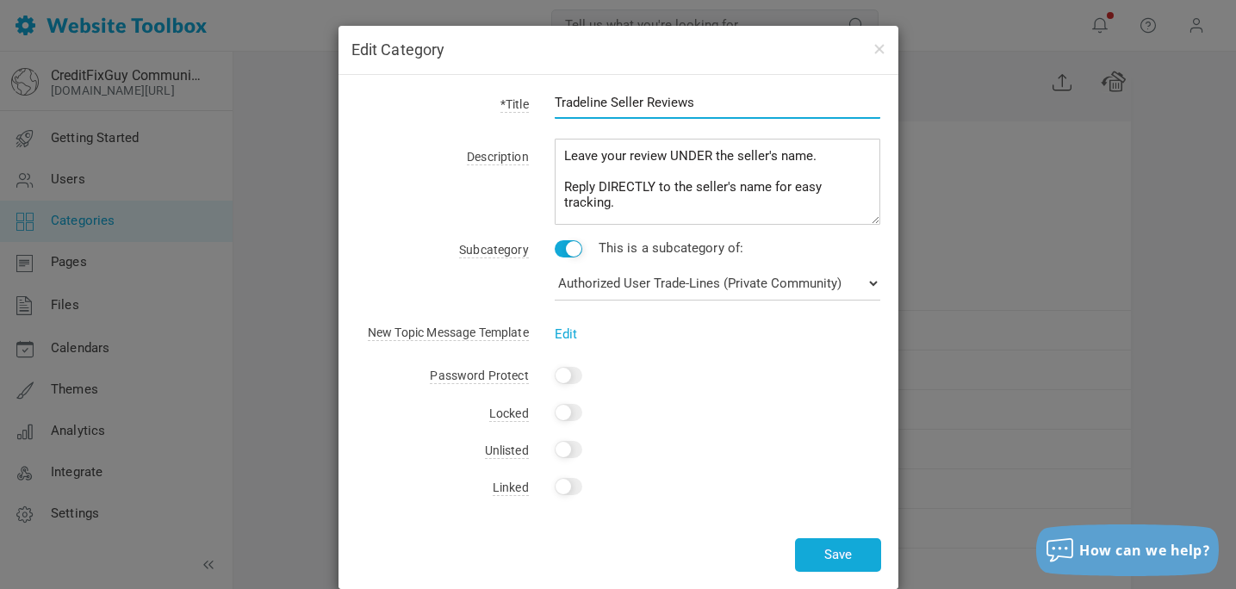
drag, startPoint x: 613, startPoint y: 101, endPoint x: 514, endPoint y: 85, distance: 99.4
click at [514, 86] on div "*Title Tradeline Seller Reviews Description Leave your review UNDER the seller'…" at bounding box center [619, 332] width 560 height 514
click at [651, 106] on input "Seller Reviews" at bounding box center [718, 102] width 327 height 33
type input "(Seller Reviews)"
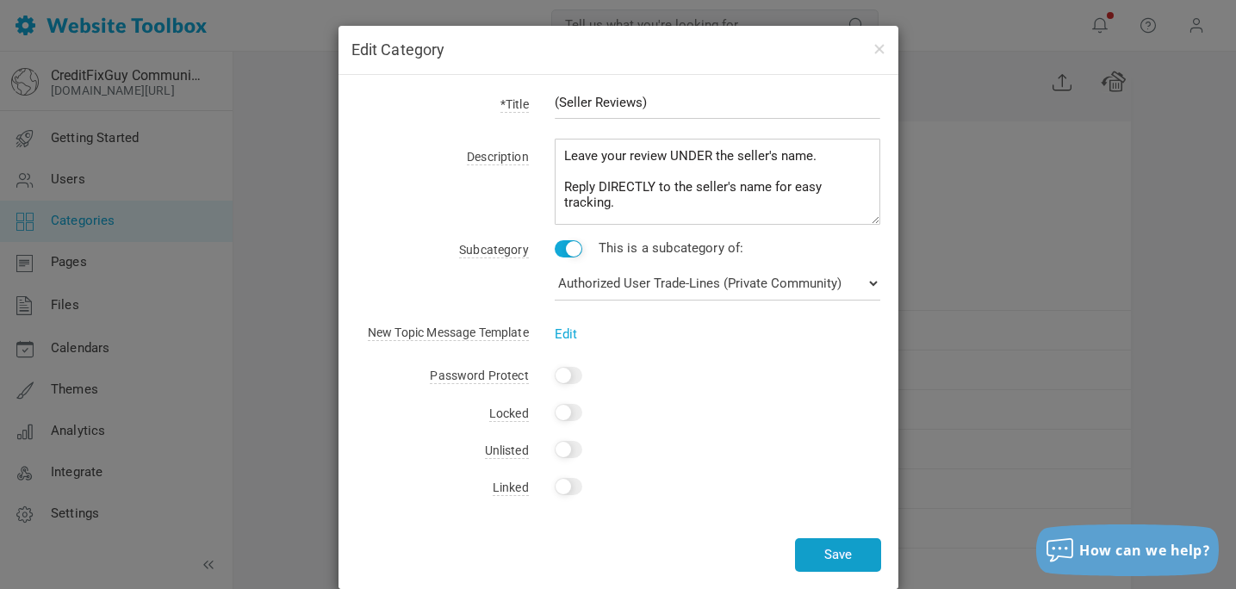
click at [844, 552] on button "Save" at bounding box center [838, 556] width 86 height 34
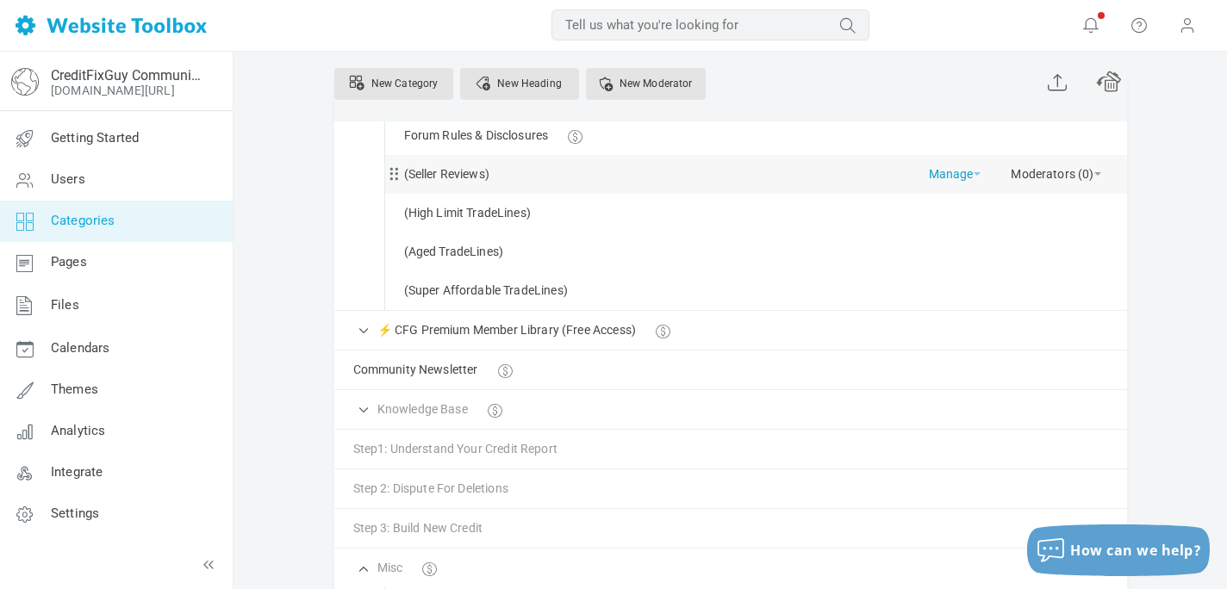
click at [961, 174] on link "Manage" at bounding box center [955, 170] width 52 height 30
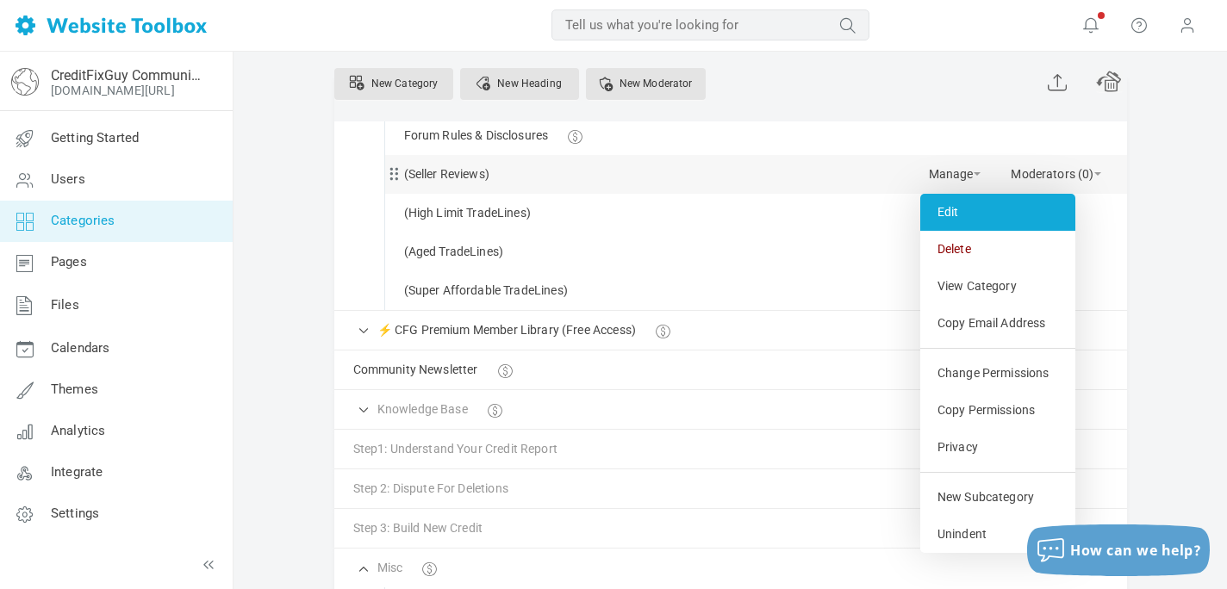
click at [951, 210] on link "Edit" at bounding box center [997, 212] width 155 height 37
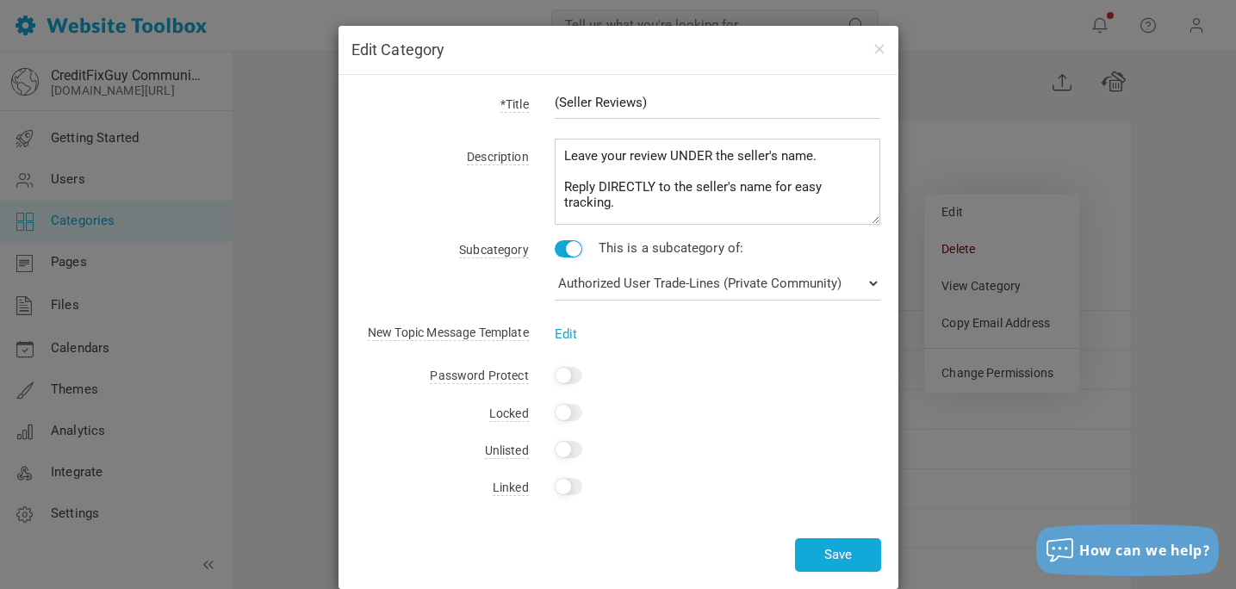
click at [564, 106] on input "(Seller Reviews)" at bounding box center [718, 102] width 327 height 33
click at [670, 94] on input "Seller Reviews)" at bounding box center [718, 102] width 327 height 33
click at [652, 103] on input "Seller Reviews)" at bounding box center [718, 102] width 327 height 33
type input "Seller Reviews"
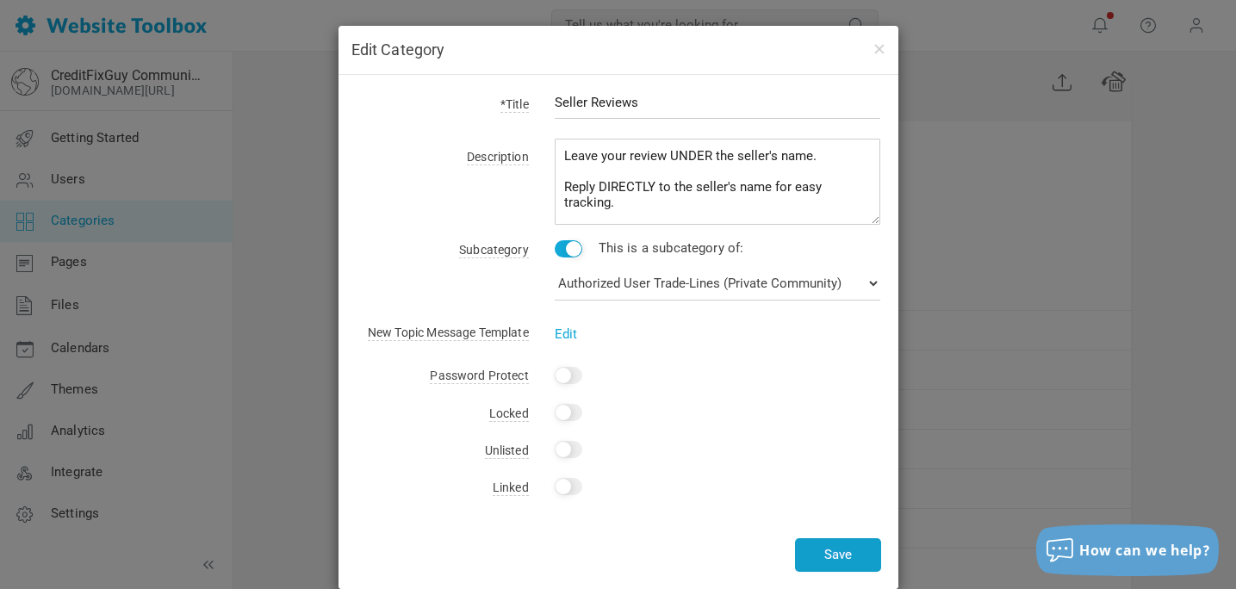
click at [832, 548] on button "Save" at bounding box center [838, 556] width 86 height 34
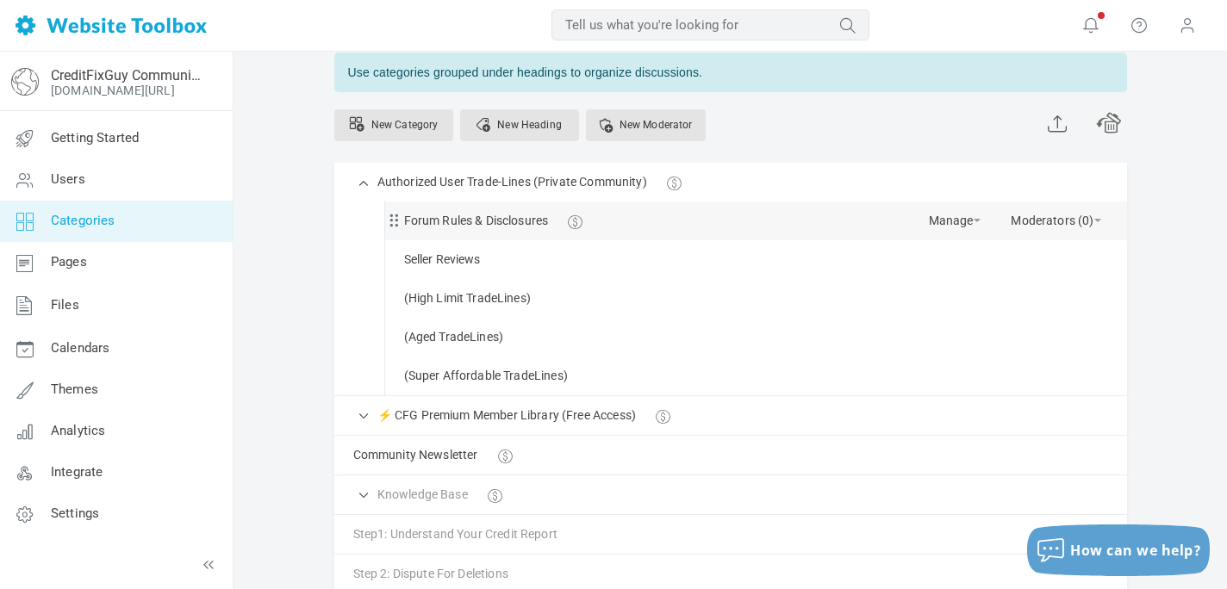
scroll to position [87, 0]
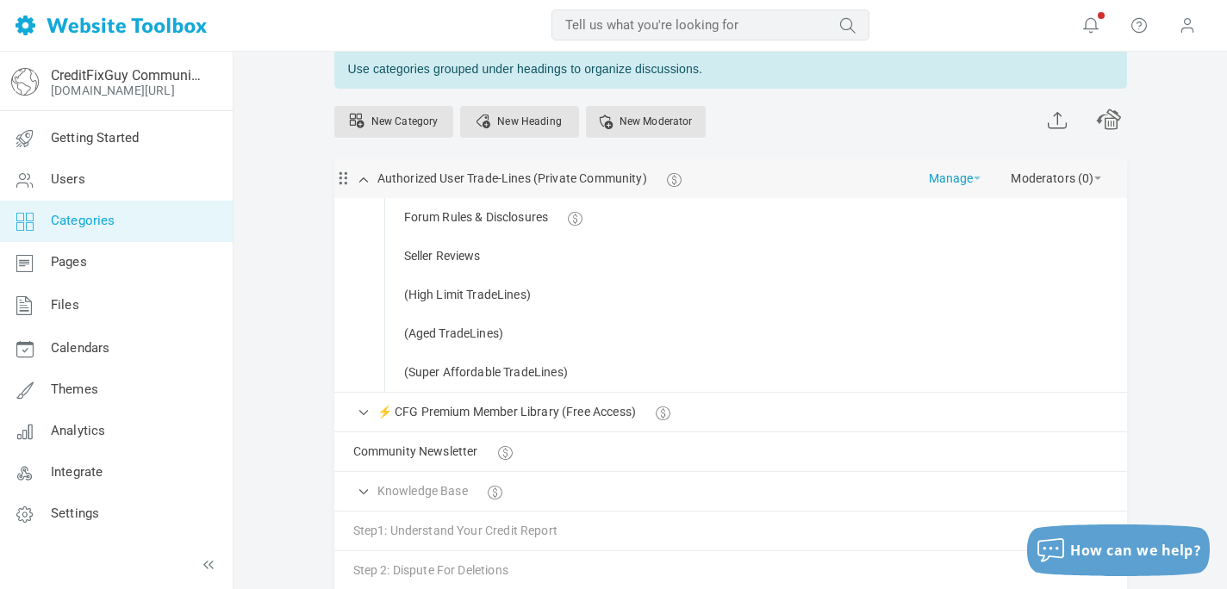
click at [937, 181] on link "Manage" at bounding box center [955, 174] width 52 height 30
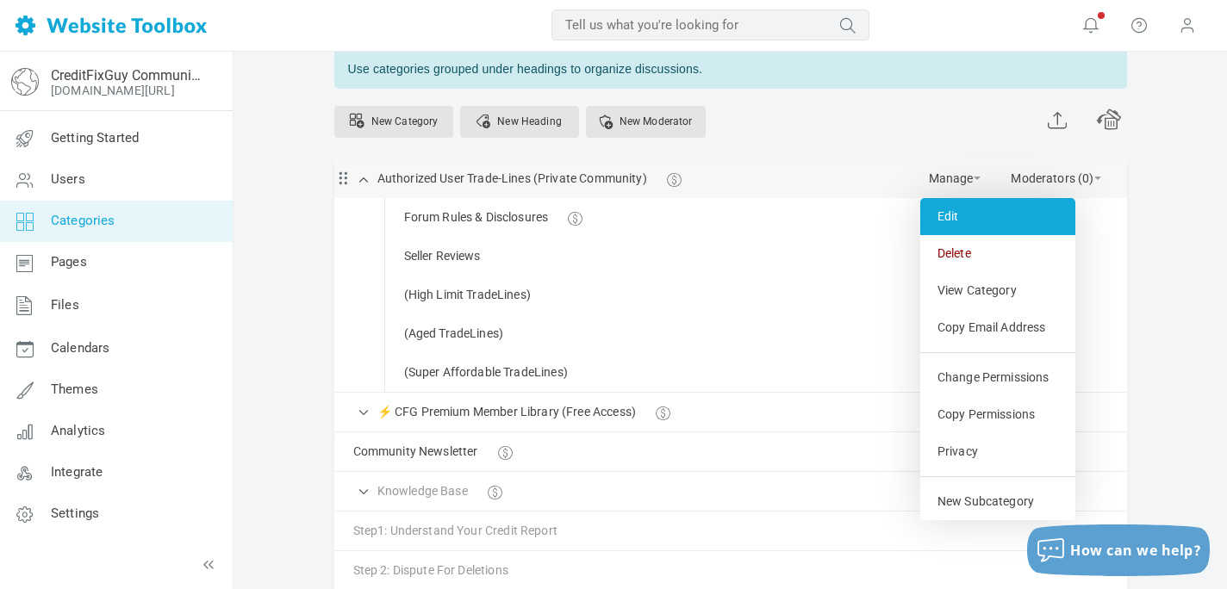
click at [950, 214] on link "Edit" at bounding box center [997, 216] width 155 height 37
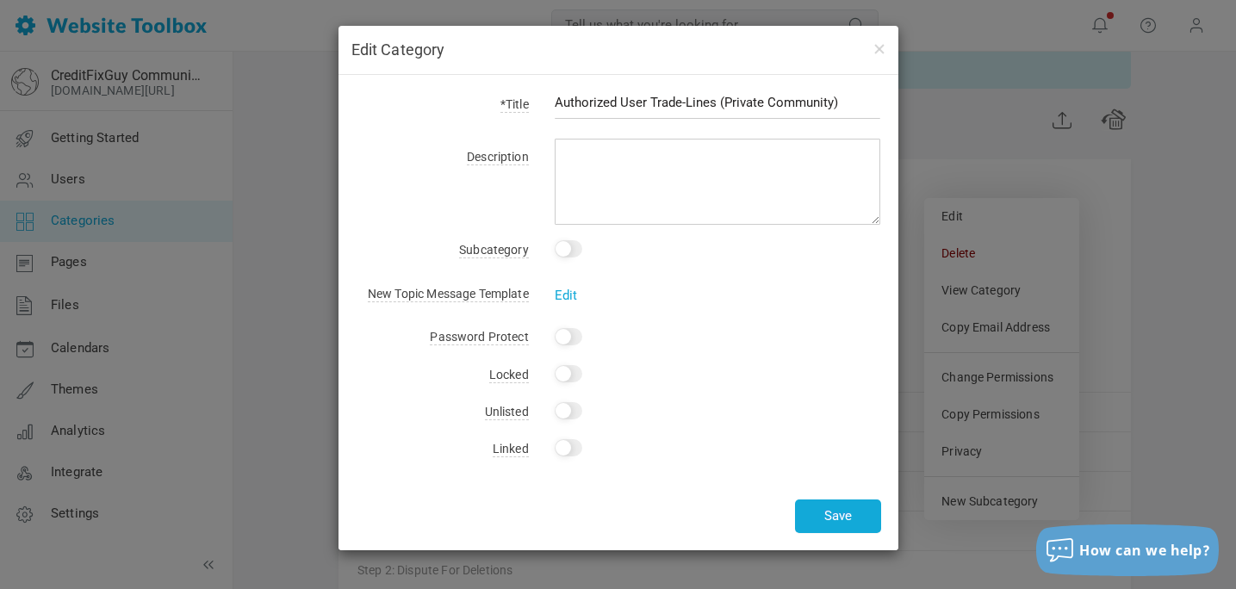
click at [688, 100] on input "Authorized User Trade-Lines (Private Community)" at bounding box center [718, 102] width 327 height 33
type input "Authorized User TradeLines (Private Community)"
click at [824, 516] on button "Save" at bounding box center [838, 517] width 86 height 34
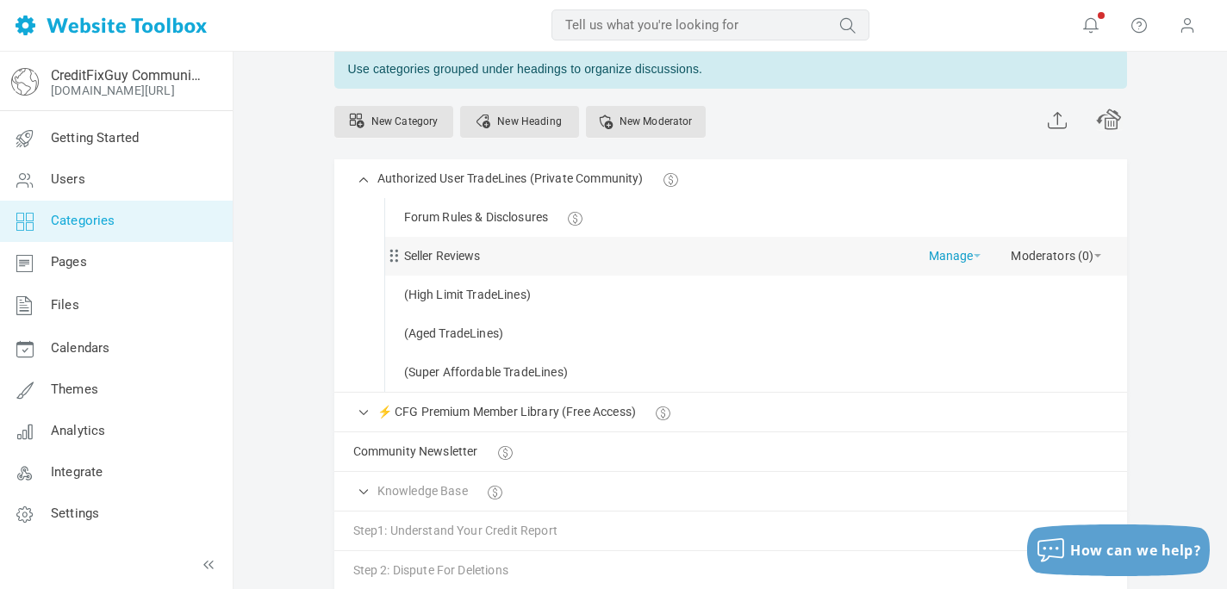
click at [943, 258] on link "Manage" at bounding box center [955, 252] width 52 height 30
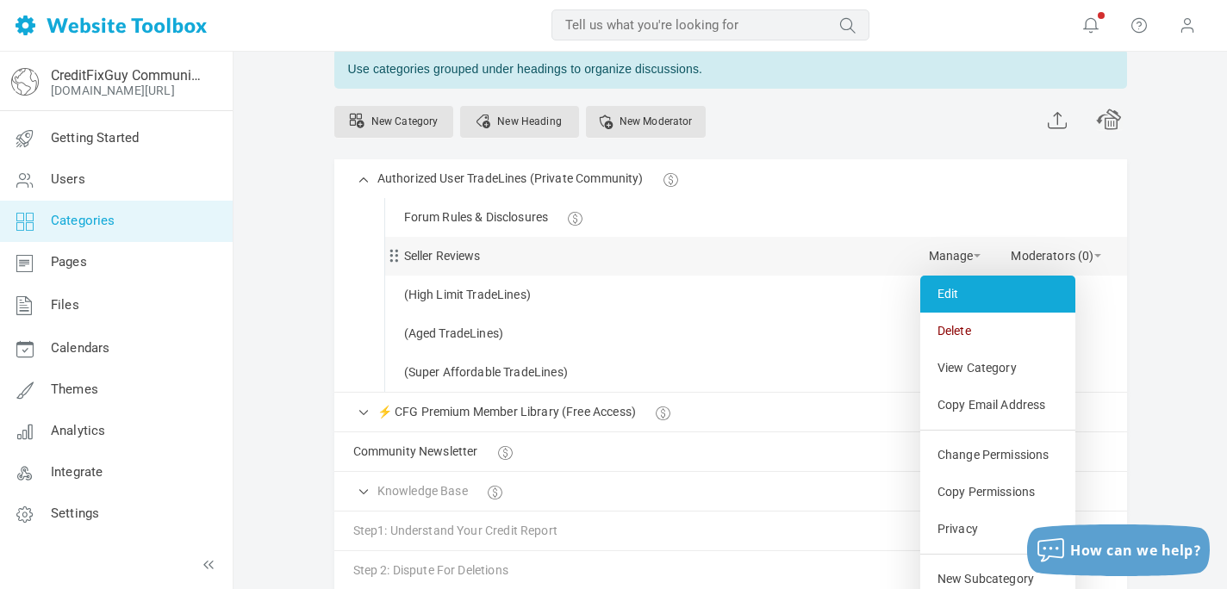
click at [947, 292] on link "Edit" at bounding box center [997, 294] width 155 height 37
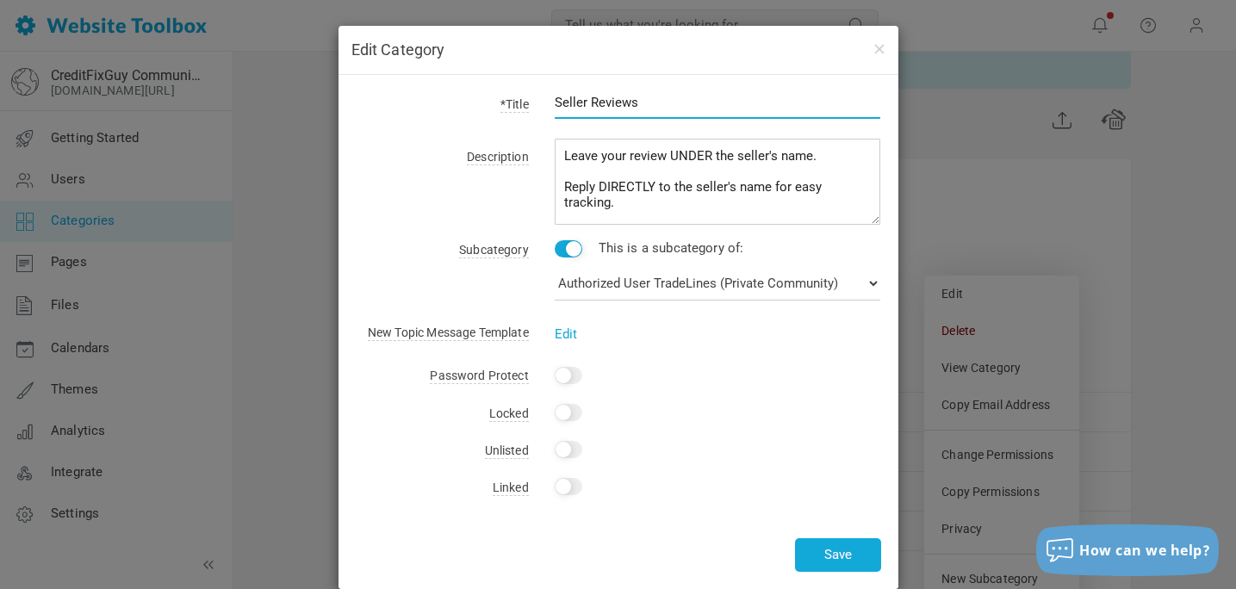
click at [661, 107] on input "Seller Reviews" at bounding box center [718, 102] width 327 height 33
type input "S"
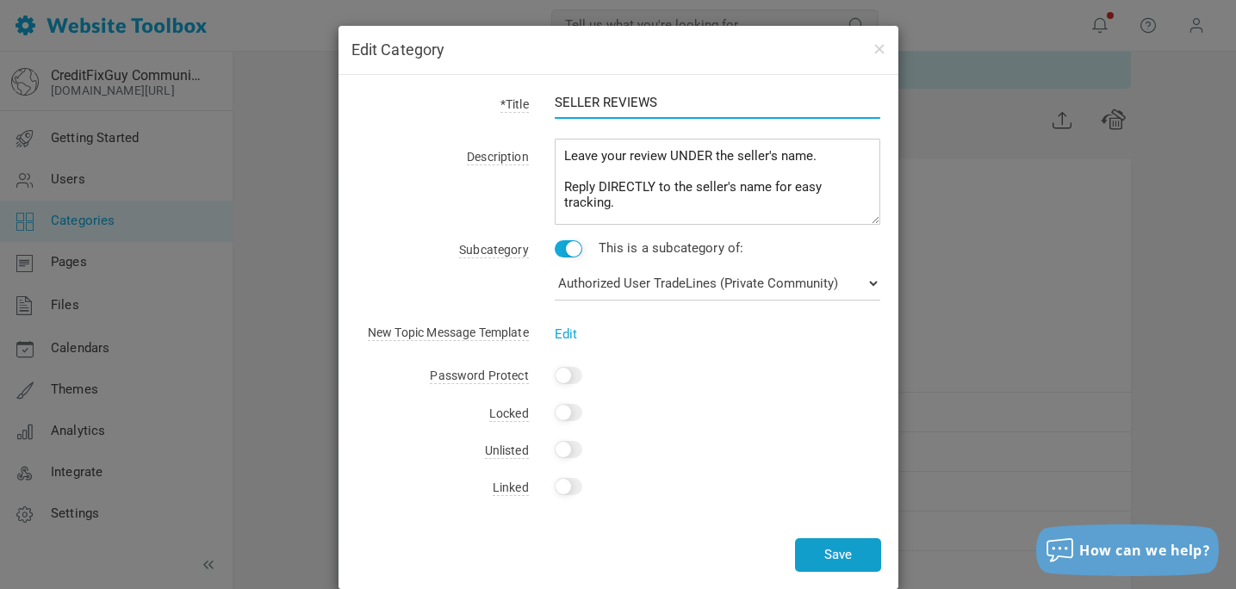
type input "SELLER REVIEWS"
click at [831, 566] on button "Save" at bounding box center [838, 556] width 86 height 34
